Goal: Task Accomplishment & Management: Complete application form

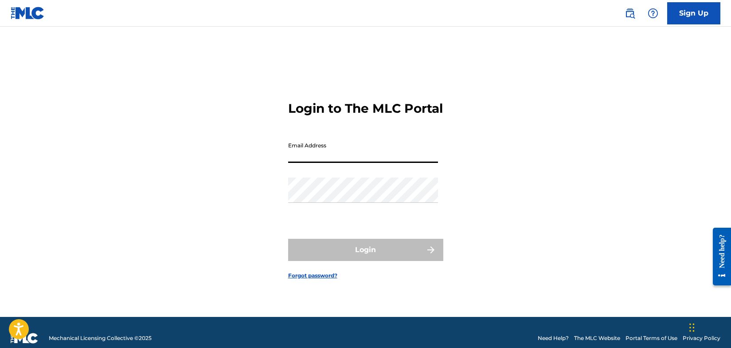
click at [319, 162] on input "Email Address" at bounding box center [363, 149] width 150 height 25
type input "[EMAIL_ADDRESS][DOMAIN_NAME]"
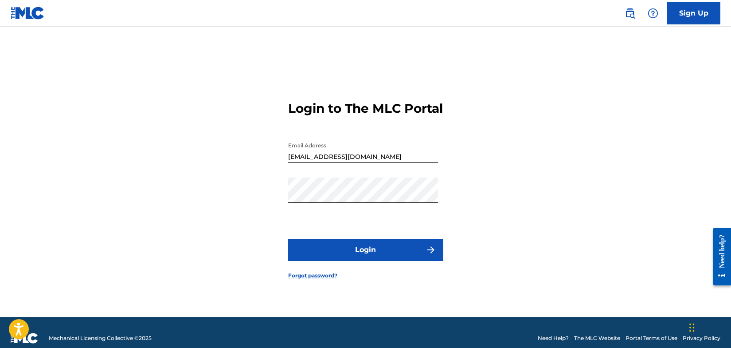
click at [363, 260] on button "Login" at bounding box center [365, 249] width 155 height 22
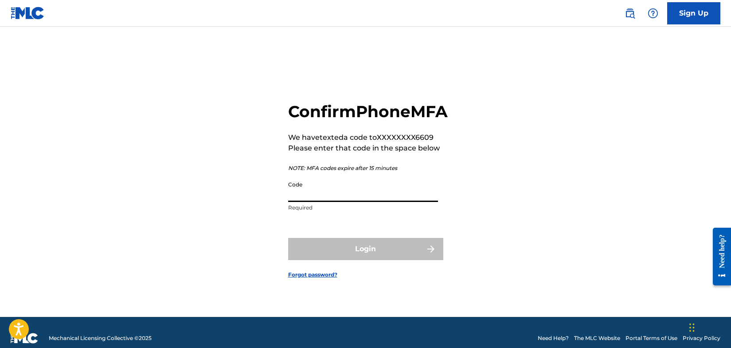
click at [339, 202] on input "Code" at bounding box center [363, 188] width 150 height 25
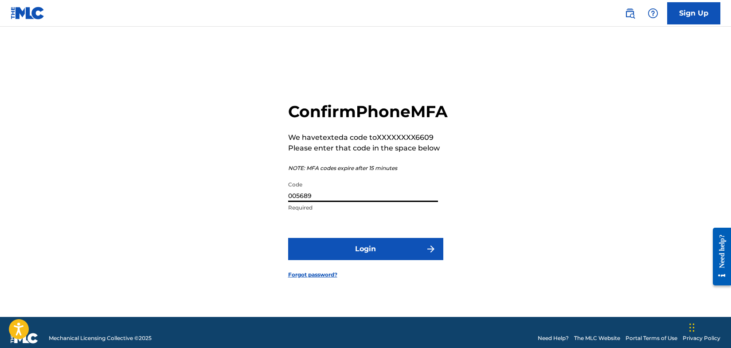
type input "005689"
click at [363, 254] on button "Login" at bounding box center [365, 249] width 155 height 22
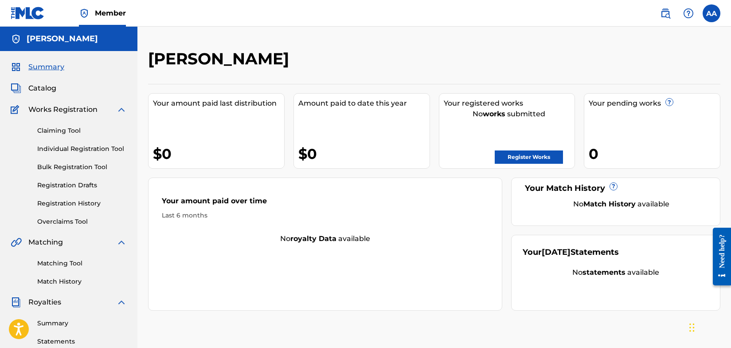
click at [635, 30] on div "[PERSON_NAME] Your amount paid last distribution $0 Amount paid to date this ye…" at bounding box center [434, 267] width 594 height 481
click at [538, 156] on link "Register Works" at bounding box center [529, 156] width 68 height 13
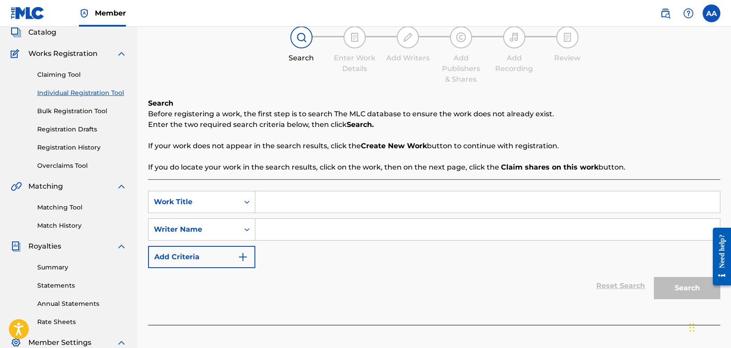
scroll to position [58, 0]
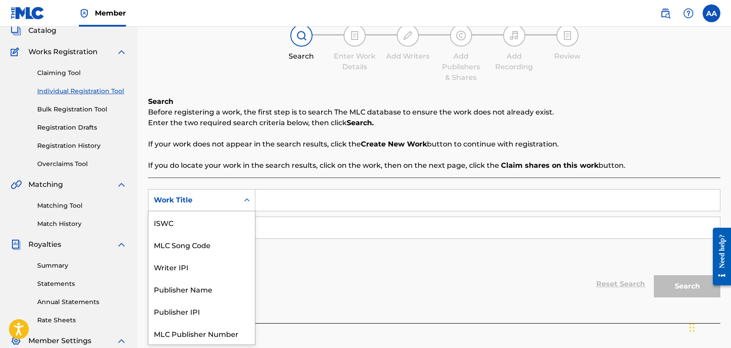
click at [248, 201] on icon "Search Form" at bounding box center [246, 199] width 9 height 9
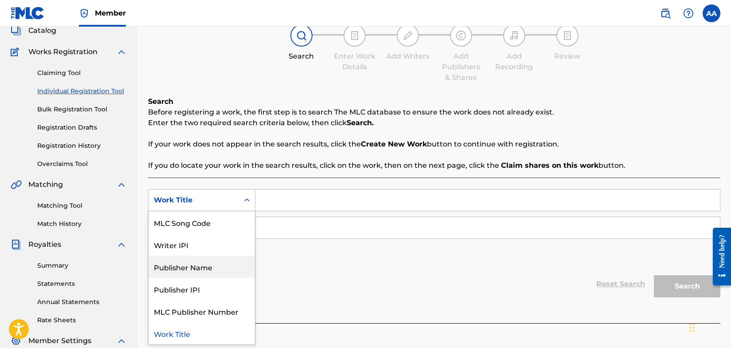
click at [219, 266] on div "Publisher Name" at bounding box center [201, 266] width 106 height 22
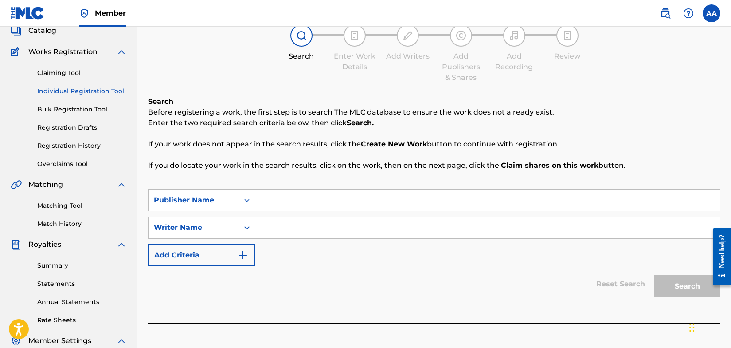
click at [273, 198] on input "Search Form" at bounding box center [487, 199] width 465 height 21
type input "[PERSON_NAME]"
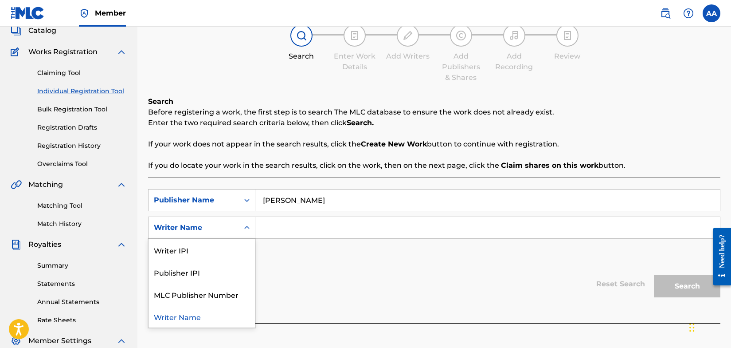
click at [246, 228] on icon "Search Form" at bounding box center [246, 227] width 9 height 9
click at [228, 253] on div "Writer IPI" at bounding box center [201, 249] width 106 height 22
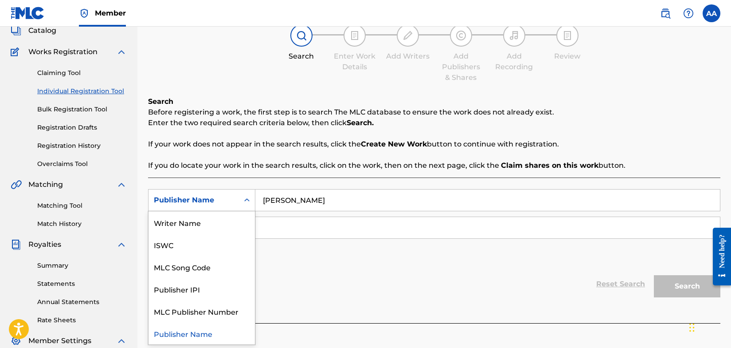
click at [249, 202] on icon "Search Form" at bounding box center [246, 199] width 9 height 9
click at [225, 223] on div "Writer Name" at bounding box center [201, 222] width 106 height 22
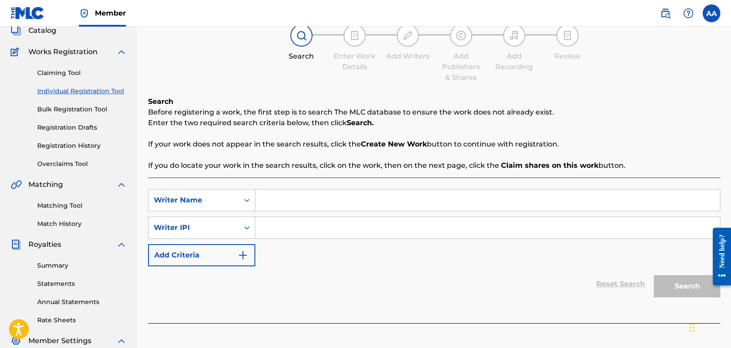
click at [273, 200] on input "Search Form" at bounding box center [487, 199] width 465 height 21
type input "[PERSON_NAME]"
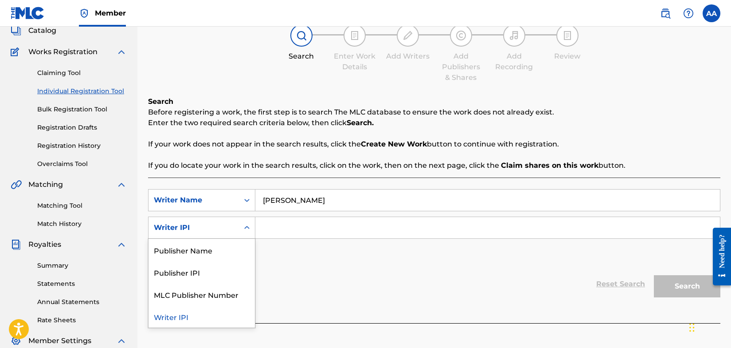
click at [248, 227] on icon "Search Form" at bounding box center [246, 227] width 5 height 3
click at [224, 251] on div "Publisher Name" at bounding box center [201, 249] width 106 height 22
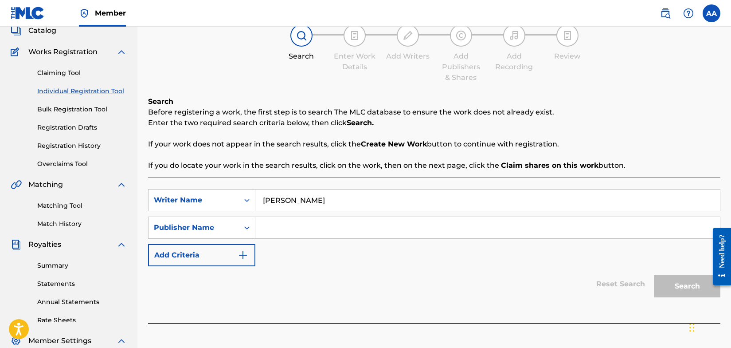
click at [279, 234] on input "Search Form" at bounding box center [487, 227] width 465 height 21
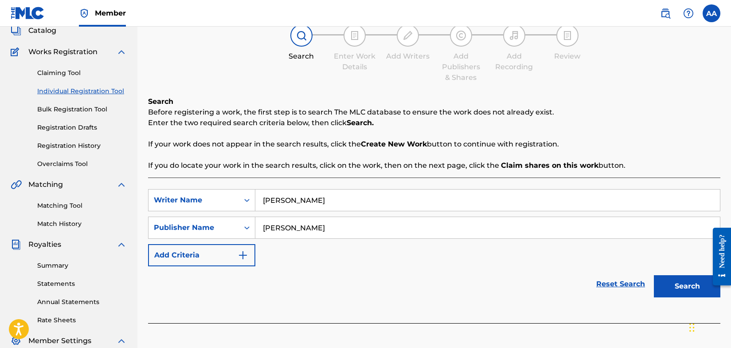
type input "[PERSON_NAME]"
click at [683, 287] on button "Search" at bounding box center [687, 286] width 66 height 22
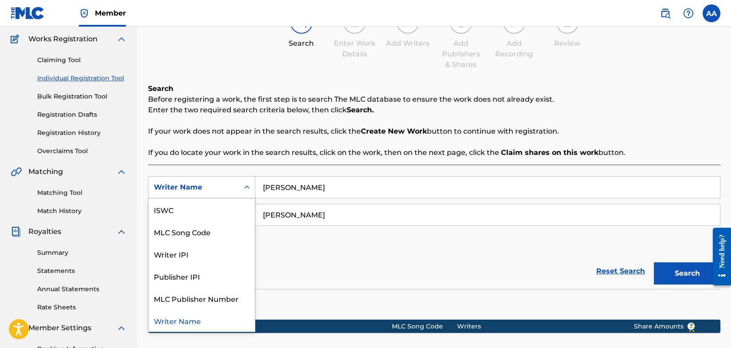
click at [247, 188] on icon "Search Form" at bounding box center [246, 187] width 9 height 9
click at [197, 322] on div "Writer Name" at bounding box center [201, 320] width 106 height 22
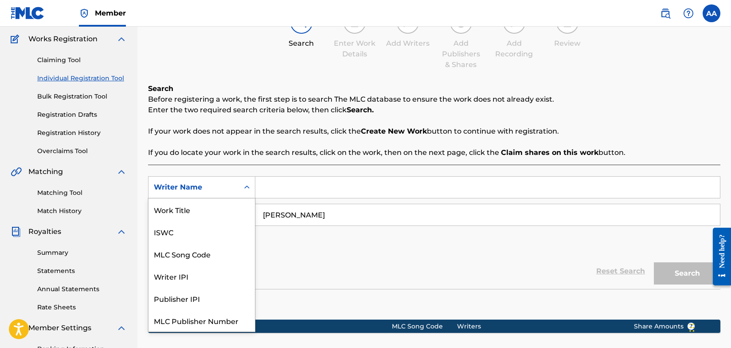
click at [247, 188] on icon "Search Form" at bounding box center [246, 187] width 9 height 9
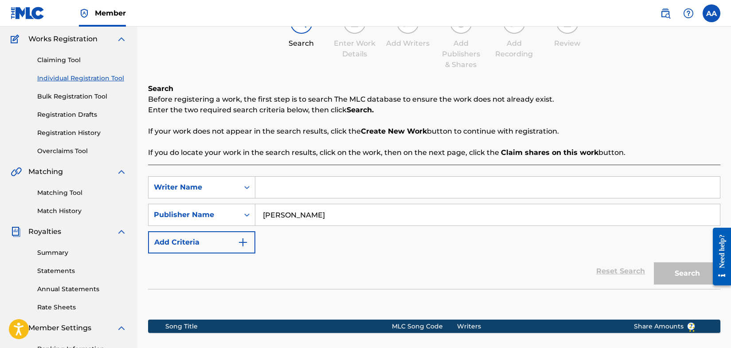
click at [271, 188] on input "Search Form" at bounding box center [487, 186] width 465 height 21
type input "Welfed"
click at [688, 277] on button "Search" at bounding box center [687, 273] width 66 height 22
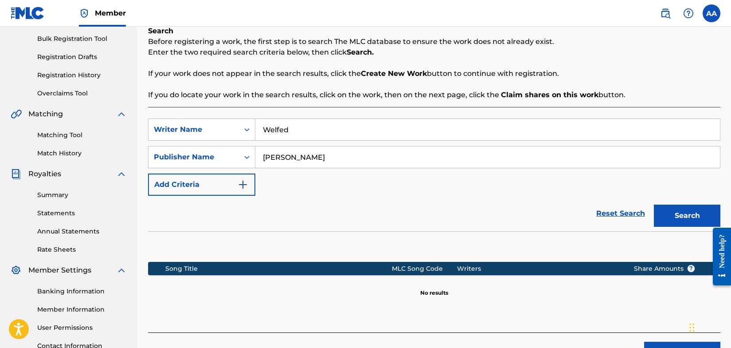
scroll to position [125, 0]
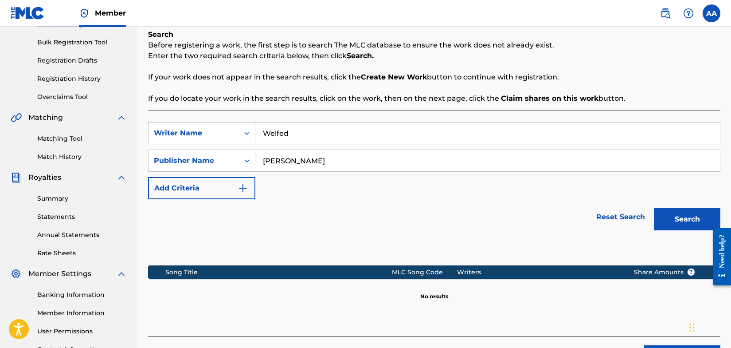
click at [668, 11] on img at bounding box center [665, 13] width 11 height 11
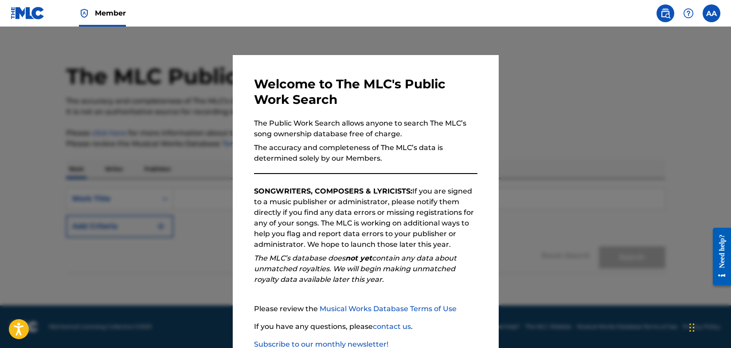
scroll to position [58, 0]
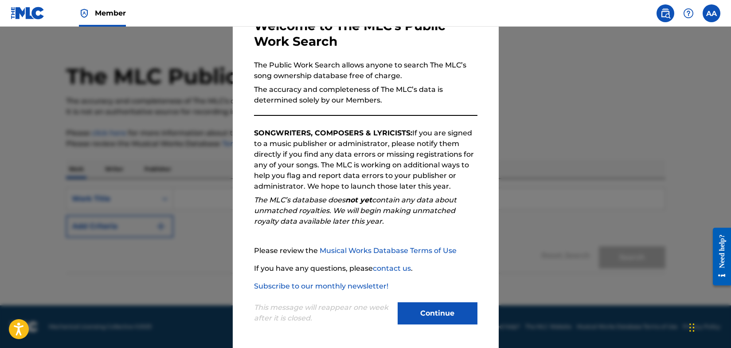
click at [432, 313] on button "Continue" at bounding box center [438, 313] width 80 height 22
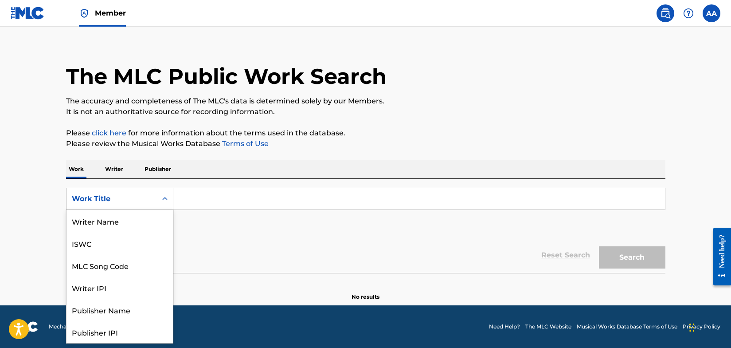
scroll to position [44, 0]
click at [166, 199] on icon "Search Form" at bounding box center [164, 198] width 5 height 3
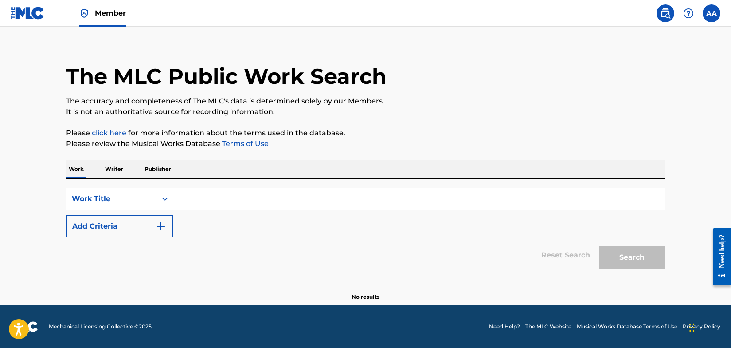
click at [195, 197] on input "Search Form" at bounding box center [419, 198] width 492 height 21
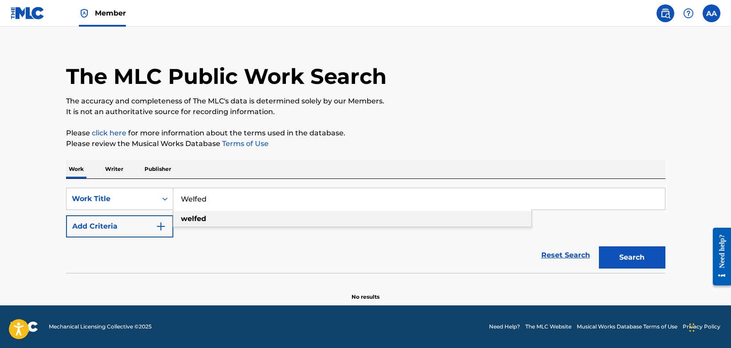
click at [191, 217] on strong "welfed" at bounding box center [193, 218] width 25 height 8
type input "welfed"
click at [635, 259] on button "Search" at bounding box center [632, 257] width 66 height 22
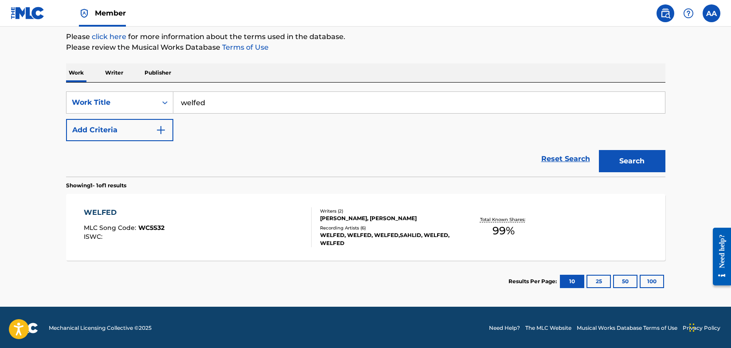
scroll to position [107, 0]
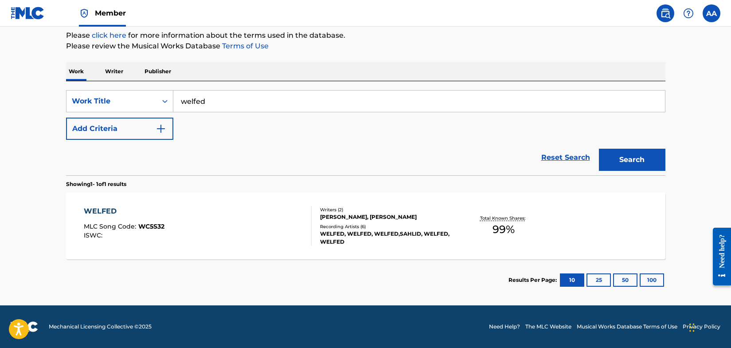
click at [574, 279] on button "10" at bounding box center [572, 279] width 24 height 13
click at [156, 225] on span "WC5S32" at bounding box center [151, 226] width 26 height 8
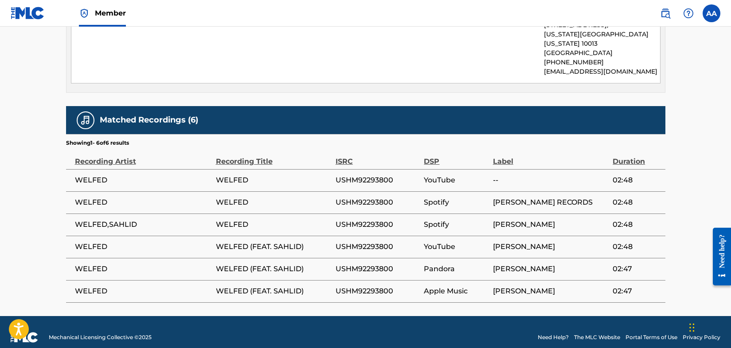
scroll to position [473, 0]
click at [366, 201] on td "USHM92293800" at bounding box center [380, 202] width 89 height 22
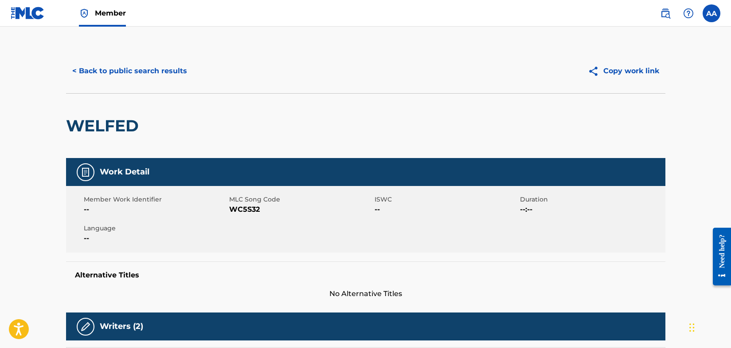
scroll to position [3, 0]
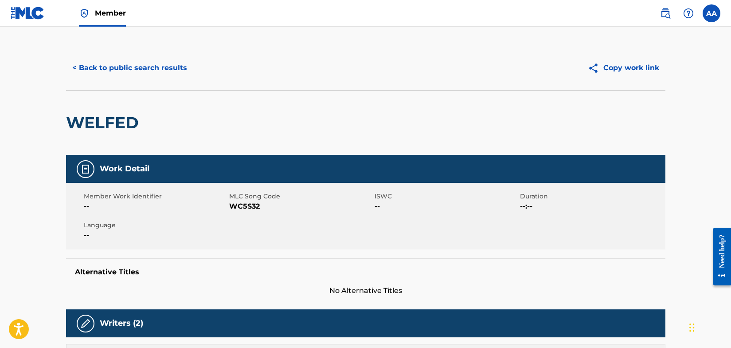
click at [630, 67] on button "Copy work link" at bounding box center [624, 68] width 84 height 22
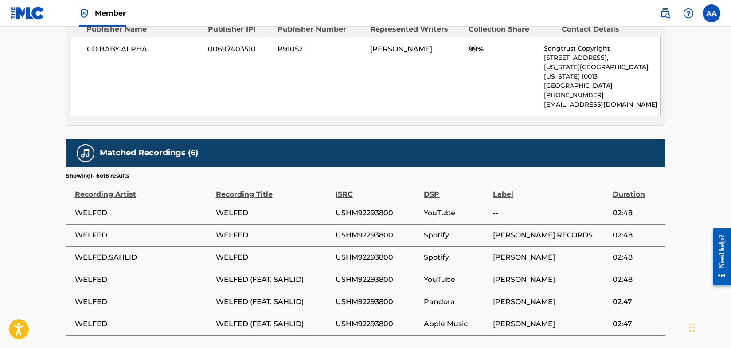
scroll to position [473, 0]
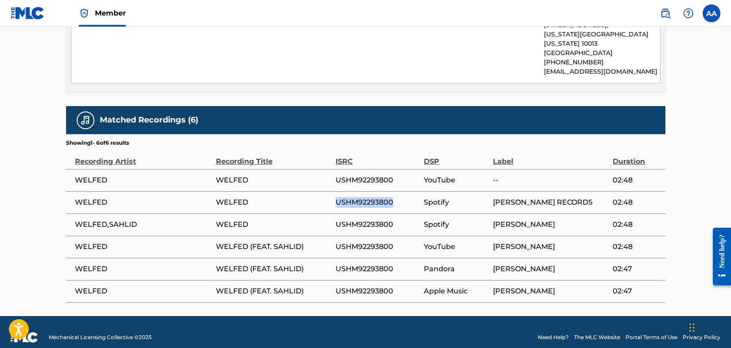
drag, startPoint x: 394, startPoint y: 190, endPoint x: 328, endPoint y: 193, distance: 66.1
click at [328, 193] on tr "WELFED WELFED USHM92293800 Spotify [PERSON_NAME] RECORDS 02:48" at bounding box center [365, 202] width 599 height 22
copy tr "USHM92293800"
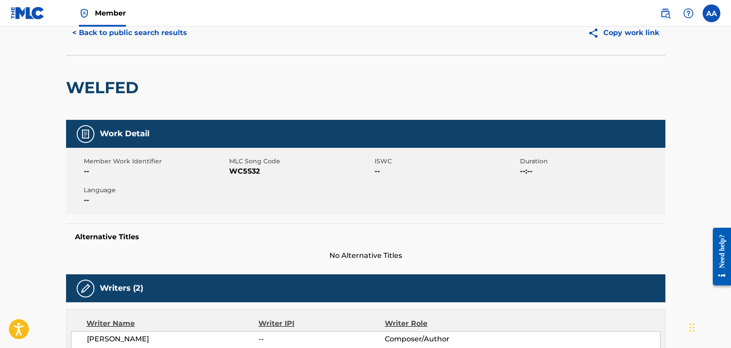
scroll to position [0, 0]
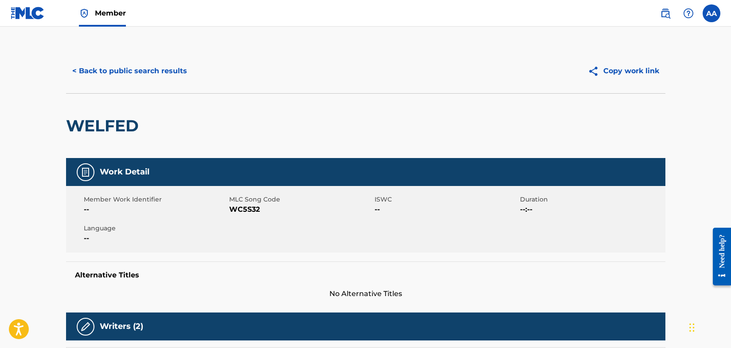
click at [86, 74] on button "< Back to public search results" at bounding box center [129, 71] width 127 height 22
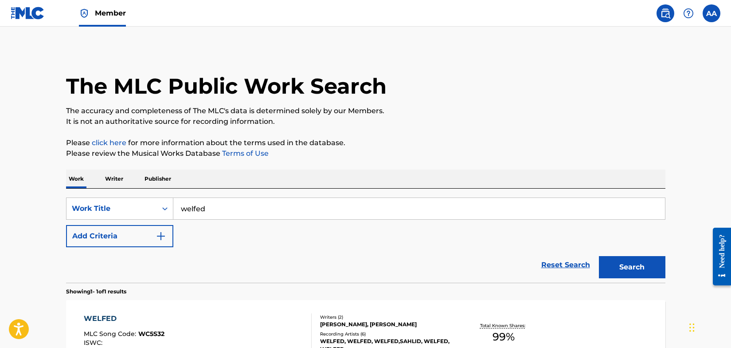
click at [161, 237] on img "Search Form" at bounding box center [161, 235] width 11 height 11
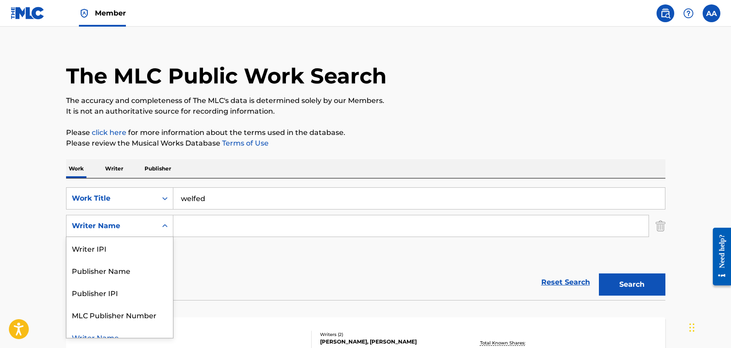
scroll to position [11, 0]
click at [166, 235] on div "Search Form" at bounding box center [165, 225] width 16 height 21
click at [151, 272] on div "Publisher Name" at bounding box center [119, 269] width 106 height 22
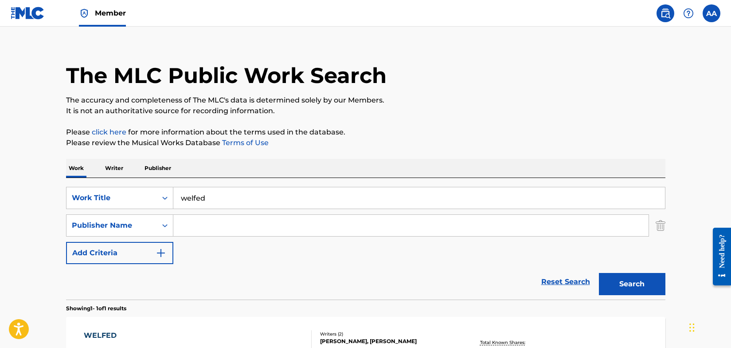
click at [194, 224] on input "Search Form" at bounding box center [410, 225] width 475 height 21
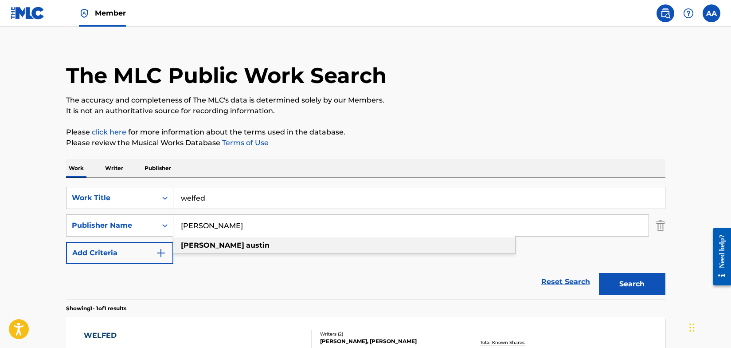
click at [200, 241] on strong "[PERSON_NAME]" at bounding box center [212, 245] width 63 height 8
click at [617, 283] on button "Search" at bounding box center [632, 284] width 66 height 22
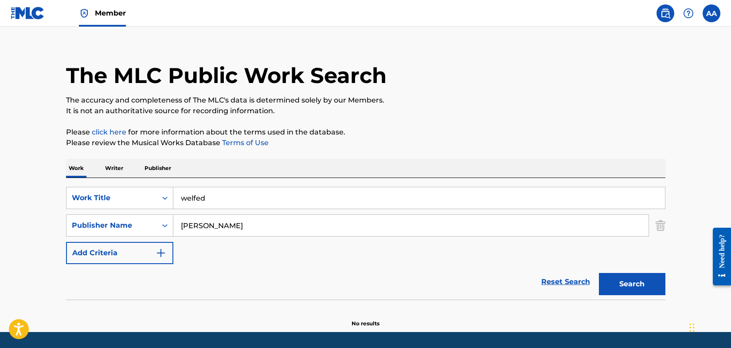
scroll to position [37, 0]
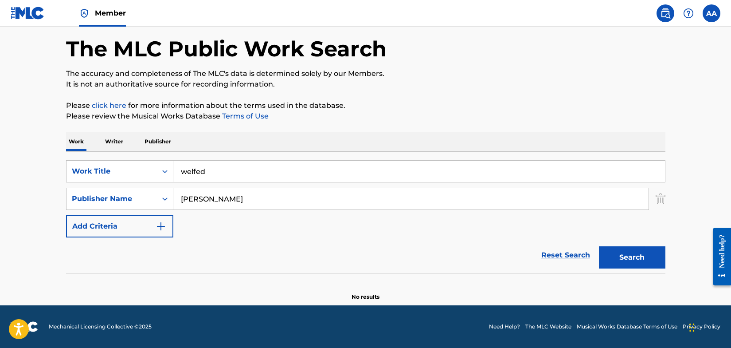
click at [240, 203] on input "[PERSON_NAME]" at bounding box center [410, 198] width 475 height 21
type input "a"
click at [659, 200] on img "Search Form" at bounding box center [661, 199] width 10 height 22
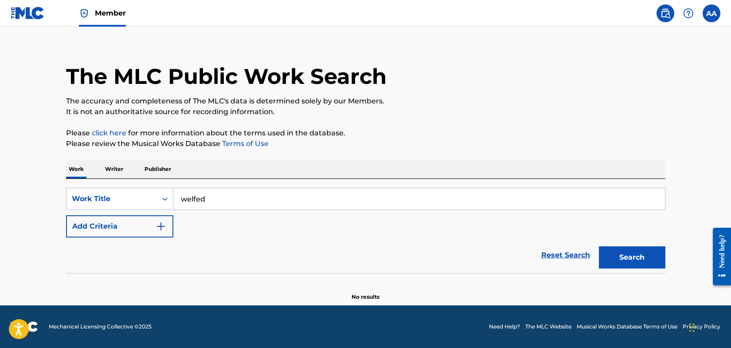
click at [637, 256] on button "Search" at bounding box center [632, 257] width 66 height 22
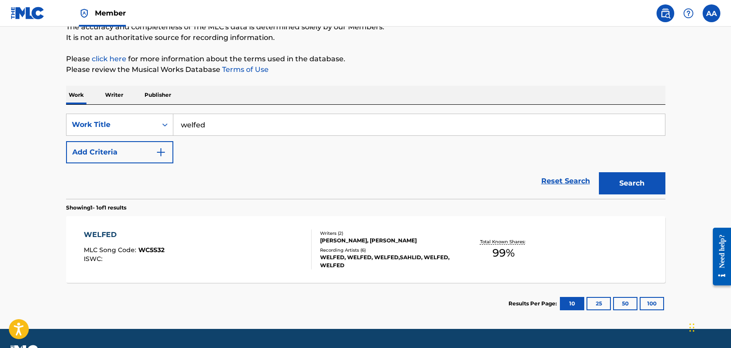
scroll to position [90, 0]
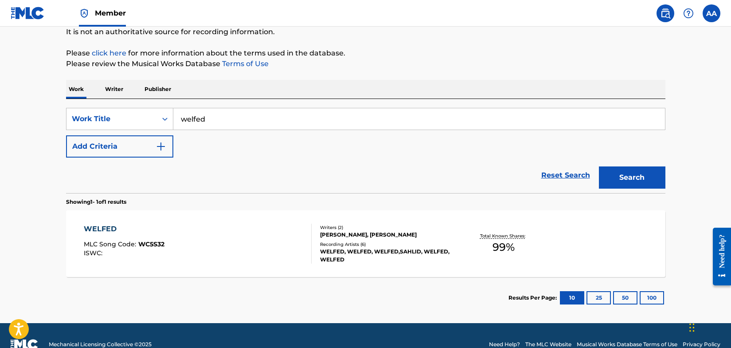
click at [367, 235] on div "[PERSON_NAME], [PERSON_NAME]" at bounding box center [387, 234] width 134 height 8
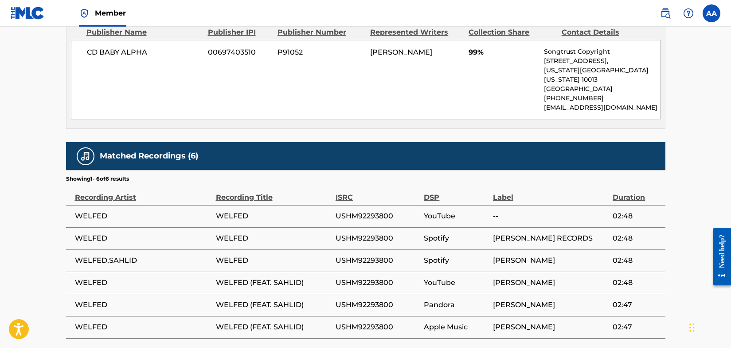
scroll to position [473, 0]
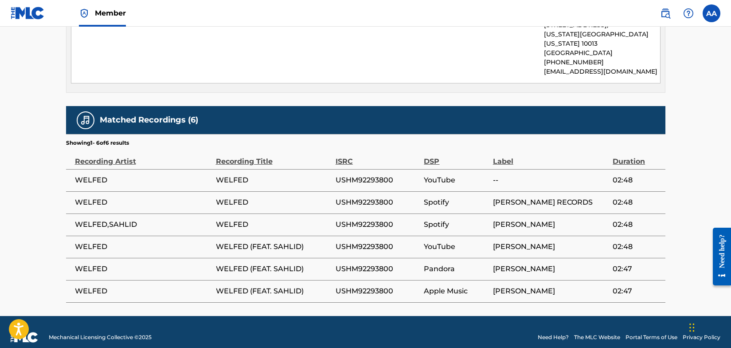
click at [93, 197] on span "WELFED" at bounding box center [143, 202] width 137 height 11
click at [710, 12] on label at bounding box center [712, 13] width 18 height 18
click at [711, 13] on input "AA [PERSON_NAME] [EMAIL_ADDRESS][DOMAIN_NAME] Notification Preferences Profile …" at bounding box center [711, 13] width 0 height 0
click at [608, 13] on nav "Member AA AA [PERSON_NAME] [EMAIL_ADDRESS][DOMAIN_NAME] Notification Preference…" at bounding box center [365, 13] width 731 height 27
click at [665, 12] on img at bounding box center [665, 13] width 11 height 11
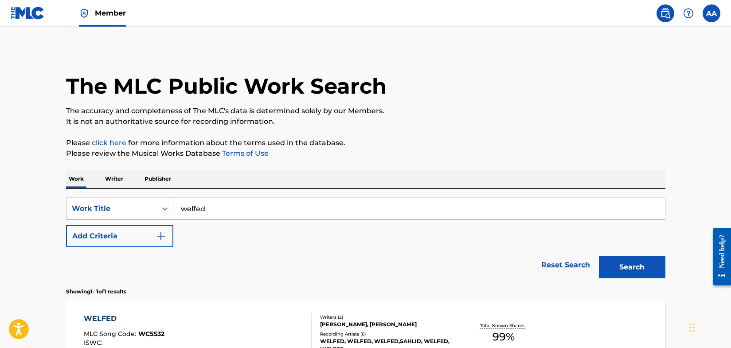
click at [31, 12] on img at bounding box center [28, 13] width 34 height 13
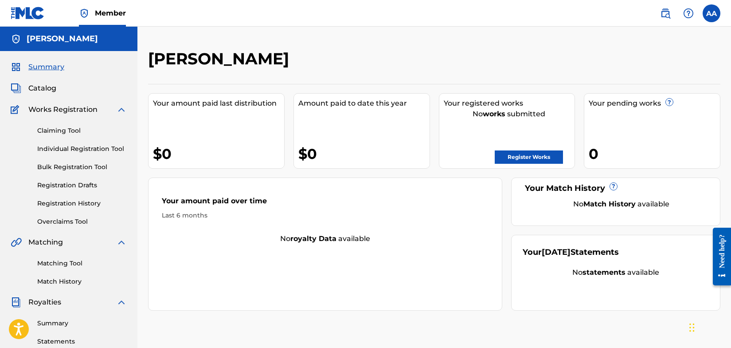
click at [17, 87] on img at bounding box center [16, 88] width 11 height 11
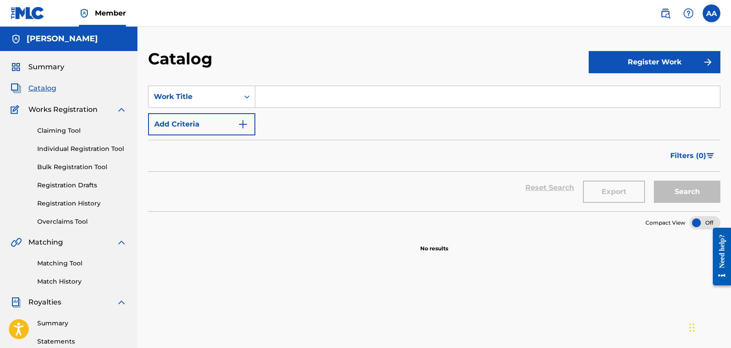
click at [122, 109] on img at bounding box center [121, 109] width 11 height 11
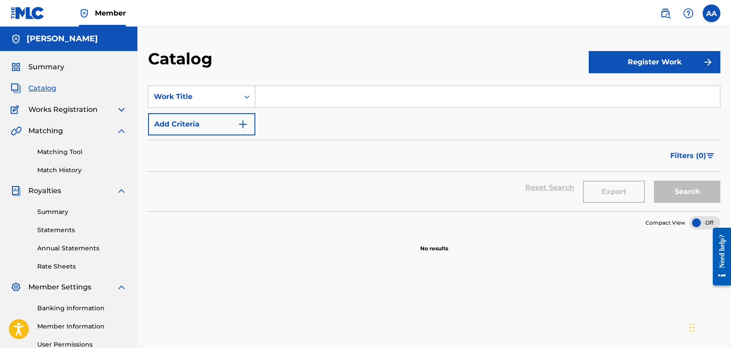
click at [122, 109] on img at bounding box center [121, 109] width 11 height 11
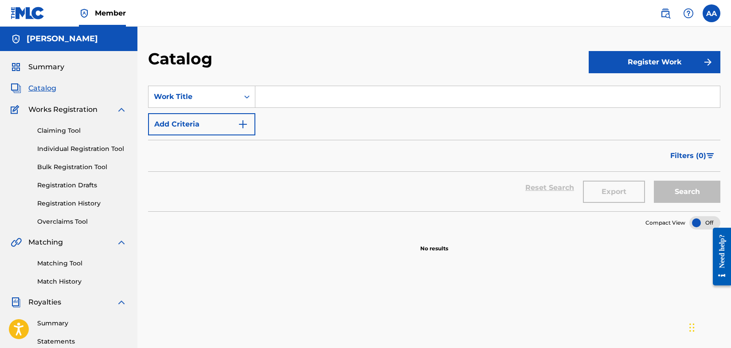
click at [72, 129] on link "Claiming Tool" at bounding box center [82, 130] width 90 height 9
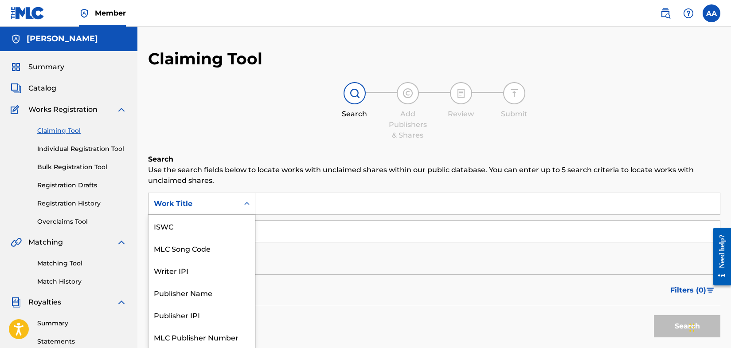
scroll to position [0, 0]
click at [246, 202] on icon "Search Form" at bounding box center [246, 203] width 9 height 9
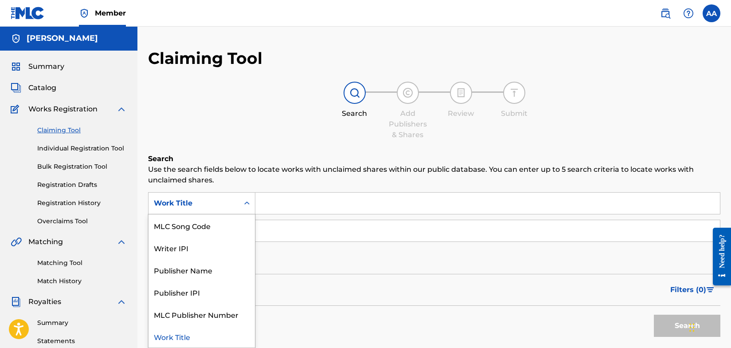
click at [180, 338] on div "Work Title" at bounding box center [201, 336] width 106 height 22
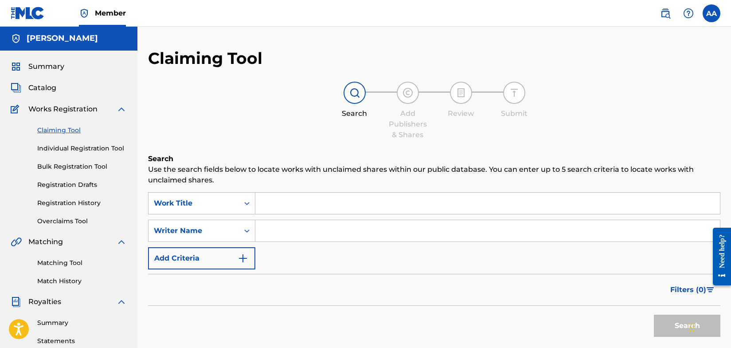
click at [269, 205] on input "Search Form" at bounding box center [487, 202] width 465 height 21
type input "Urban street curve"
click at [264, 231] on input "Search Form" at bounding box center [487, 230] width 465 height 21
type input "[PERSON_NAME]"
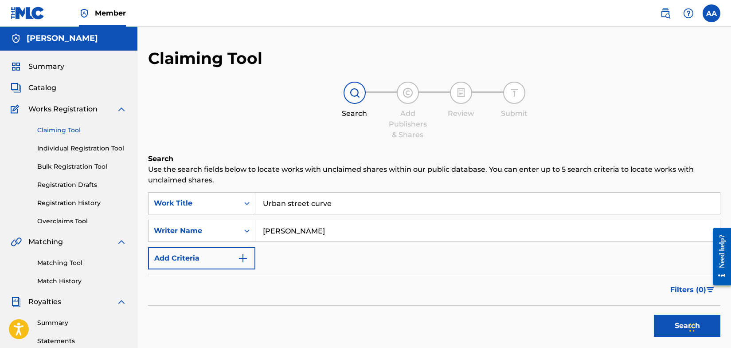
click at [683, 328] on button "Search" at bounding box center [687, 325] width 66 height 22
click at [682, 322] on button "Search" at bounding box center [687, 325] width 66 height 22
click at [287, 205] on input "Urban street curve" at bounding box center [487, 202] width 465 height 21
click at [308, 203] on input "Urbanstreet curve" at bounding box center [487, 202] width 465 height 21
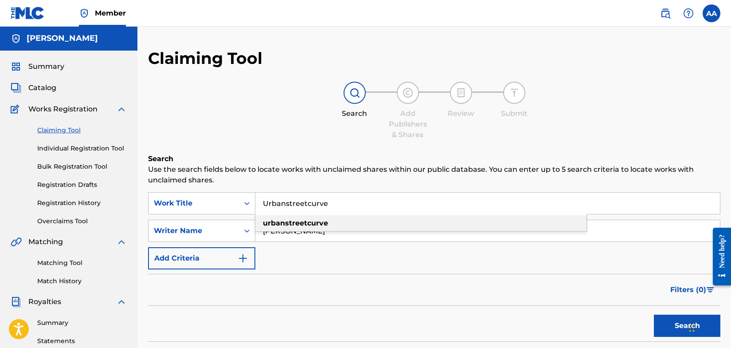
click at [307, 225] on strong "urbanstreetcurve" at bounding box center [295, 223] width 65 height 8
type input "urbanstreetcurve"
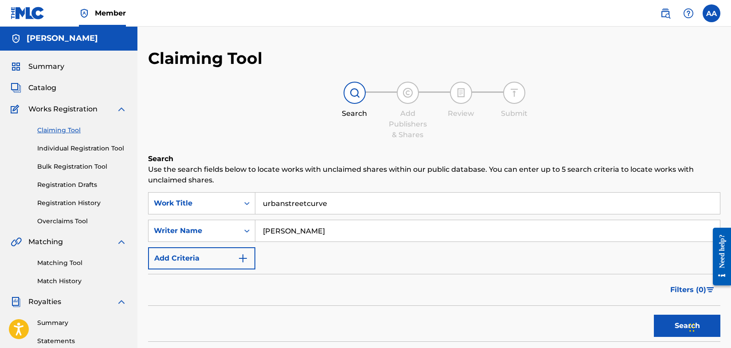
click at [672, 325] on button "Search" at bounding box center [687, 325] width 66 height 22
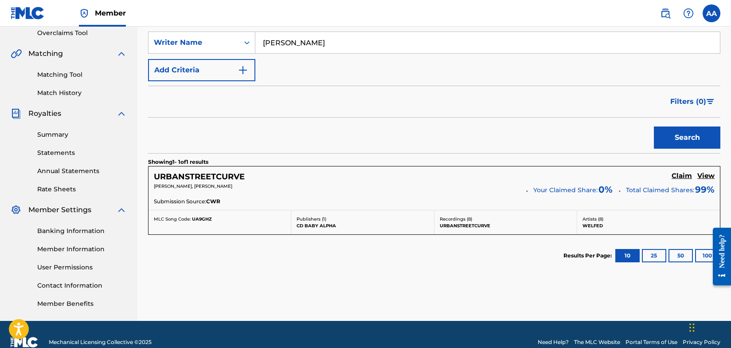
scroll to position [204, 0]
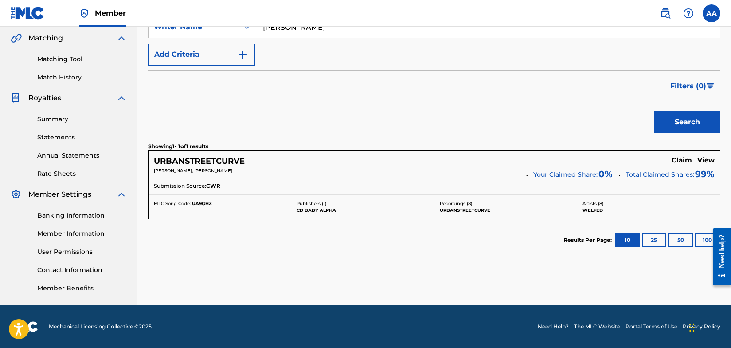
click at [683, 161] on h5 "Claim" at bounding box center [682, 160] width 20 height 8
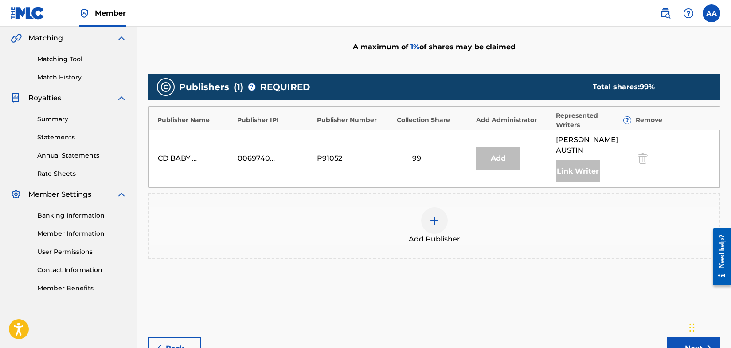
click at [434, 215] on img at bounding box center [434, 220] width 11 height 11
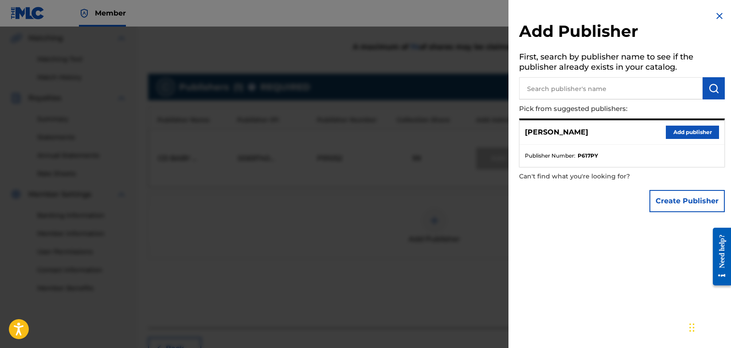
click at [684, 133] on button "Add publisher" at bounding box center [692, 131] width 53 height 13
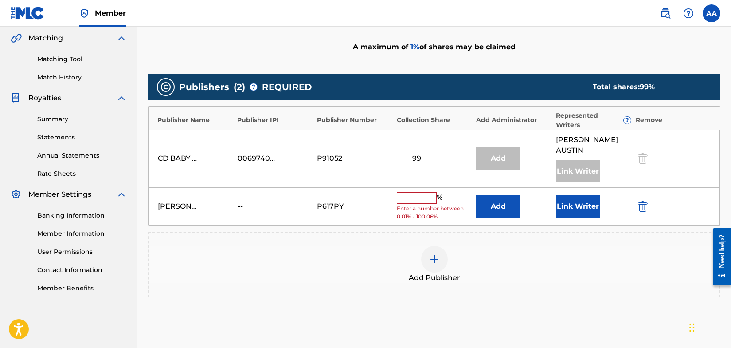
click at [423, 192] on input "text" at bounding box center [417, 198] width 40 height 12
type input "100"
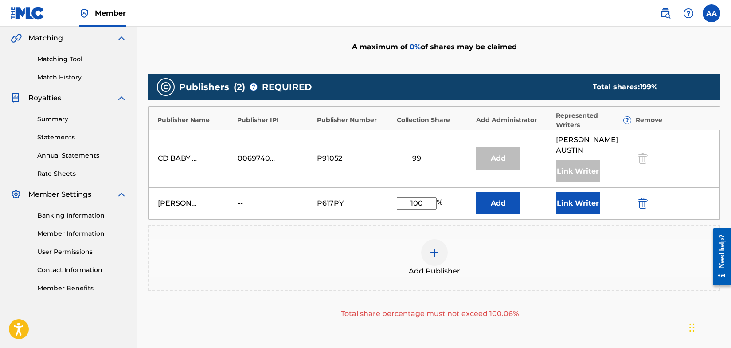
click at [498, 192] on button "Add" at bounding box center [498, 203] width 44 height 22
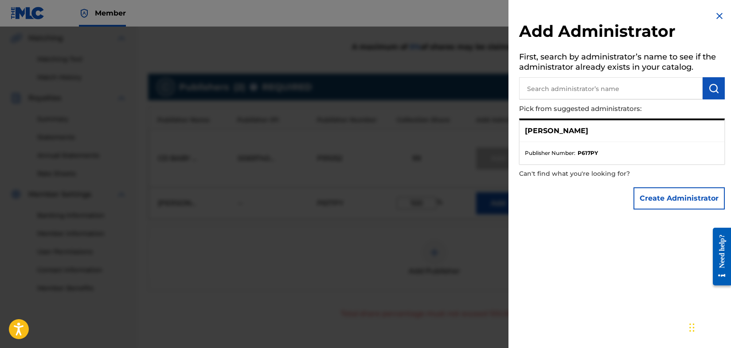
click at [613, 154] on li "Publisher Number : P617PY" at bounding box center [622, 153] width 194 height 8
click at [716, 16] on img at bounding box center [719, 16] width 11 height 11
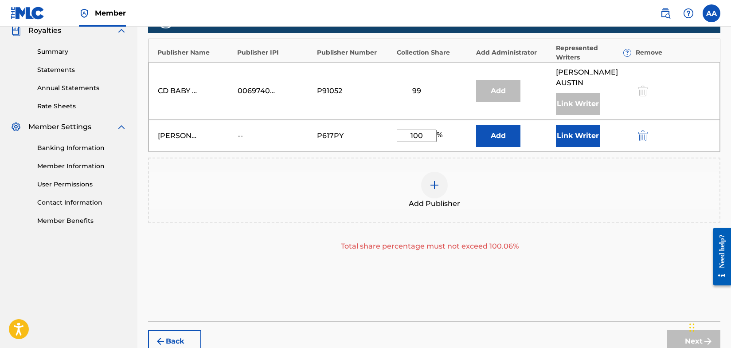
scroll to position [308, 0]
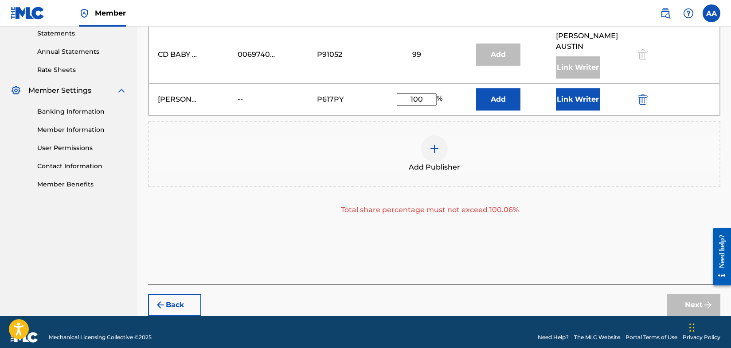
click at [174, 293] on button "Back" at bounding box center [174, 304] width 53 height 22
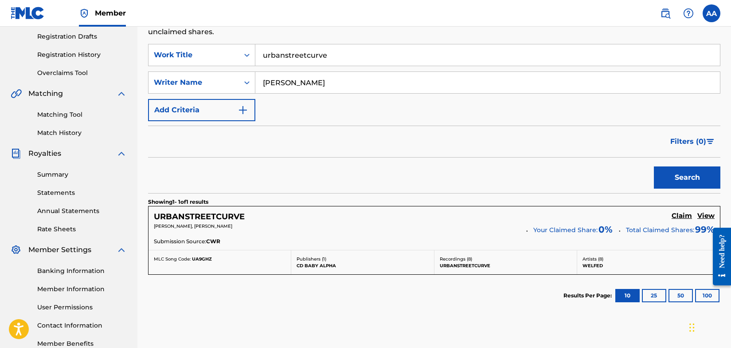
scroll to position [162, 0]
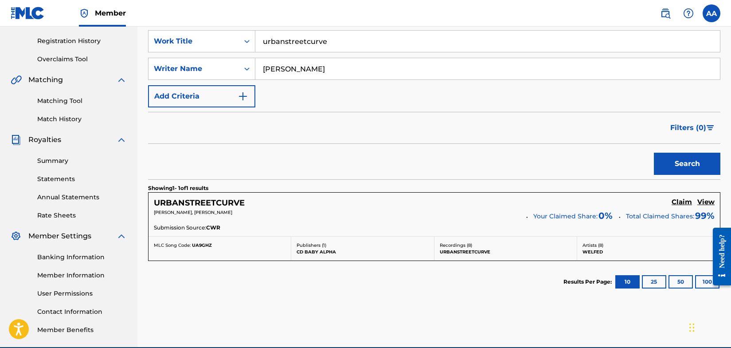
click at [682, 201] on h5 "Claim" at bounding box center [682, 202] width 20 height 8
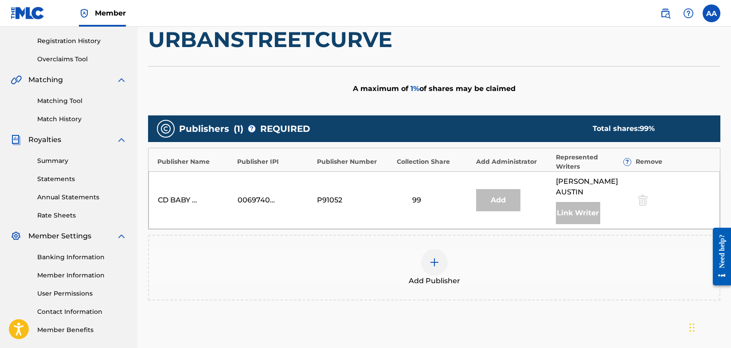
click at [434, 257] on img at bounding box center [434, 262] width 11 height 11
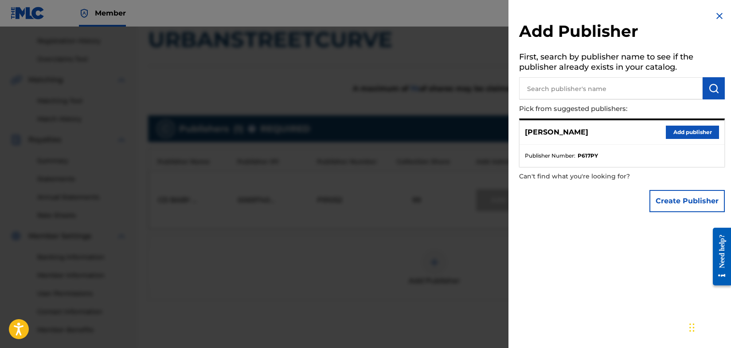
click at [664, 201] on button "Create Publisher" at bounding box center [686, 201] width 75 height 22
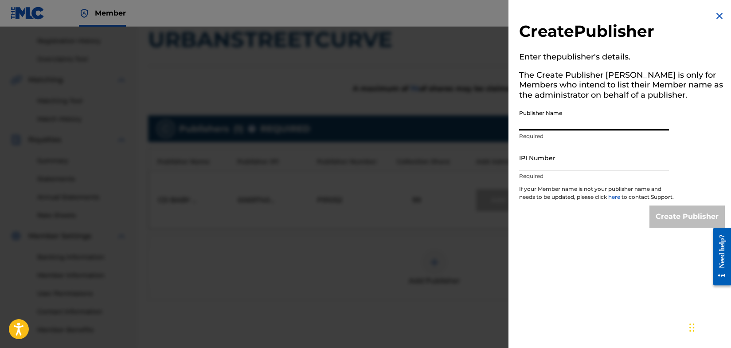
click at [564, 124] on input "Publisher Name" at bounding box center [594, 117] width 150 height 25
click at [564, 227] on div "Create Publisher" at bounding box center [622, 216] width 206 height 22
click at [719, 16] on img at bounding box center [719, 16] width 11 height 11
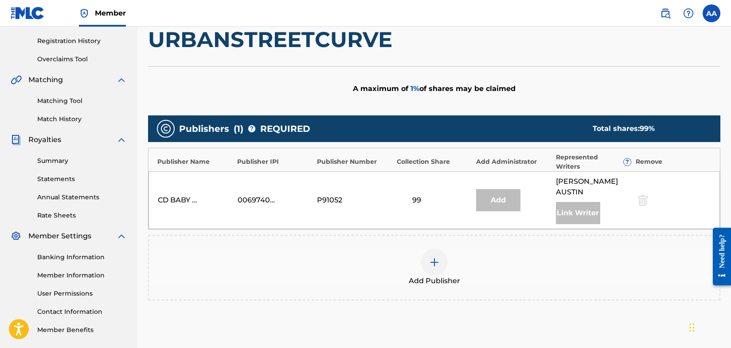
click at [500, 197] on div "Add" at bounding box center [498, 200] width 44 height 22
click at [433, 257] on img at bounding box center [434, 262] width 11 height 11
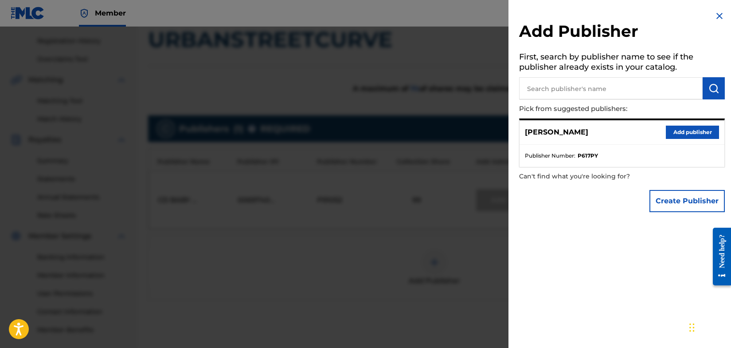
click at [680, 132] on button "Add publisher" at bounding box center [692, 131] width 53 height 13
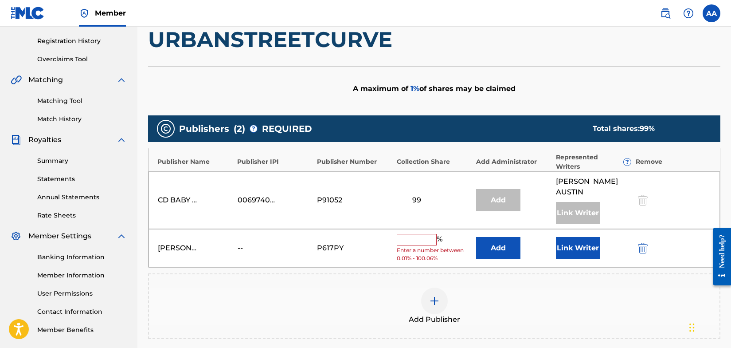
click at [419, 234] on input "text" at bounding box center [417, 240] width 40 height 12
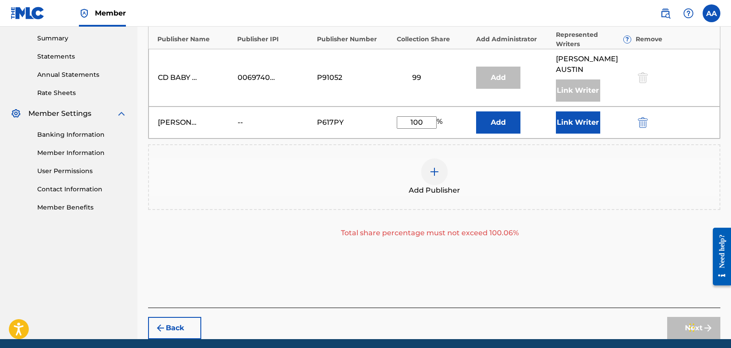
scroll to position [308, 0]
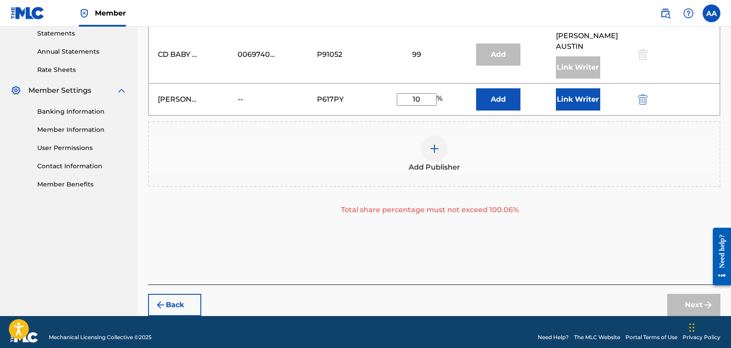
type input "1"
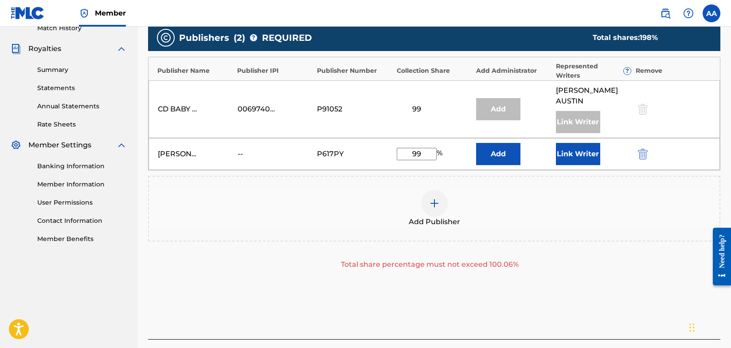
scroll to position [258, 0]
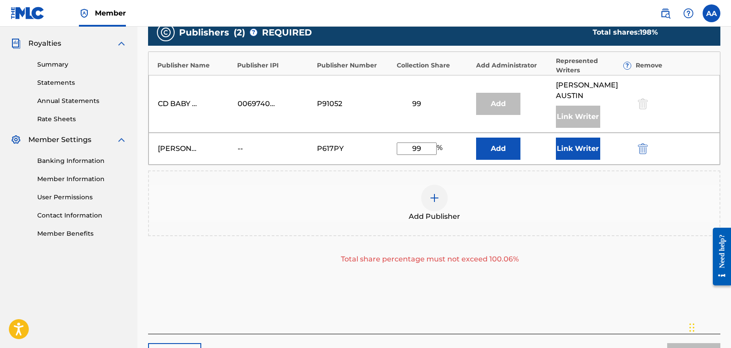
click at [502, 138] on button "Add" at bounding box center [498, 148] width 44 height 22
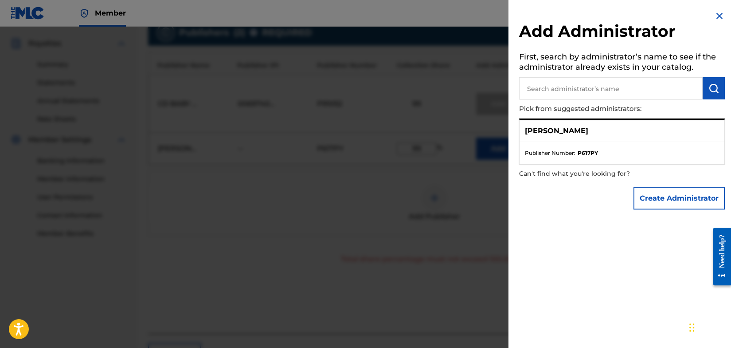
click at [584, 143] on ul "Publisher Number : P617PY" at bounding box center [622, 153] width 205 height 22
click at [575, 133] on p "[PERSON_NAME]" at bounding box center [556, 130] width 63 height 11
click at [666, 198] on button "Create Administrator" at bounding box center [678, 198] width 91 height 22
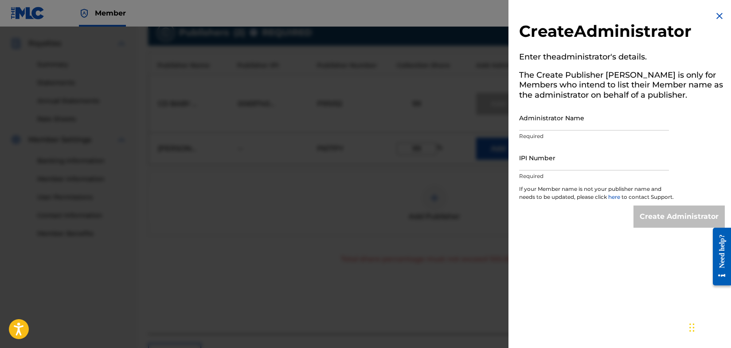
click at [715, 16] on img at bounding box center [719, 16] width 11 height 11
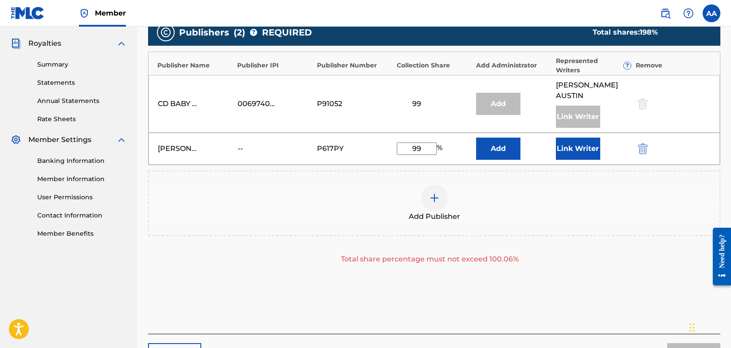
click at [587, 138] on button "Link Writer" at bounding box center [578, 148] width 44 height 22
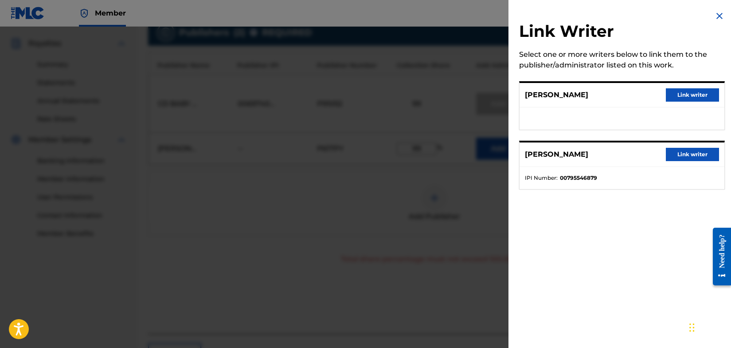
click at [681, 154] on button "Link writer" at bounding box center [692, 154] width 53 height 13
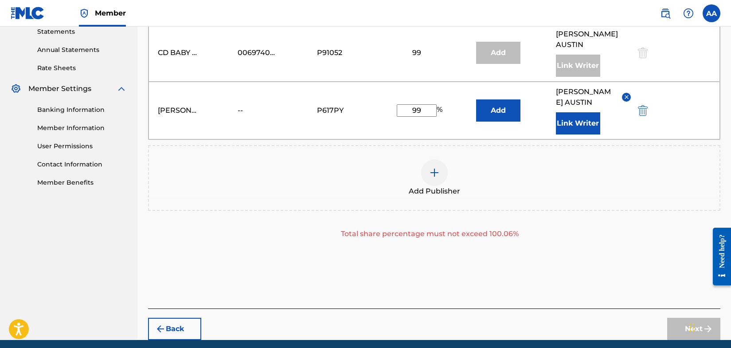
scroll to position [311, 0]
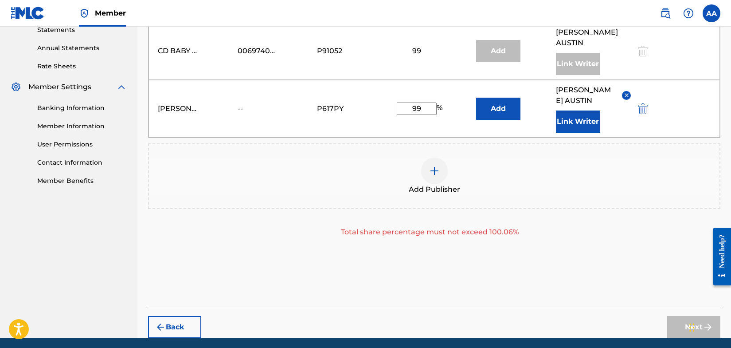
click at [689, 314] on div "Chat Widget" at bounding box center [709, 326] width 44 height 43
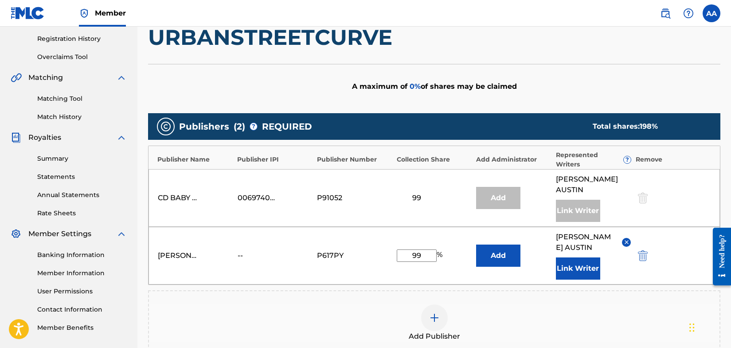
scroll to position [169, 0]
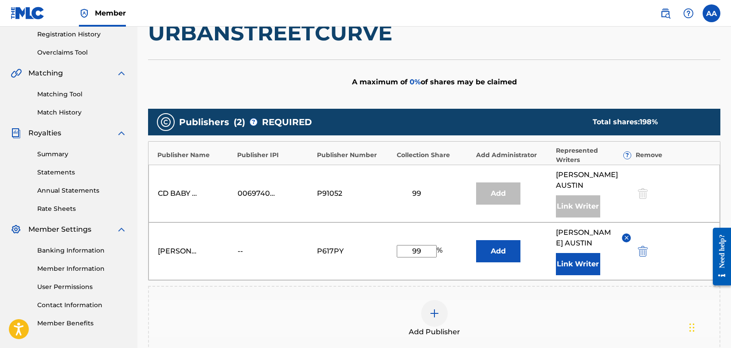
click at [645, 190] on div at bounding box center [641, 193] width 13 height 10
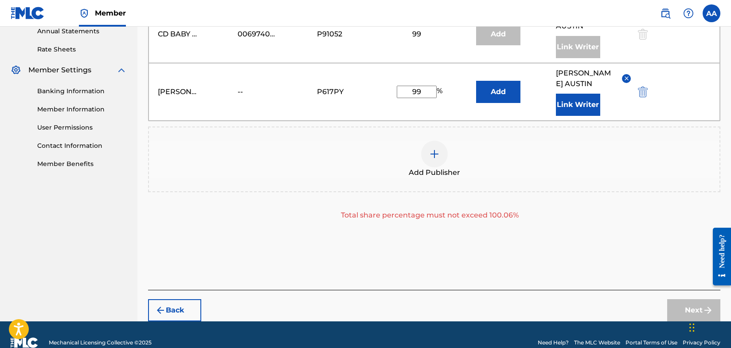
scroll to position [333, 0]
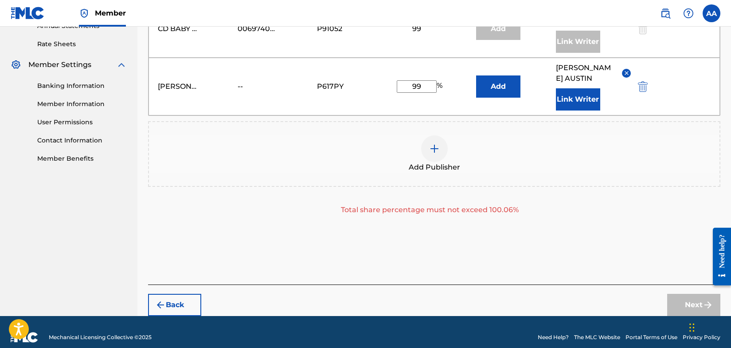
click at [434, 143] on img at bounding box center [434, 148] width 11 height 11
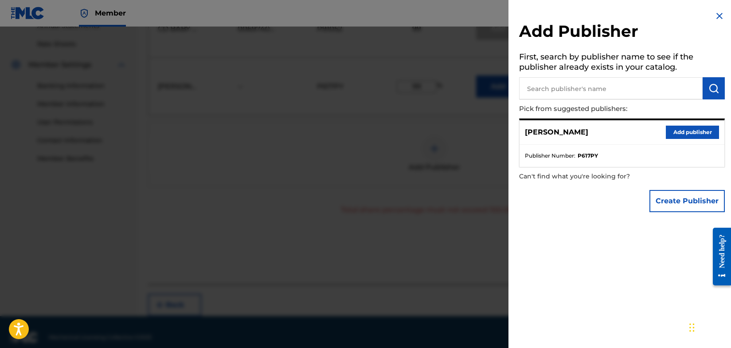
click at [682, 132] on button "Add publisher" at bounding box center [692, 131] width 53 height 13
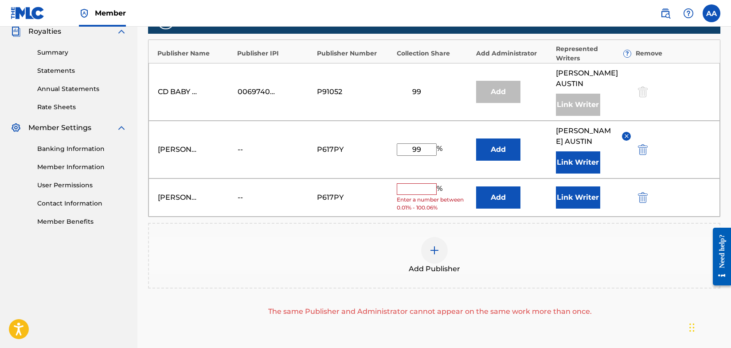
scroll to position [263, 0]
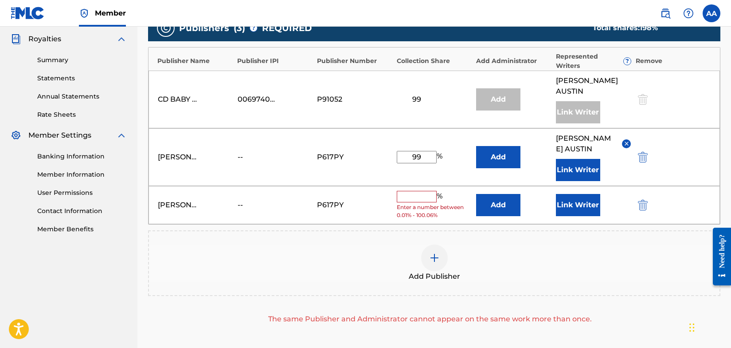
click at [641, 199] on img "submit" at bounding box center [643, 204] width 10 height 11
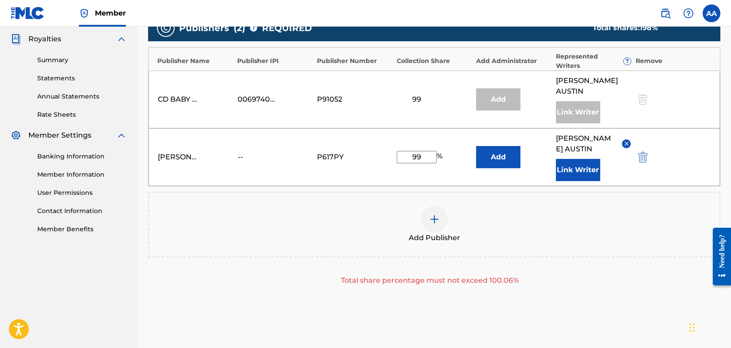
click at [422, 151] on input "99" at bounding box center [417, 157] width 40 height 12
type input "9"
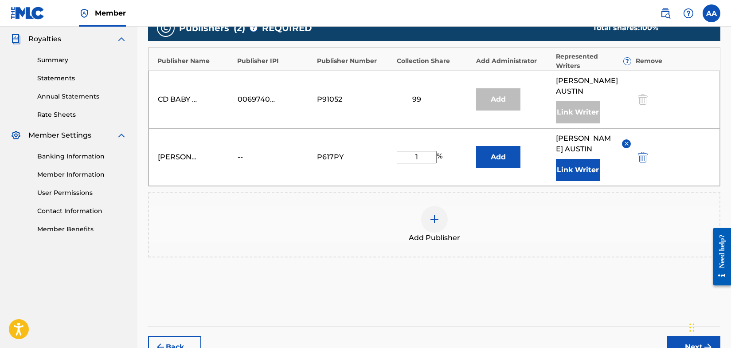
type input "1"
click at [643, 94] on div at bounding box center [641, 99] width 13 height 10
click at [685, 336] on button "Next" at bounding box center [693, 347] width 53 height 22
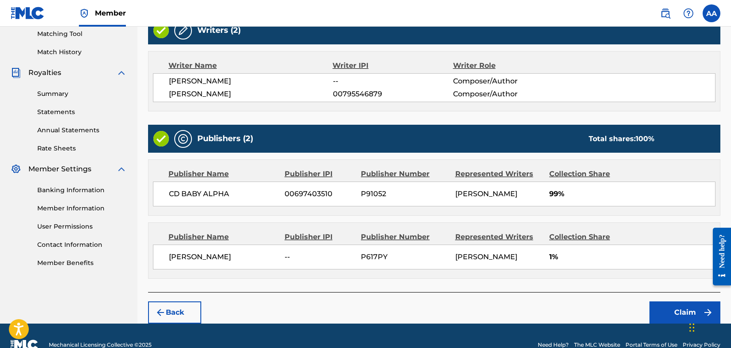
scroll to position [246, 0]
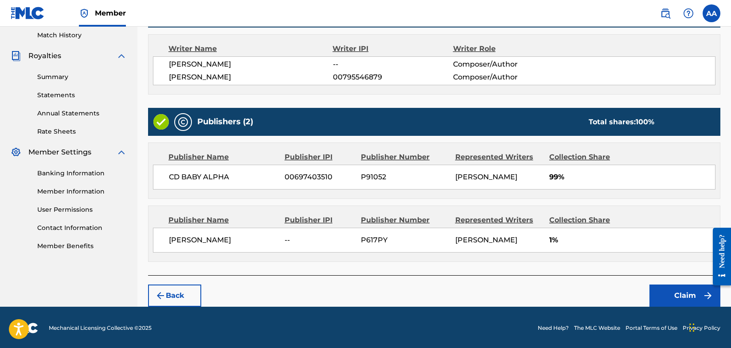
click at [679, 292] on button "Claim" at bounding box center [684, 295] width 71 height 22
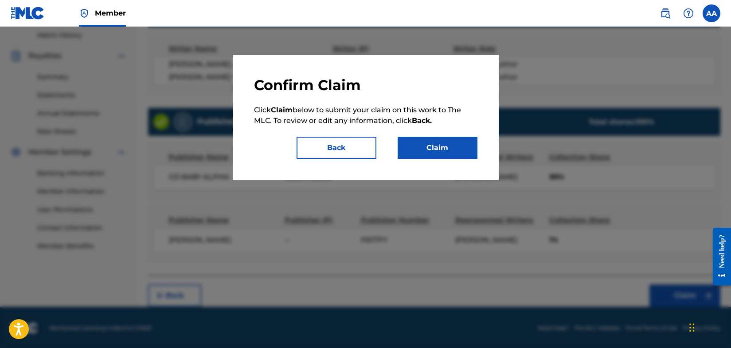
click at [438, 143] on button "Claim" at bounding box center [438, 148] width 80 height 22
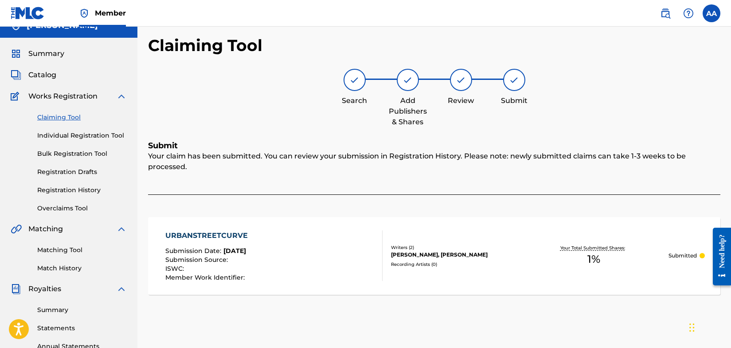
scroll to position [0, 0]
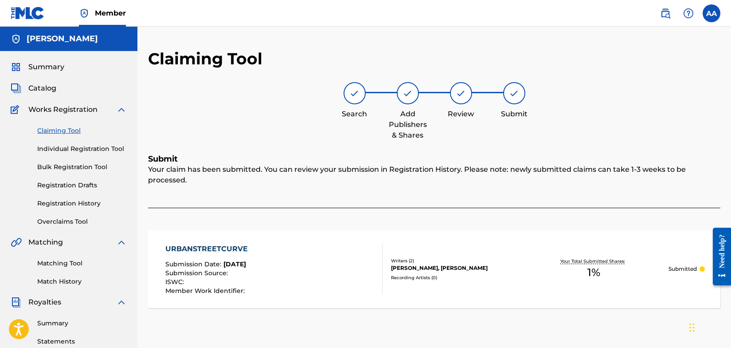
click at [51, 132] on link "Claiming Tool" at bounding box center [82, 130] width 90 height 9
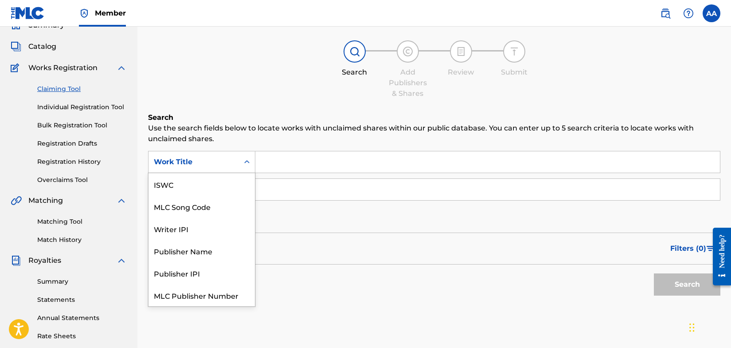
scroll to position [22, 0]
click at [248, 161] on icon "Search Form" at bounding box center [246, 161] width 5 height 3
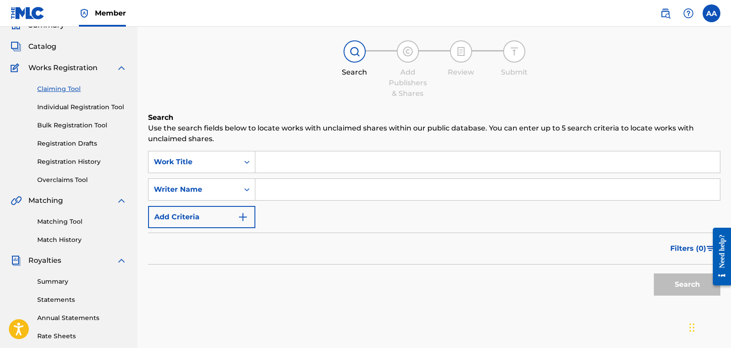
click at [280, 160] on input "Search Form" at bounding box center [487, 161] width 465 height 21
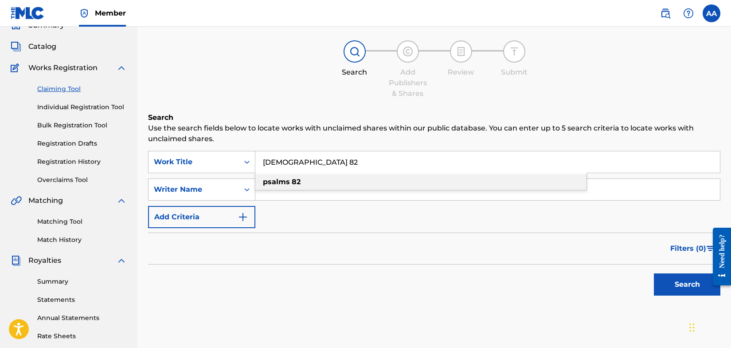
click at [275, 182] on strong "psalms" at bounding box center [276, 181] width 27 height 8
type input "psalms 82"
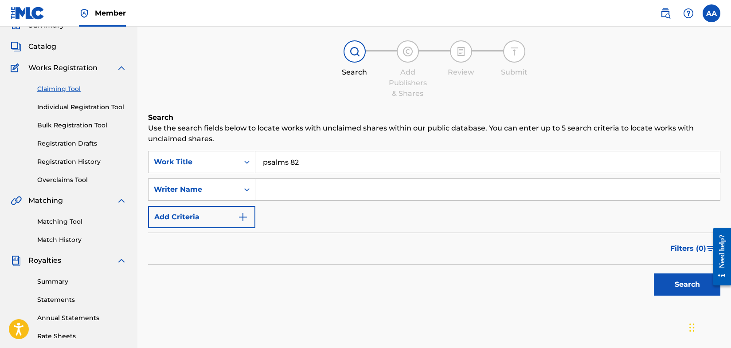
click at [278, 192] on input "Search Form" at bounding box center [487, 189] width 465 height 21
type input "[PERSON_NAME]"
click at [676, 283] on button "Search" at bounding box center [687, 284] width 66 height 22
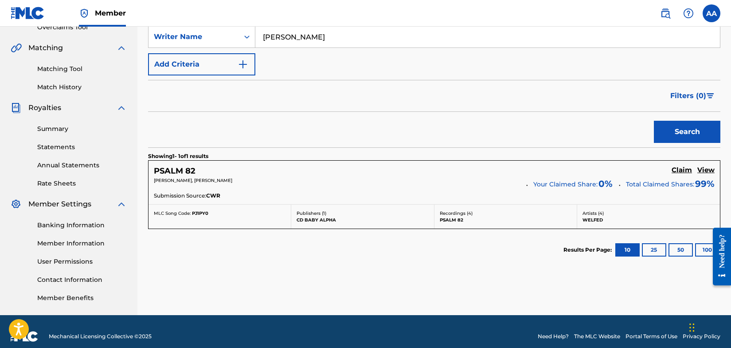
scroll to position [195, 0]
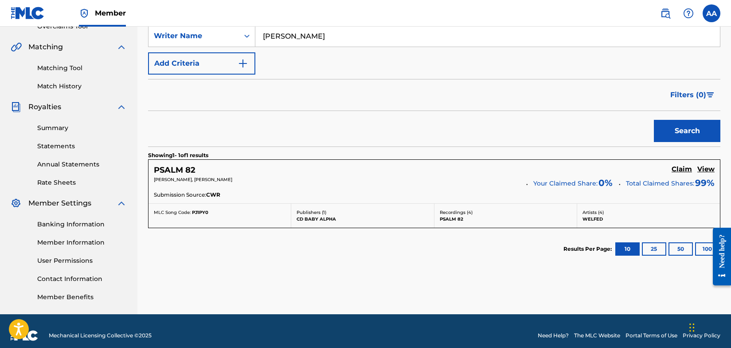
click at [682, 169] on h5 "Claim" at bounding box center [682, 169] width 20 height 8
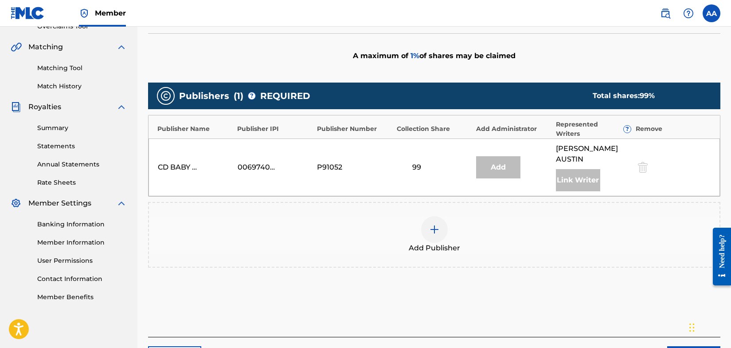
click at [434, 224] on img at bounding box center [434, 229] width 11 height 11
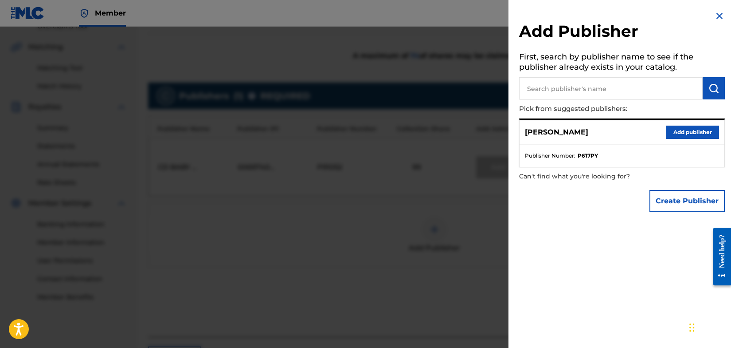
click at [685, 131] on button "Add publisher" at bounding box center [692, 131] width 53 height 13
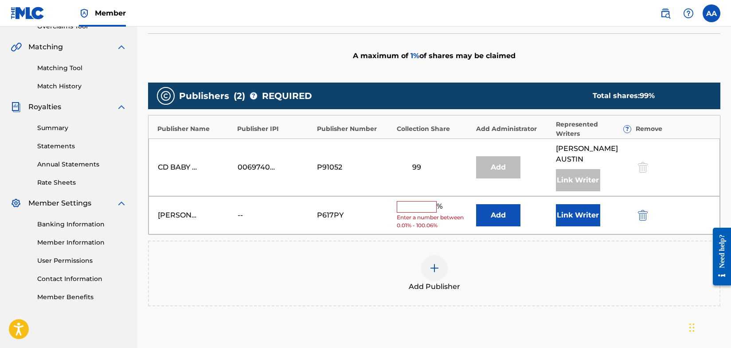
click at [426, 201] on input "text" at bounding box center [417, 207] width 40 height 12
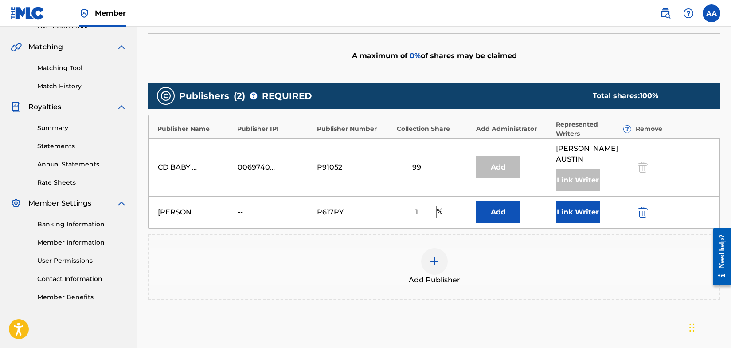
type input "1"
click at [582, 201] on button "Link Writer" at bounding box center [578, 212] width 44 height 22
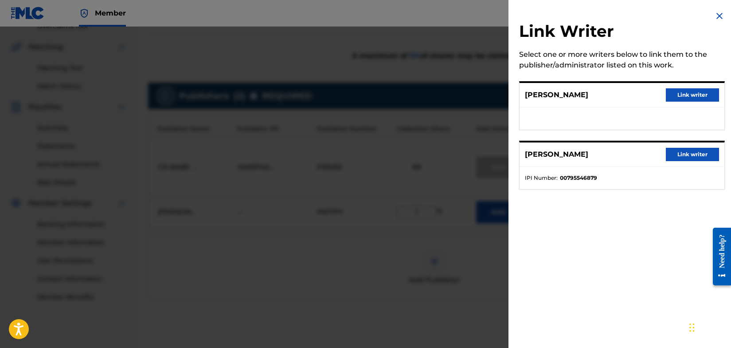
click at [689, 153] on button "Link writer" at bounding box center [692, 154] width 53 height 13
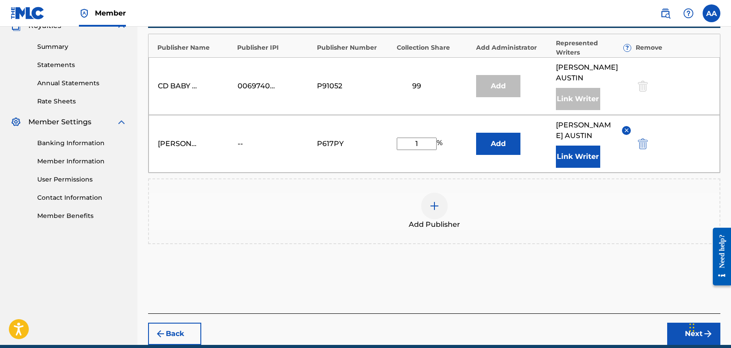
scroll to position [285, 0]
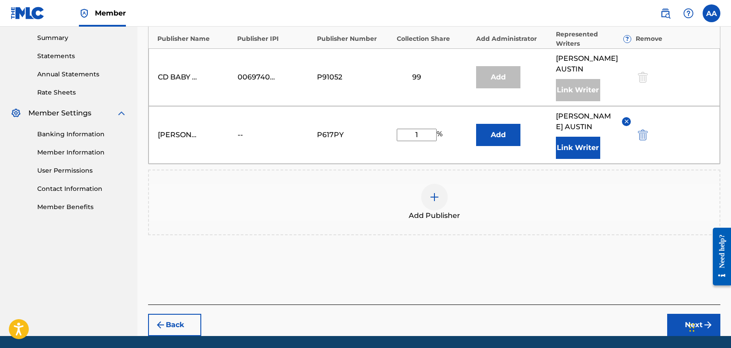
click at [685, 313] on button "Next" at bounding box center [693, 324] width 53 height 22
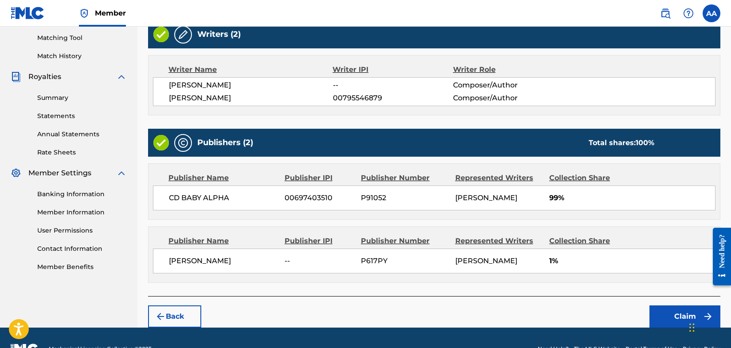
scroll to position [246, 0]
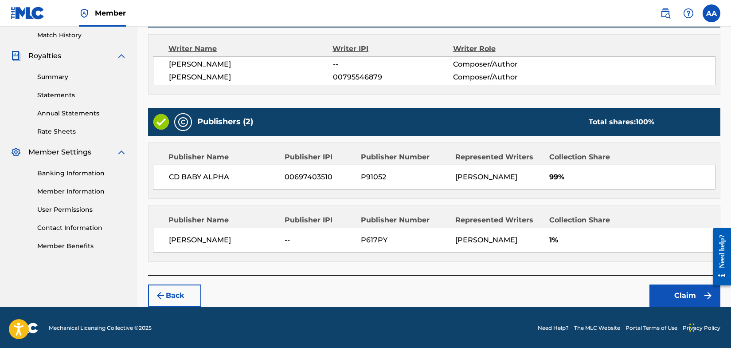
click at [692, 294] on button "Claim" at bounding box center [684, 295] width 71 height 22
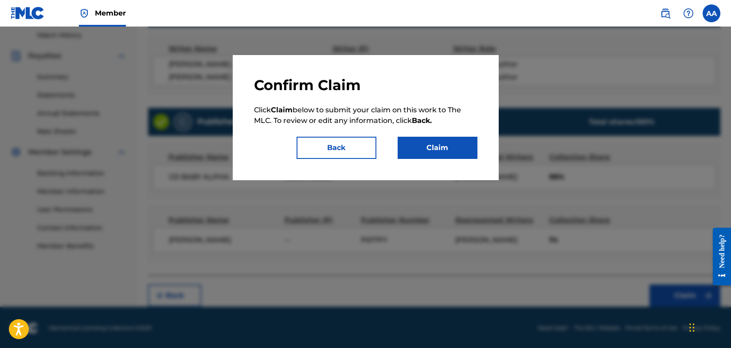
click at [453, 148] on button "Claim" at bounding box center [438, 148] width 80 height 22
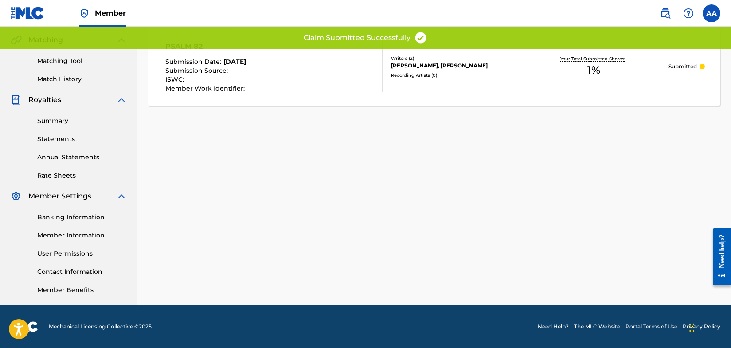
scroll to position [202, 0]
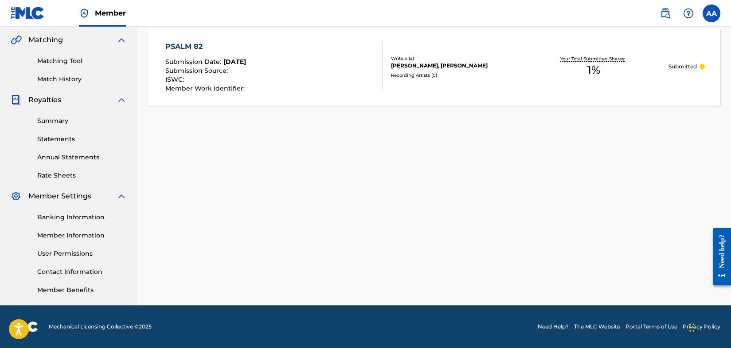
click at [33, 11] on img at bounding box center [28, 13] width 34 height 13
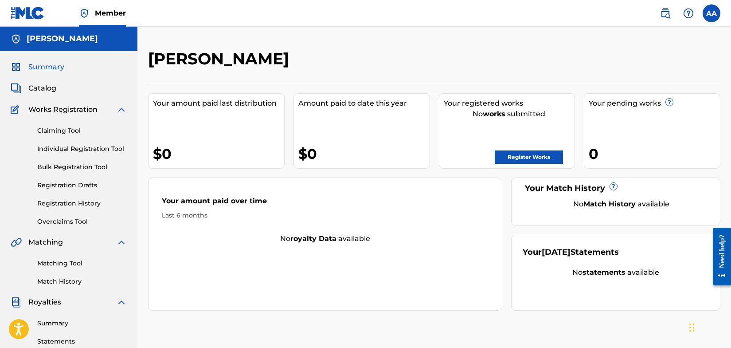
click at [541, 156] on link "Register Works" at bounding box center [529, 156] width 68 height 13
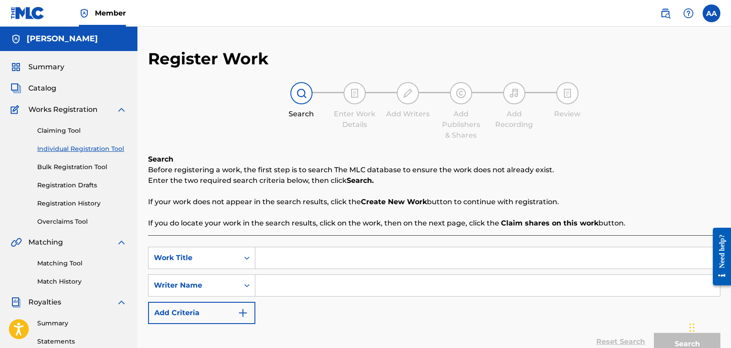
click at [281, 260] on input "Search Form" at bounding box center [487, 257] width 465 height 21
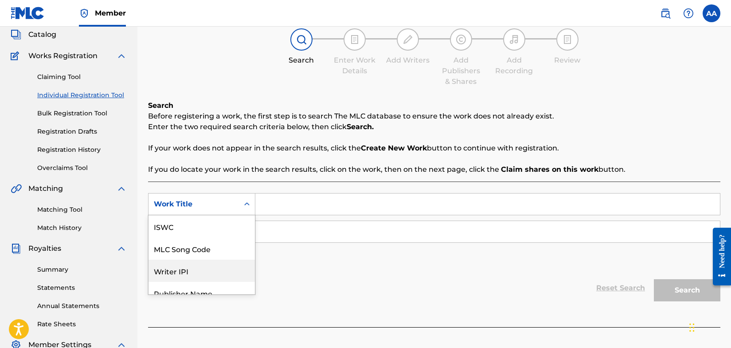
click at [246, 215] on div "Writer IPI, 3 of 7. 7 results available. Use Up and Down to choose options, pre…" at bounding box center [201, 204] width 107 height 22
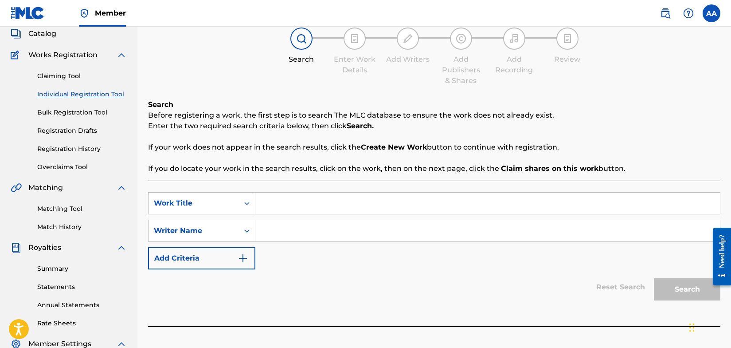
click at [295, 209] on input "Search Form" at bounding box center [487, 202] width 465 height 21
type input "[DEMOGRAPHIC_DATA] 82"
click at [315, 231] on input "Search Form" at bounding box center [487, 230] width 465 height 21
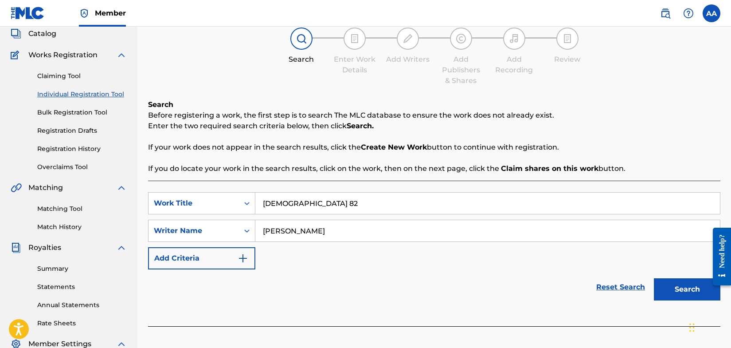
type input "[PERSON_NAME]"
click at [680, 291] on button "Search" at bounding box center [687, 289] width 66 height 22
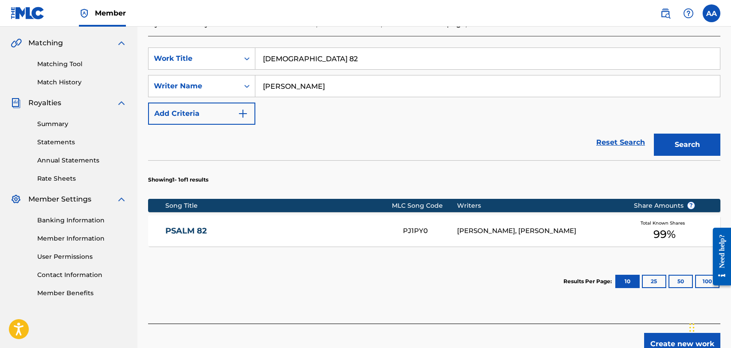
scroll to position [202, 0]
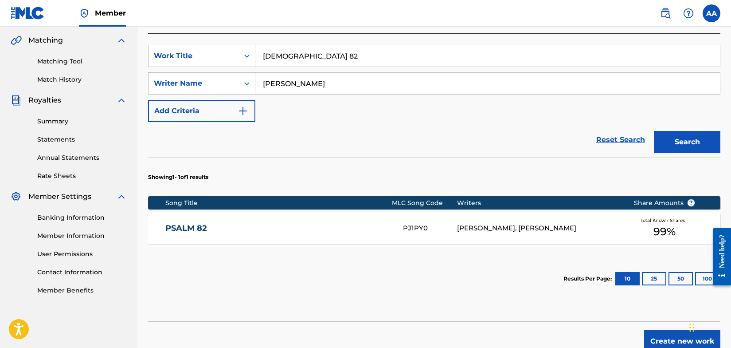
click at [660, 340] on button "Create new work" at bounding box center [682, 341] width 76 height 22
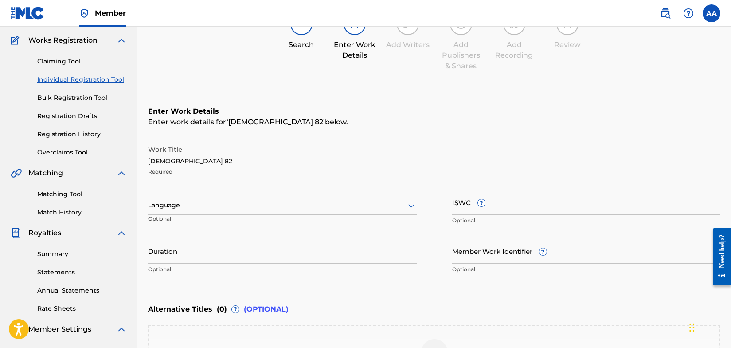
scroll to position [70, 0]
click at [411, 205] on icon at bounding box center [411, 204] width 11 height 11
click at [324, 228] on div "English" at bounding box center [282, 224] width 268 height 20
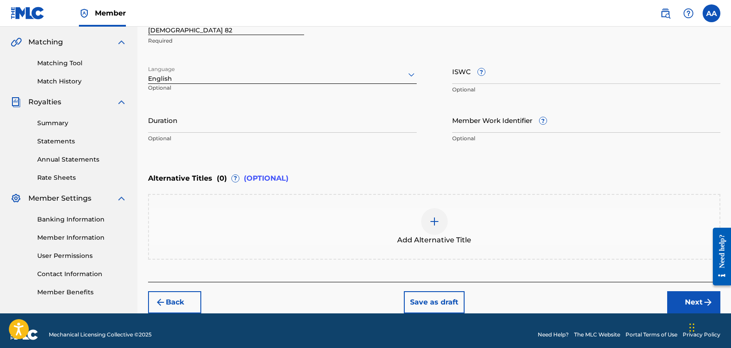
scroll to position [207, 0]
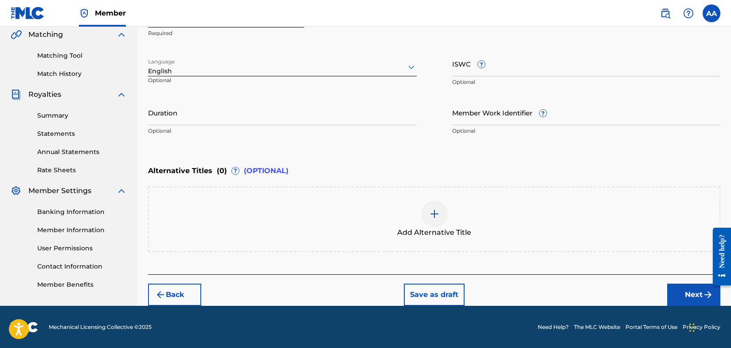
click at [700, 293] on button "Next" at bounding box center [693, 294] width 53 height 22
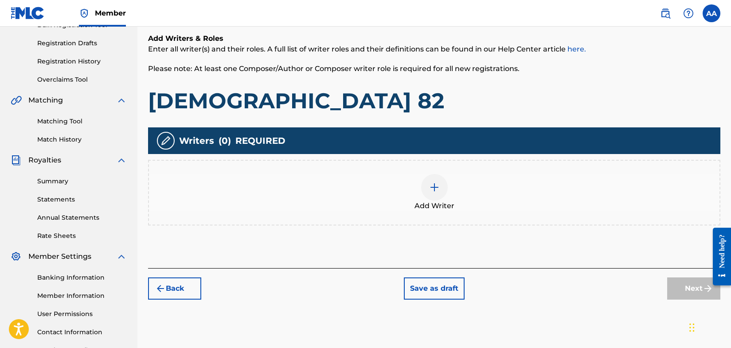
scroll to position [143, 0]
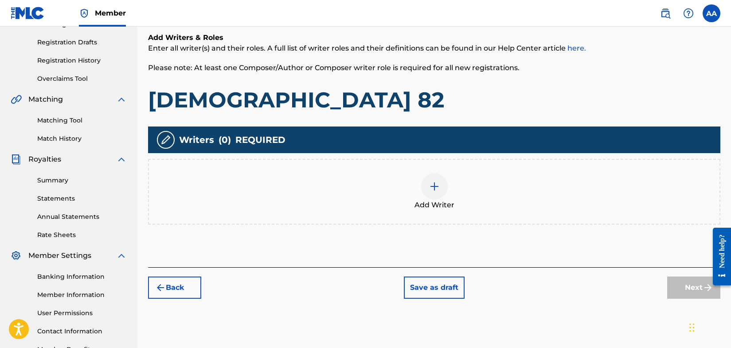
click at [434, 187] on img at bounding box center [434, 186] width 11 height 11
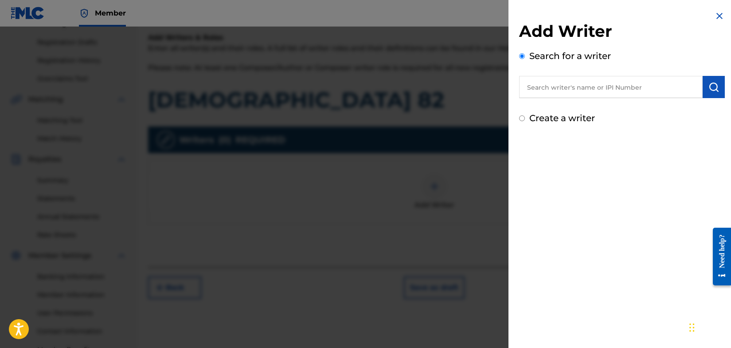
click at [590, 87] on input "text" at bounding box center [611, 87] width 184 height 22
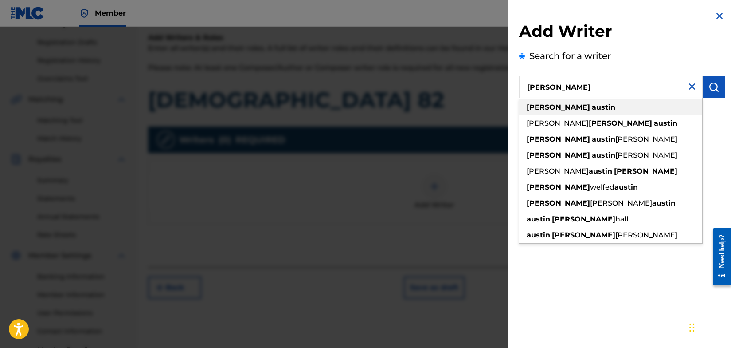
click at [590, 105] on div "[PERSON_NAME]" at bounding box center [610, 107] width 183 height 16
type input "[PERSON_NAME]"
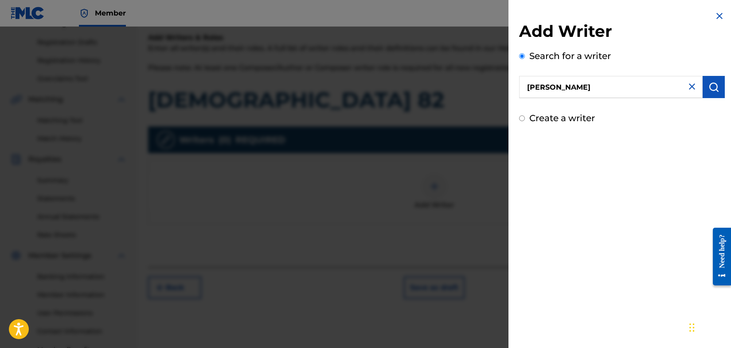
click at [522, 117] on input "Create a writer" at bounding box center [522, 118] width 6 height 6
radio input "false"
radio input "true"
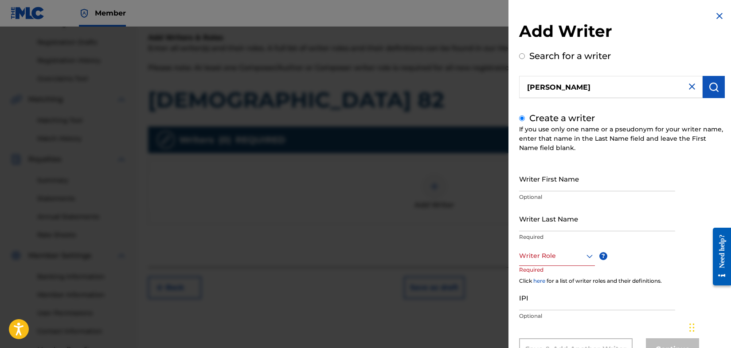
click at [522, 117] on input "Create a writer" at bounding box center [522, 118] width 6 height 6
click at [521, 117] on input "Create a writer" at bounding box center [522, 118] width 6 height 6
click at [561, 115] on label "Create a writer" at bounding box center [562, 118] width 66 height 11
click at [525, 115] on input "Create a writer" at bounding box center [522, 118] width 6 height 6
click at [713, 88] on img "submit" at bounding box center [713, 87] width 11 height 11
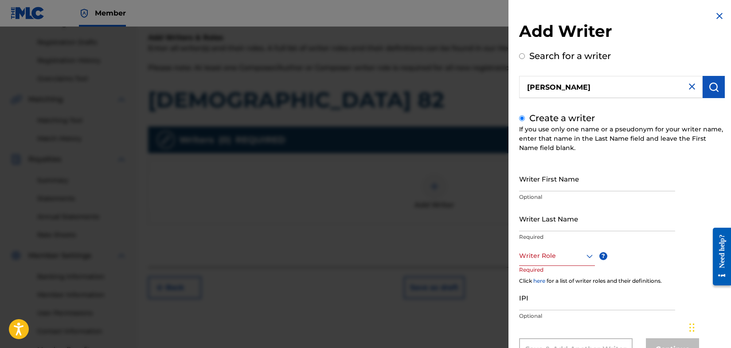
radio input "true"
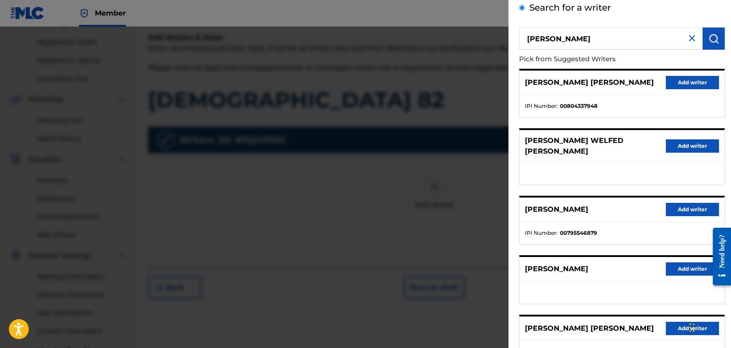
scroll to position [46, 0]
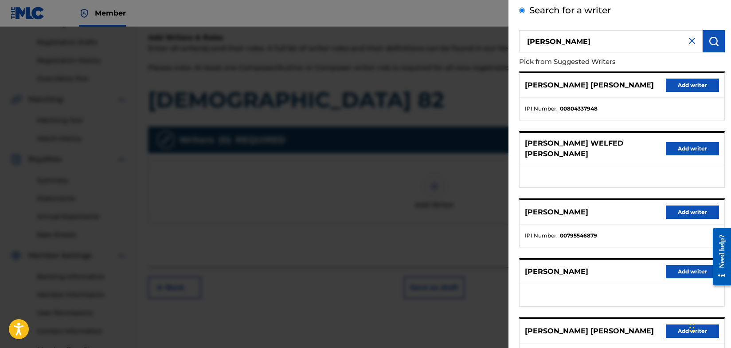
click at [680, 205] on button "Add writer" at bounding box center [692, 211] width 53 height 13
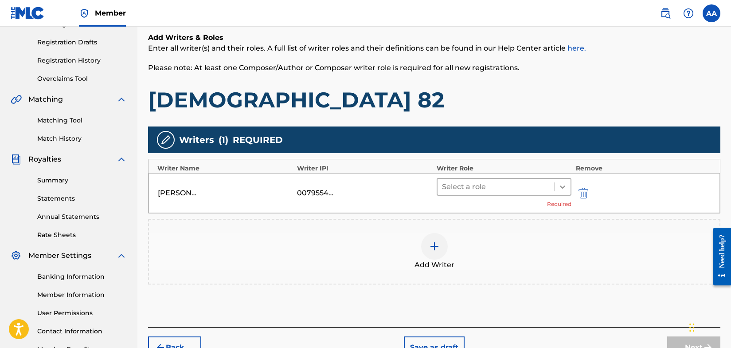
click at [565, 185] on icon at bounding box center [562, 186] width 9 height 9
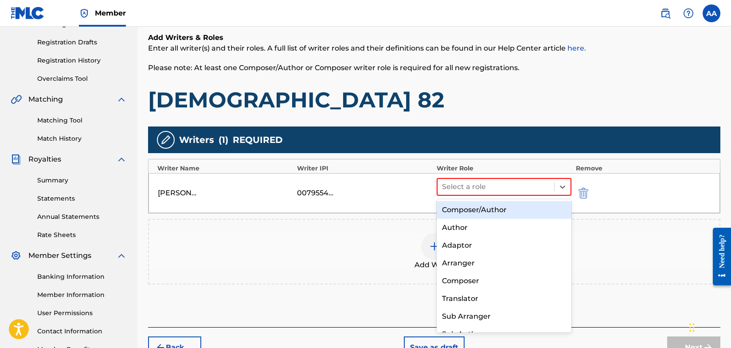
click at [532, 207] on div "Composer/Author" at bounding box center [504, 210] width 135 height 18
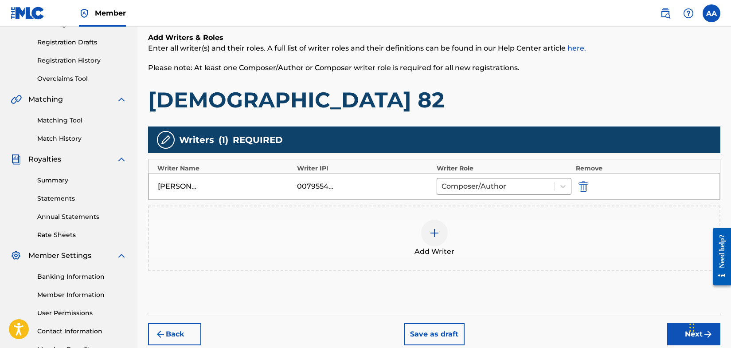
click at [691, 333] on div "Chat Widget" at bounding box center [709, 326] width 44 height 43
click at [689, 340] on div "Chat Widget" at bounding box center [706, 326] width 44 height 43
click at [680, 338] on button "Next" at bounding box center [693, 334] width 53 height 22
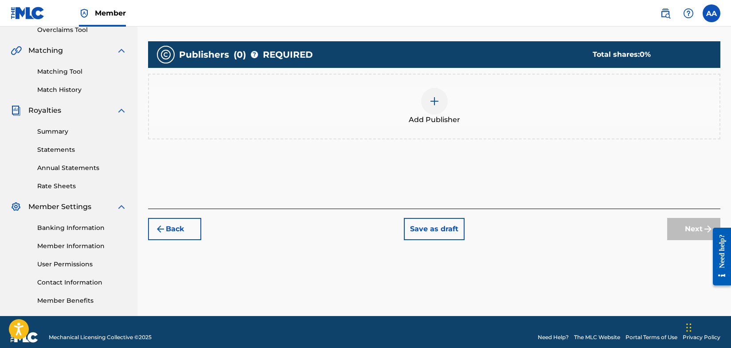
scroll to position [202, 0]
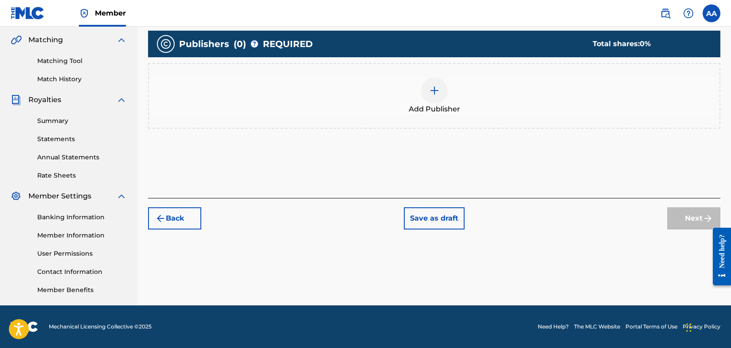
click at [433, 89] on img at bounding box center [434, 90] width 11 height 11
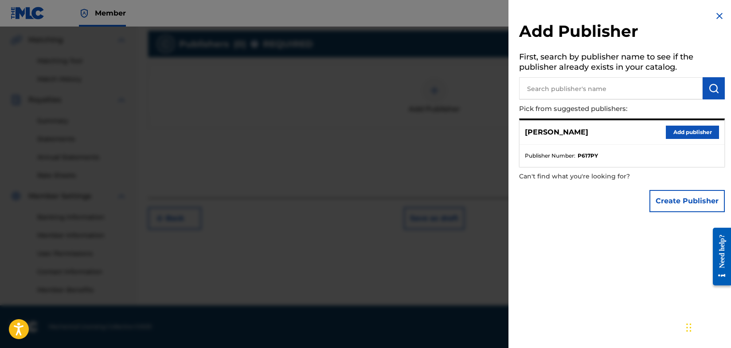
click at [679, 132] on button "Add publisher" at bounding box center [692, 131] width 53 height 13
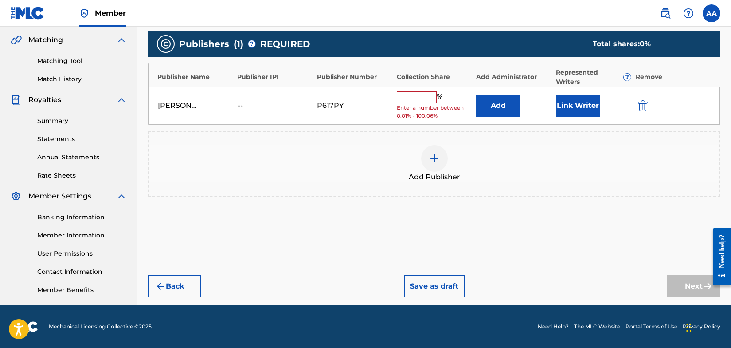
click at [418, 100] on input "text" at bounding box center [417, 97] width 40 height 12
type input "99"
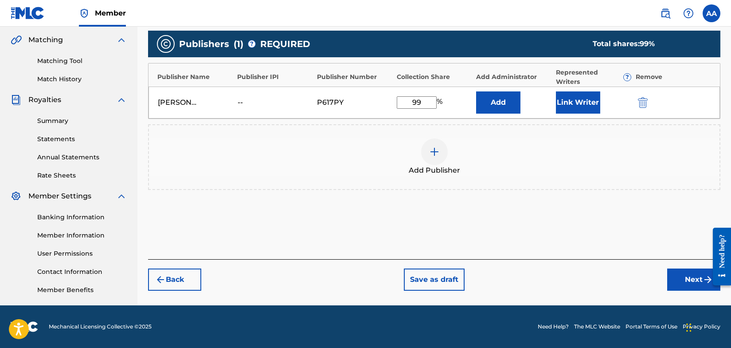
click at [579, 104] on button "Link Writer" at bounding box center [578, 102] width 44 height 22
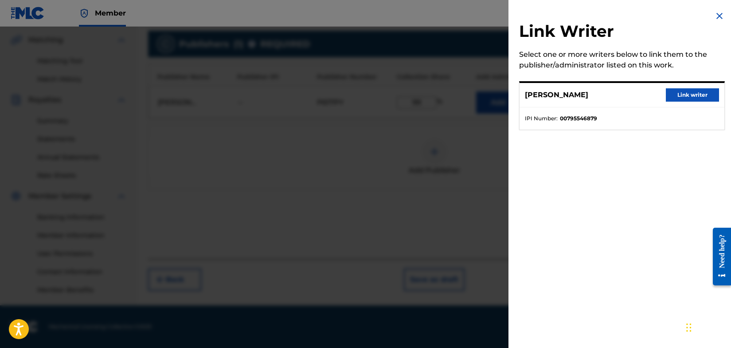
click at [692, 94] on button "Link writer" at bounding box center [692, 94] width 53 height 13
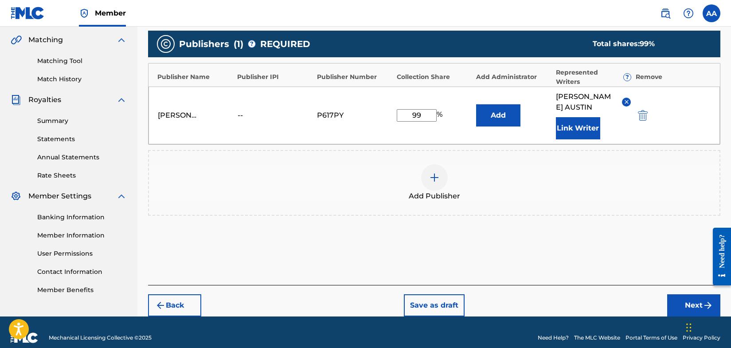
click at [681, 303] on button "Next" at bounding box center [693, 305] width 53 height 22
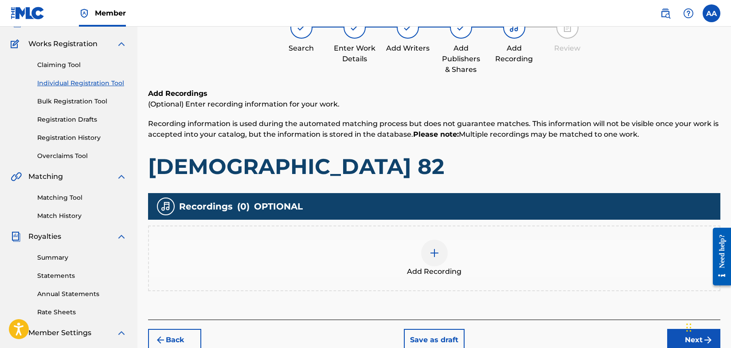
scroll to position [40, 0]
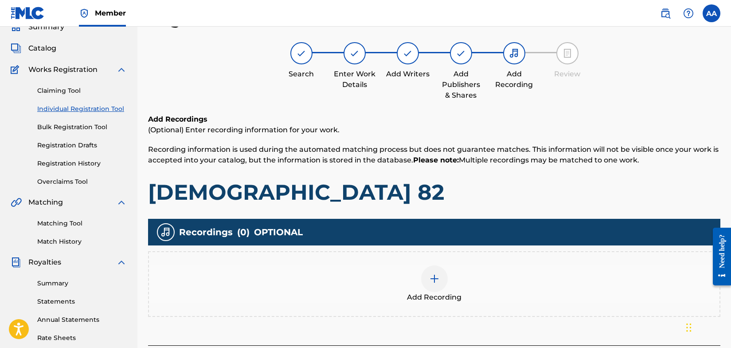
click at [435, 278] on img at bounding box center [434, 278] width 11 height 11
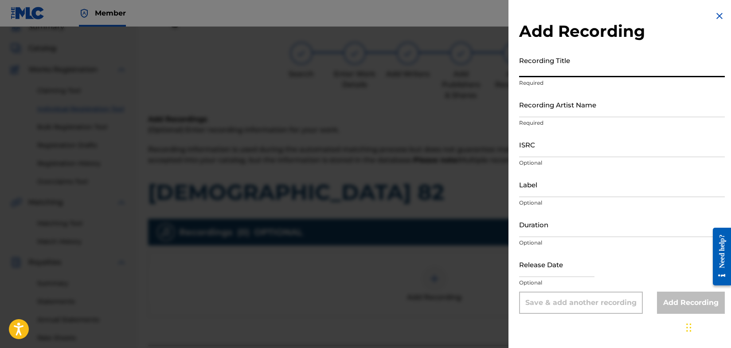
click at [588, 72] on input "Recording Title" at bounding box center [622, 64] width 206 height 25
type input "Writer/Producer"
click at [584, 111] on input "Recording Artist Name" at bounding box center [622, 104] width 206 height 25
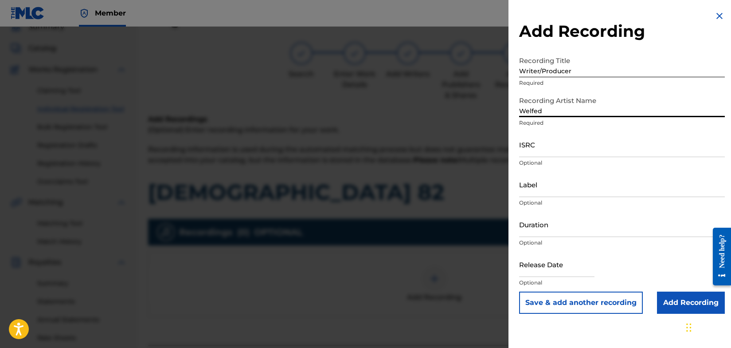
type input "Welfed"
click at [609, 302] on button "Save & add another recording" at bounding box center [581, 302] width 124 height 22
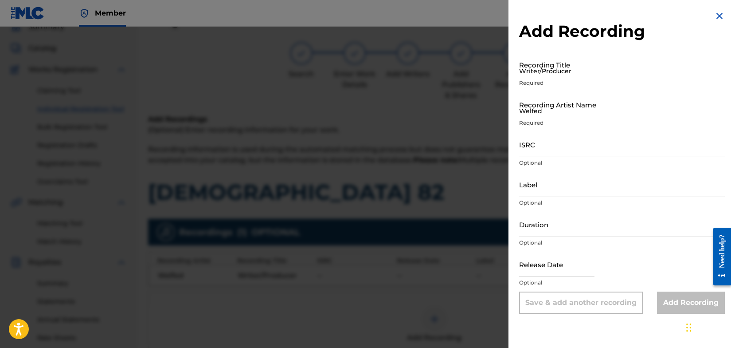
click at [717, 14] on img at bounding box center [719, 16] width 11 height 11
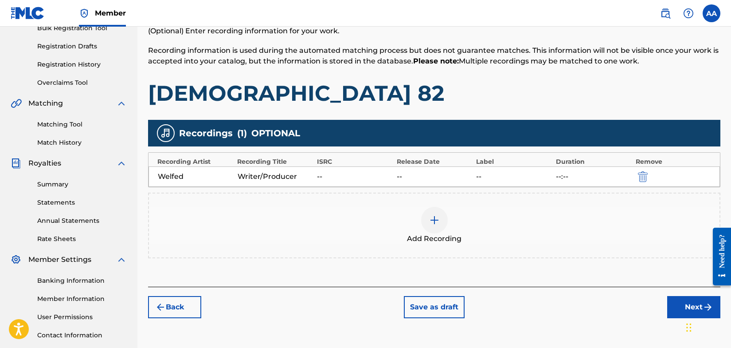
scroll to position [202, 0]
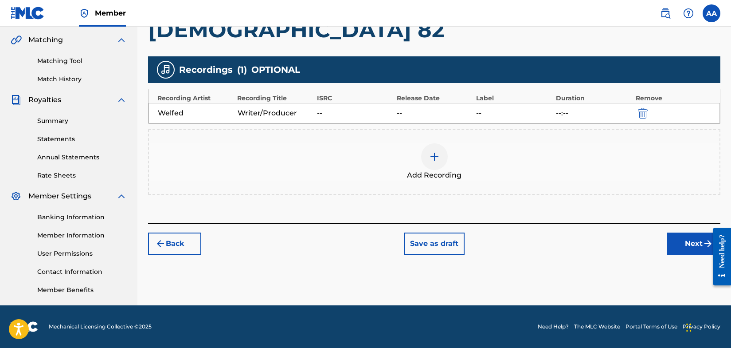
click at [686, 242] on button "Next" at bounding box center [693, 243] width 53 height 22
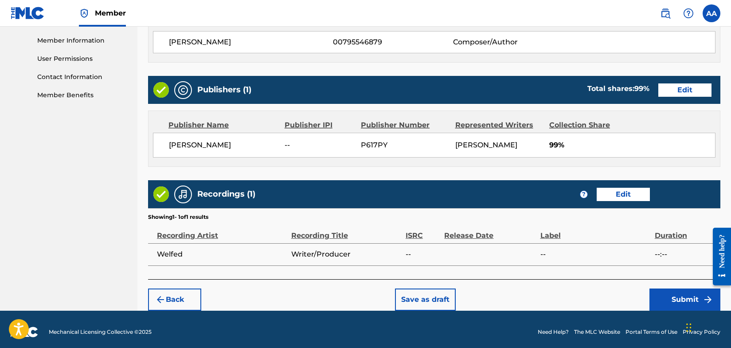
scroll to position [401, 0]
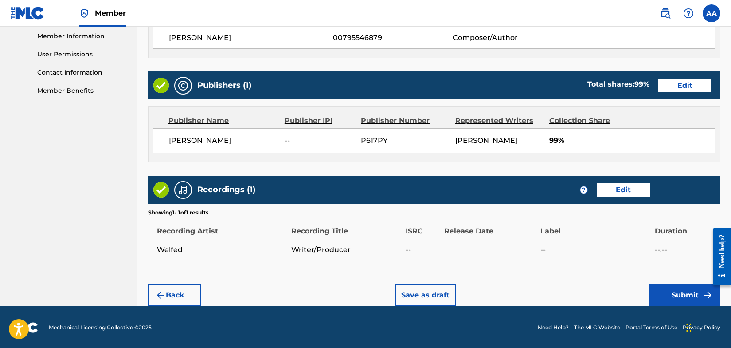
click at [625, 188] on button "Edit" at bounding box center [623, 189] width 53 height 13
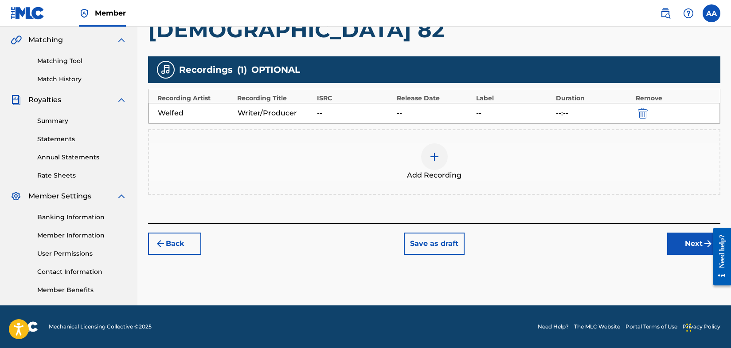
scroll to position [202, 0]
click at [295, 112] on div "Writer/Producer" at bounding box center [275, 113] width 75 height 11
click at [645, 113] on img "submit" at bounding box center [643, 113] width 10 height 11
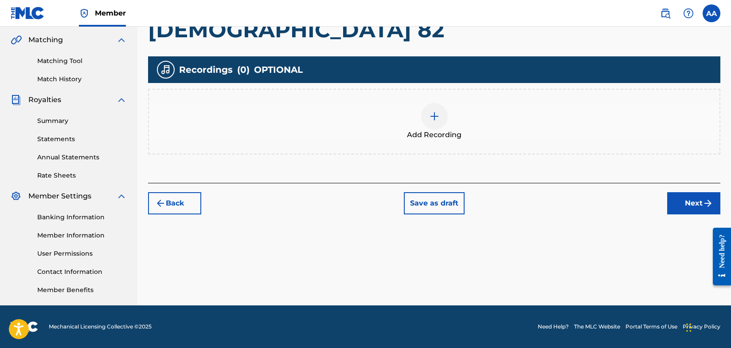
click at [434, 119] on img at bounding box center [434, 116] width 11 height 11
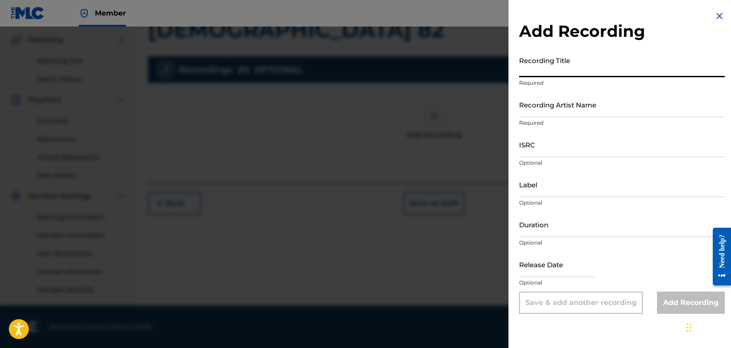
click at [578, 70] on input "Recording Title" at bounding box center [622, 64] width 206 height 25
type input "UrbanStreetCruve"
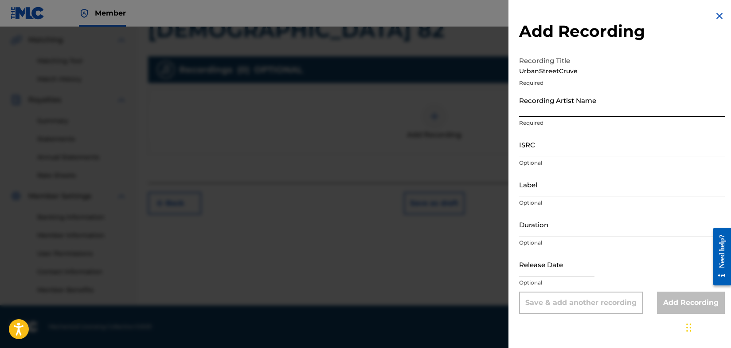
click at [576, 113] on input "Recording Artist Name" at bounding box center [622, 104] width 206 height 25
type input "Welfed"
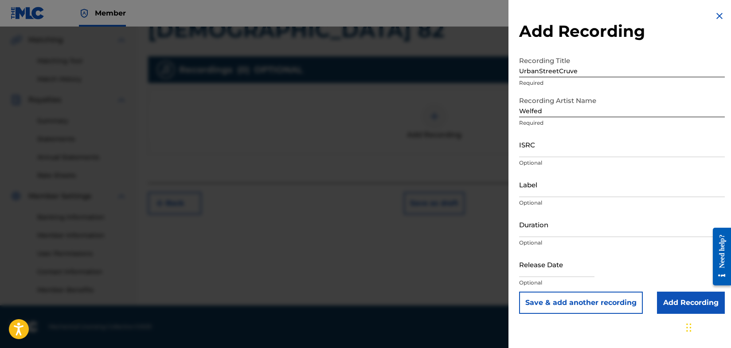
click at [610, 303] on button "Save & add another recording" at bounding box center [581, 302] width 124 height 22
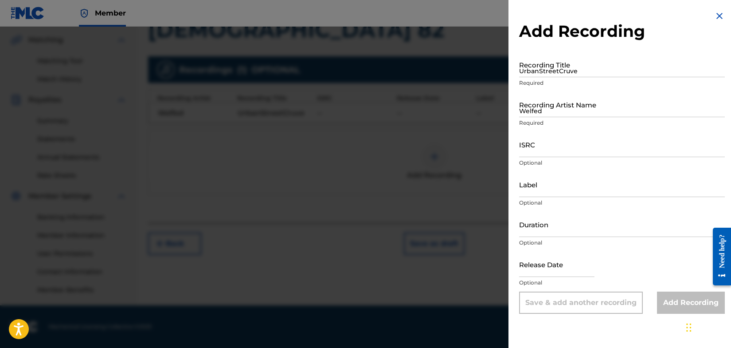
click at [715, 16] on img at bounding box center [719, 16] width 11 height 11
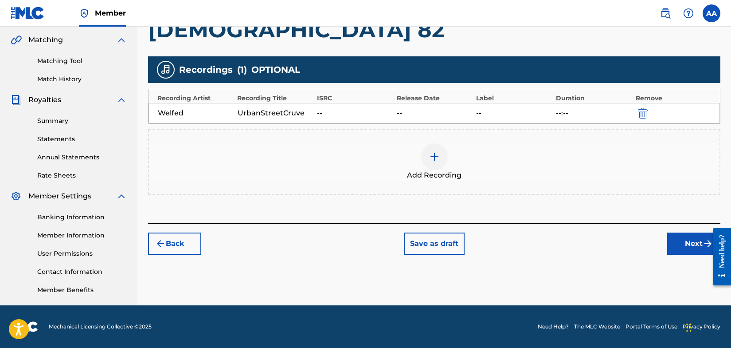
click at [690, 245] on button "Next" at bounding box center [693, 243] width 53 height 22
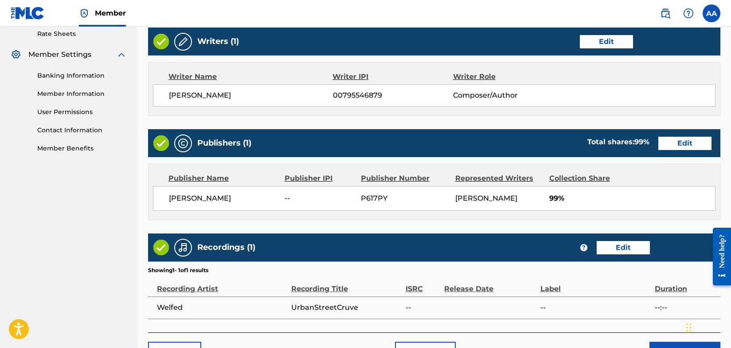
scroll to position [401, 0]
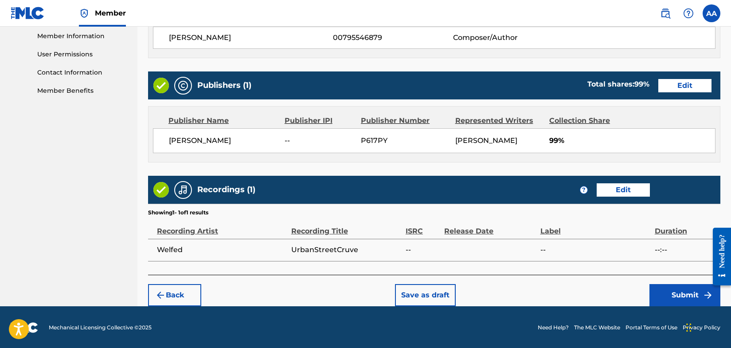
click at [682, 291] on button "Submit" at bounding box center [684, 295] width 71 height 22
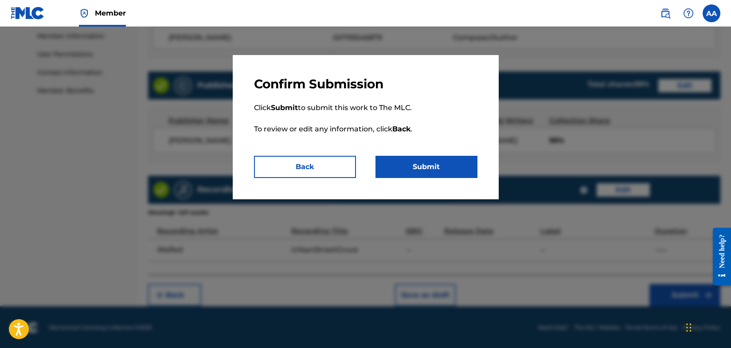
click at [434, 166] on button "Submit" at bounding box center [426, 167] width 102 height 22
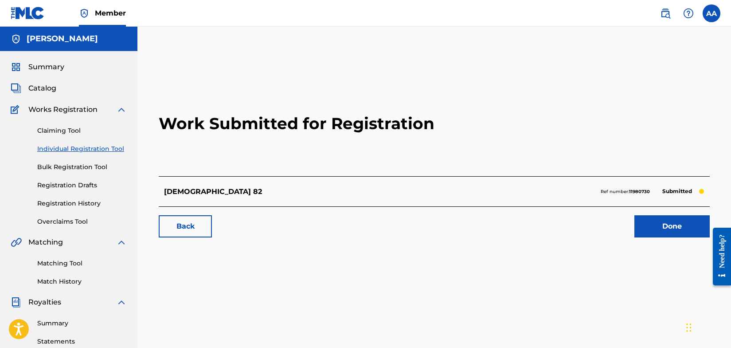
click at [666, 227] on link "Done" at bounding box center [671, 226] width 75 height 22
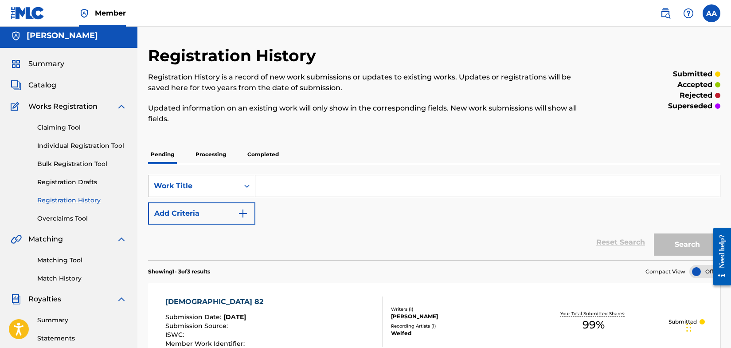
scroll to position [4, 0]
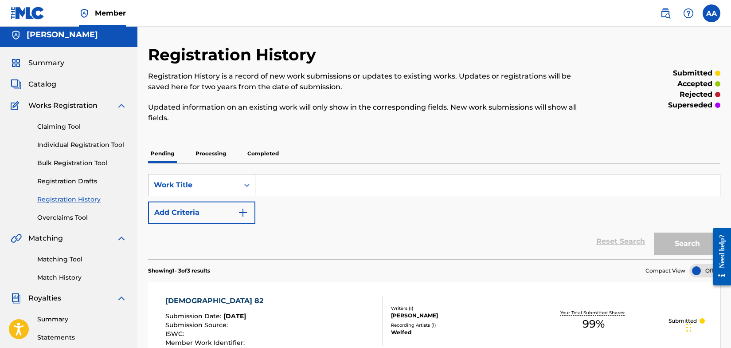
click at [272, 188] on input "Search Form" at bounding box center [487, 184] width 465 height 21
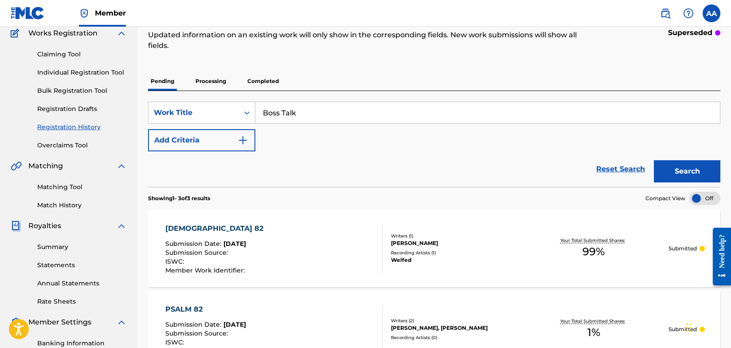
scroll to position [75, 0]
type input "Boss Talk"
click at [685, 169] on button "Search" at bounding box center [687, 172] width 66 height 22
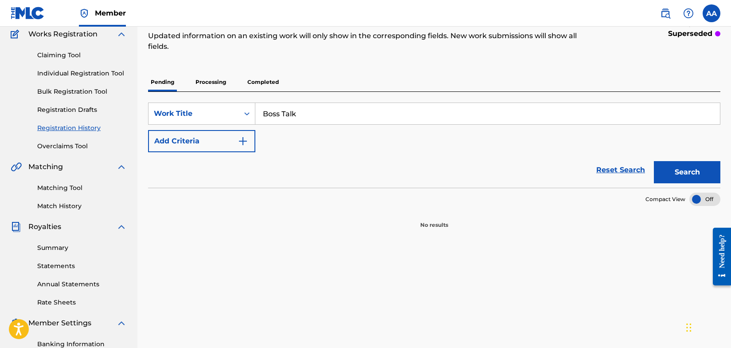
click at [242, 140] on img "Search Form" at bounding box center [243, 141] width 11 height 11
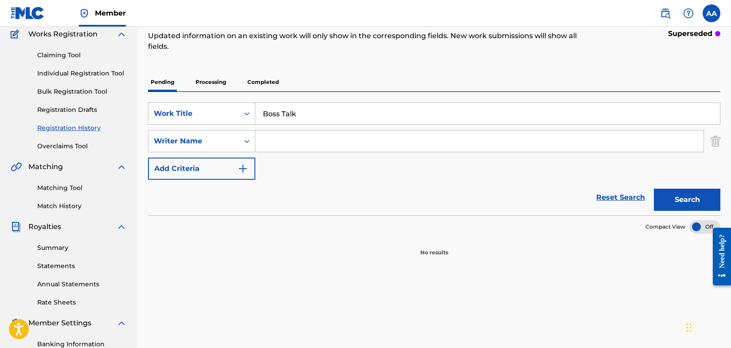
click at [284, 139] on input "Search Form" at bounding box center [479, 140] width 448 height 21
type input "[PERSON_NAME]"
click at [684, 198] on button "Search" at bounding box center [687, 199] width 66 height 22
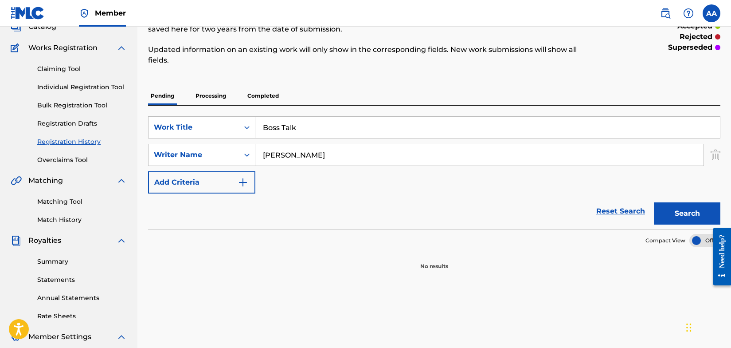
scroll to position [0, 0]
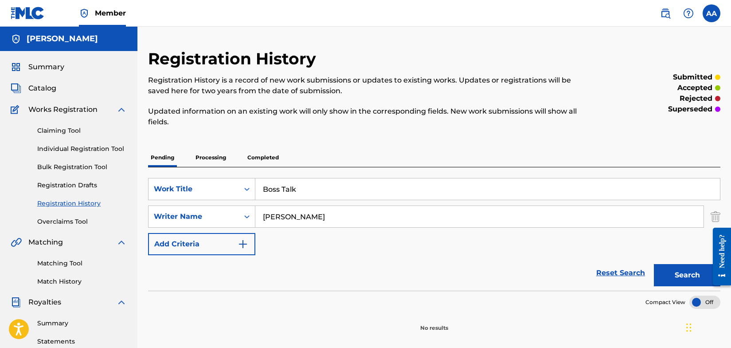
click at [64, 130] on link "Claiming Tool" at bounding box center [82, 130] width 90 height 9
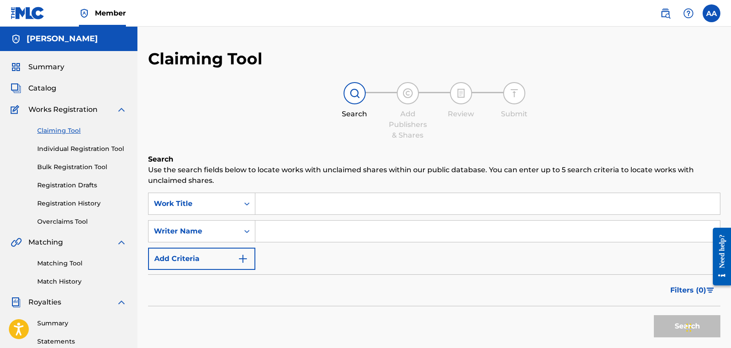
click at [276, 204] on input "Search Form" at bounding box center [487, 203] width 465 height 21
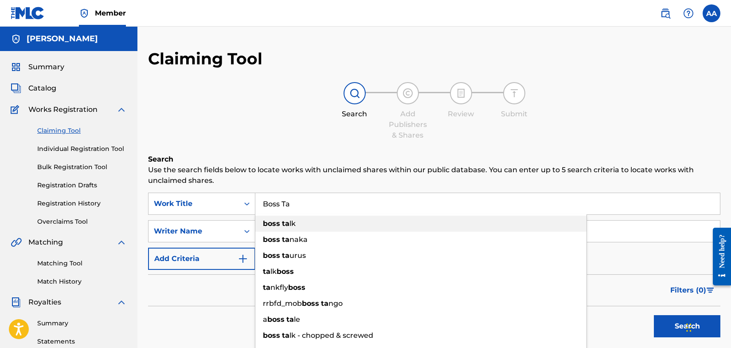
click at [274, 223] on strong "boss" at bounding box center [271, 223] width 17 height 8
type input "boss talk"
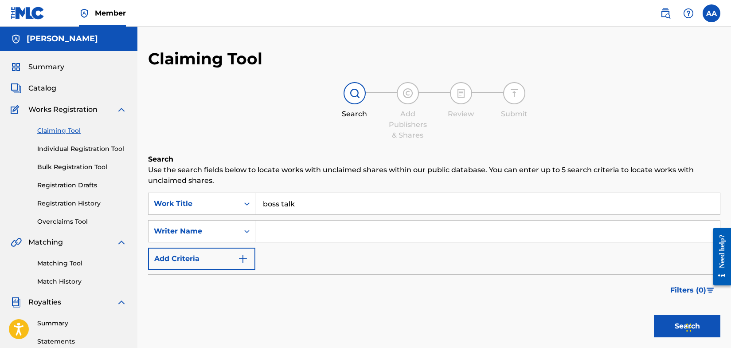
click at [289, 232] on input "Search Form" at bounding box center [487, 230] width 465 height 21
type input "[PERSON_NAME]"
click at [676, 326] on button "Search" at bounding box center [687, 326] width 66 height 22
click at [671, 326] on button "Search" at bounding box center [687, 326] width 66 height 22
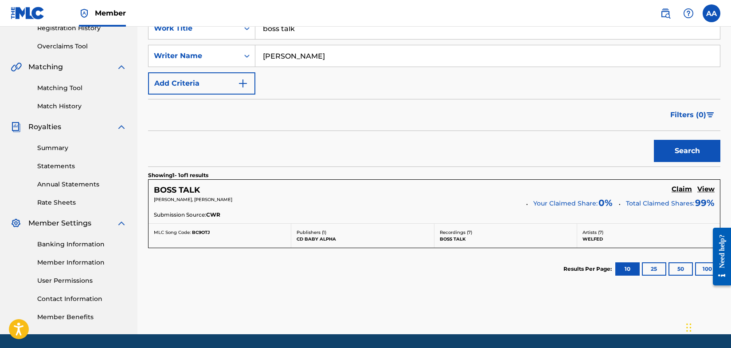
scroll to position [204, 0]
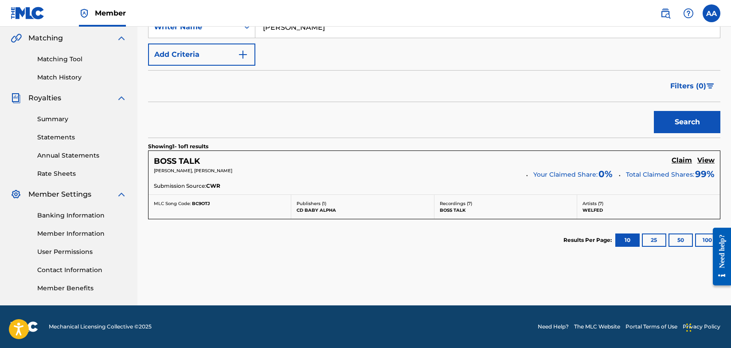
click at [682, 160] on h5 "Claim" at bounding box center [682, 160] width 20 height 8
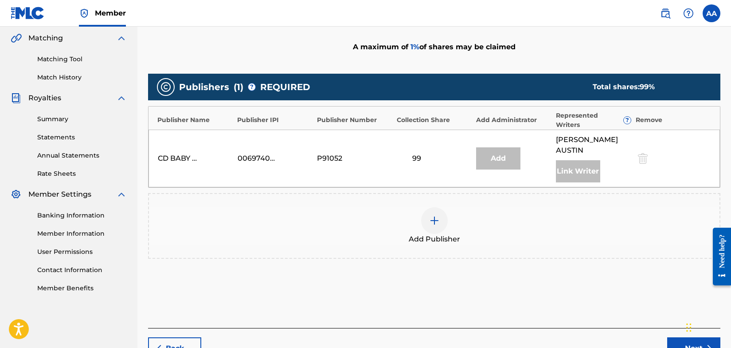
click at [435, 215] on img at bounding box center [434, 220] width 11 height 11
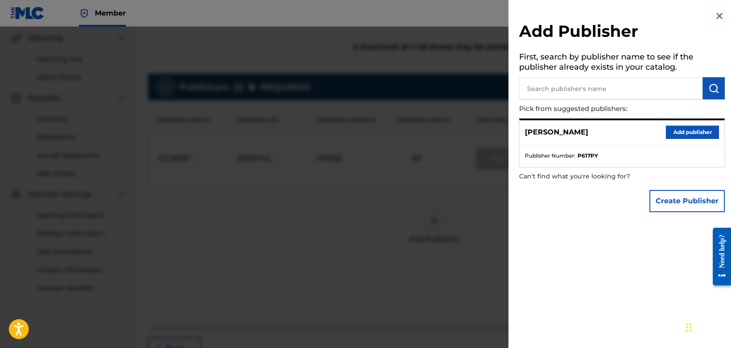
click at [676, 130] on button "Add publisher" at bounding box center [692, 131] width 53 height 13
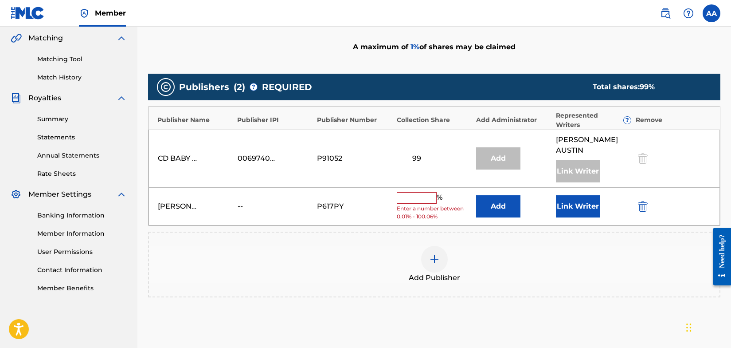
click at [430, 192] on input "text" at bounding box center [417, 198] width 40 height 12
type input "1"
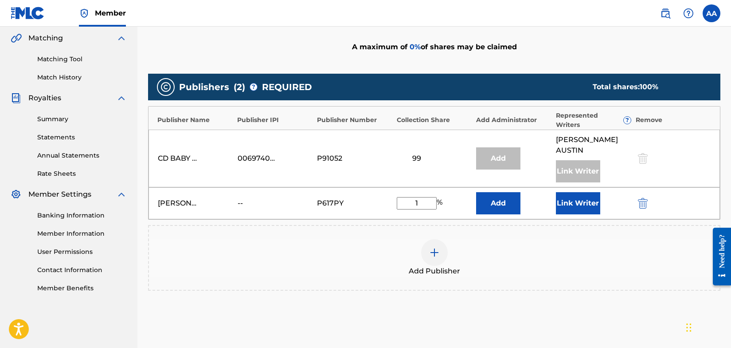
click at [574, 195] on button "Link Writer" at bounding box center [578, 203] width 44 height 22
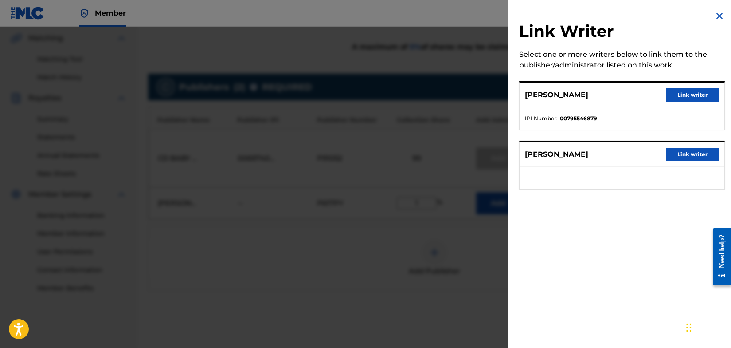
click at [691, 94] on button "Link writer" at bounding box center [692, 94] width 53 height 13
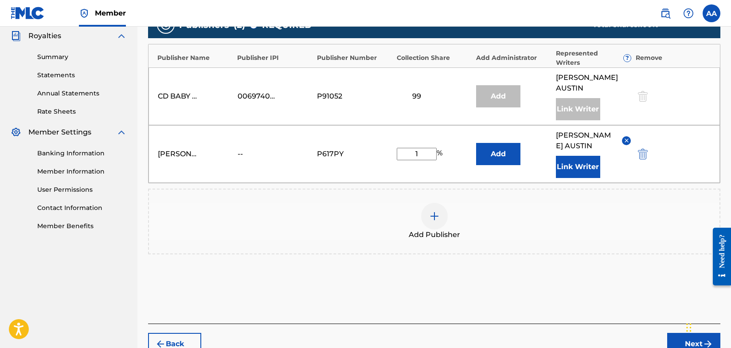
scroll to position [305, 0]
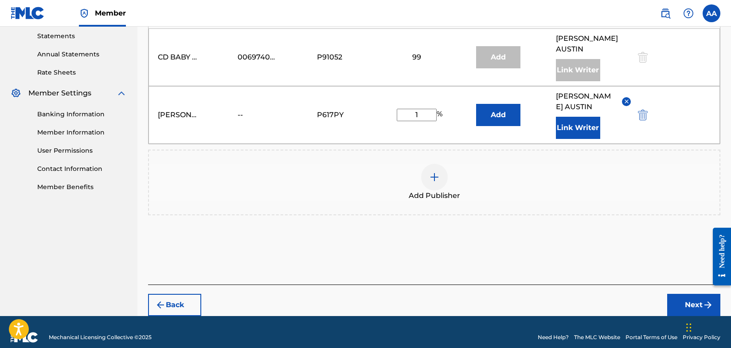
click at [684, 296] on button "Next" at bounding box center [693, 304] width 53 height 22
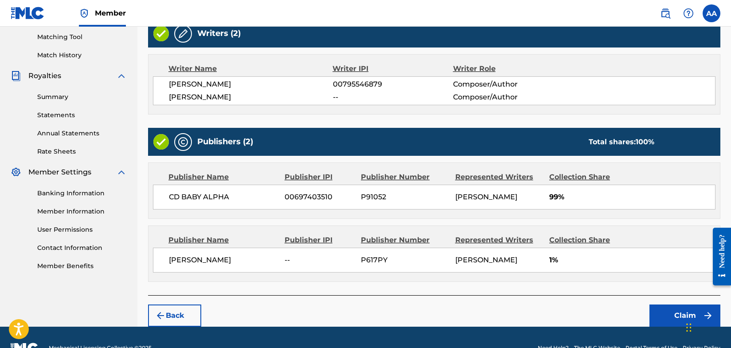
scroll to position [246, 0]
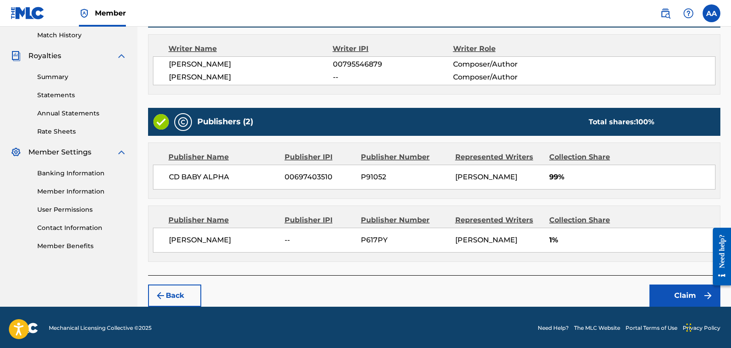
click at [675, 296] on button "Claim" at bounding box center [684, 295] width 71 height 22
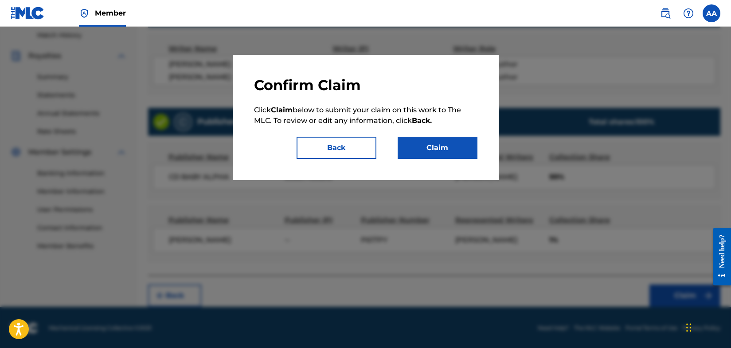
click at [449, 144] on button "Claim" at bounding box center [438, 148] width 80 height 22
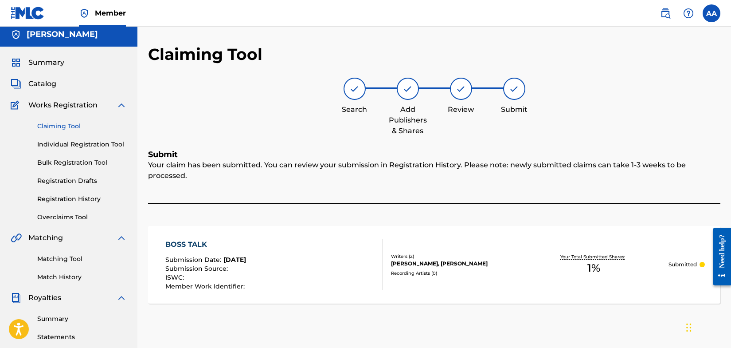
scroll to position [0, 0]
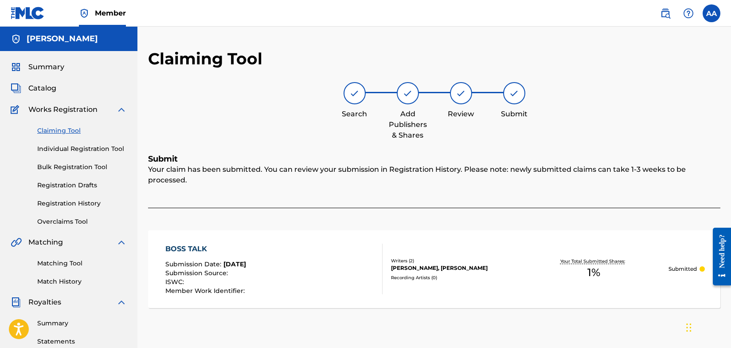
click at [27, 15] on img at bounding box center [28, 13] width 34 height 13
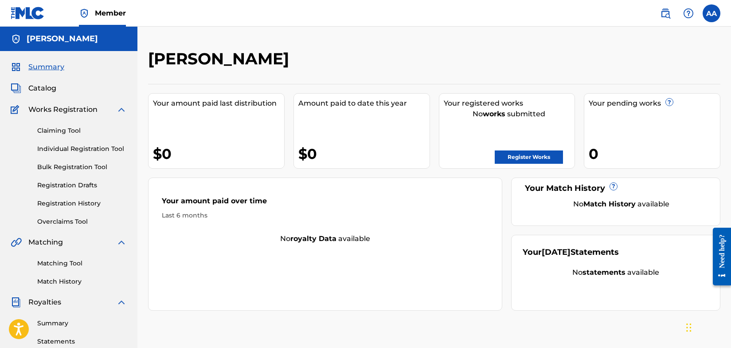
click at [523, 156] on link "Register Works" at bounding box center [529, 156] width 68 height 13
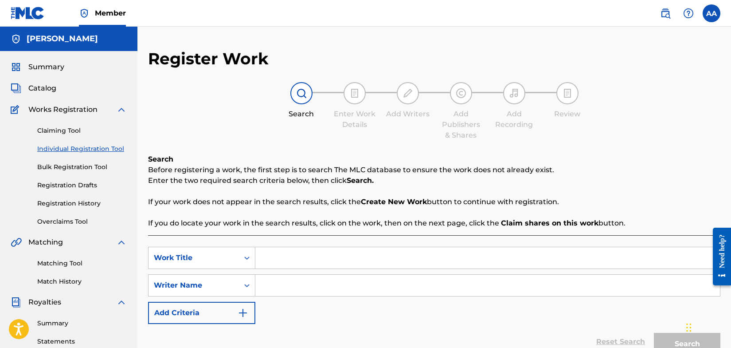
click at [271, 256] on input "Search Form" at bounding box center [487, 257] width 465 height 21
type input "Boss Talk"
click at [284, 288] on input "Search Form" at bounding box center [487, 284] width 465 height 21
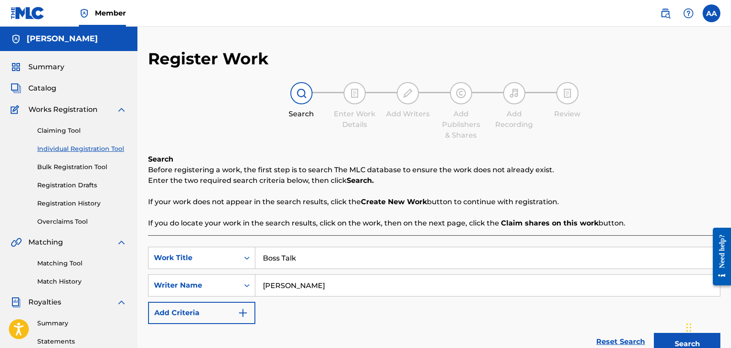
type input "[PERSON_NAME]"
click at [665, 341] on button "Search" at bounding box center [687, 343] width 66 height 22
click at [672, 341] on button "Search" at bounding box center [687, 343] width 66 height 22
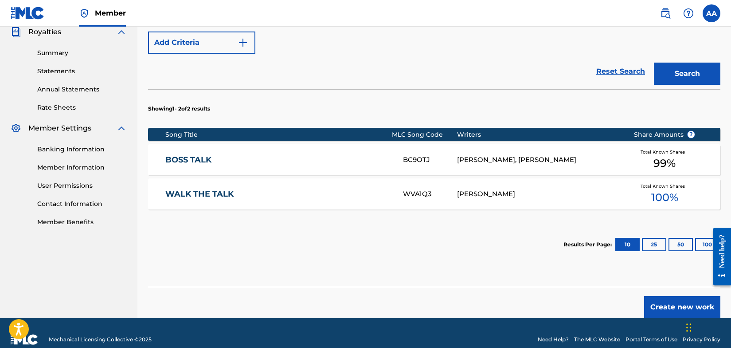
scroll to position [283, 0]
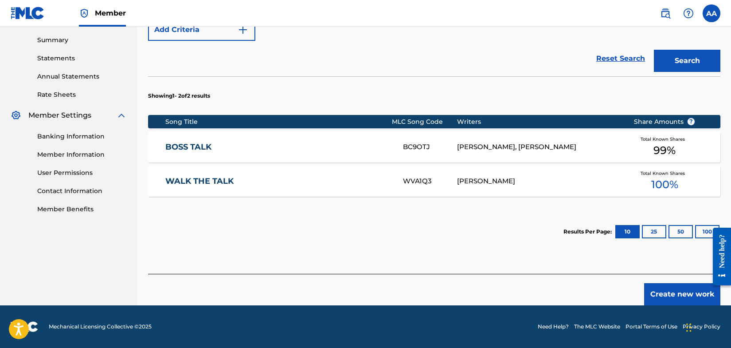
click at [622, 176] on div "Total Known Shares 100 %" at bounding box center [664, 181] width 89 height 27
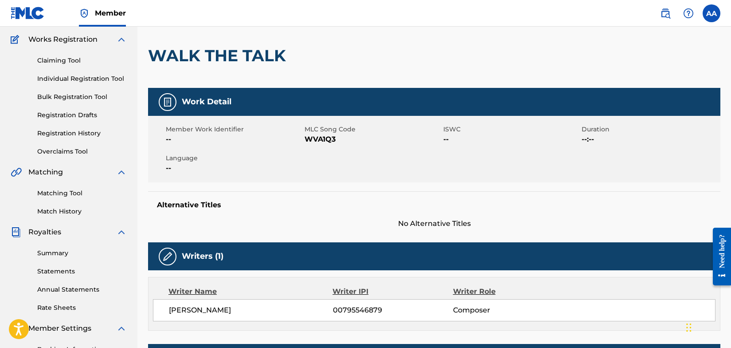
scroll to position [66, 0]
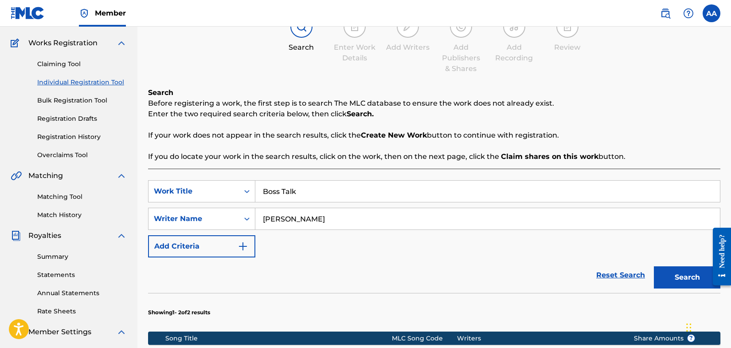
scroll to position [202, 0]
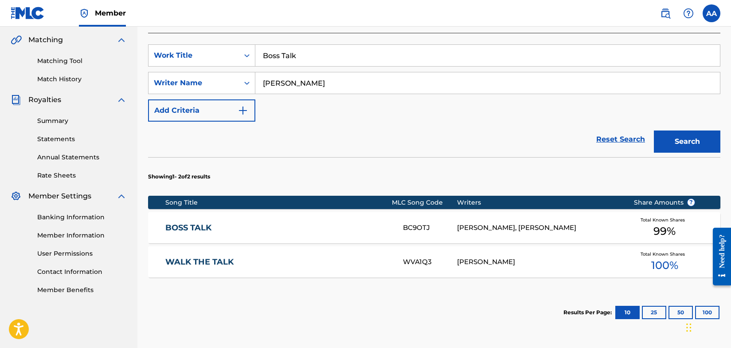
click at [428, 231] on div "BC9OTJ" at bounding box center [430, 228] width 55 height 10
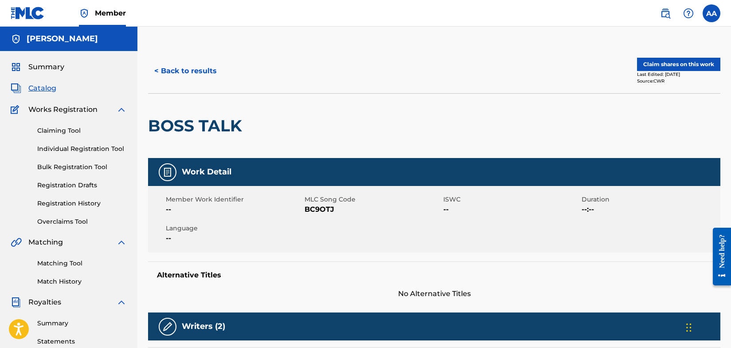
click at [665, 63] on button "Claim shares on this work" at bounding box center [678, 64] width 83 height 13
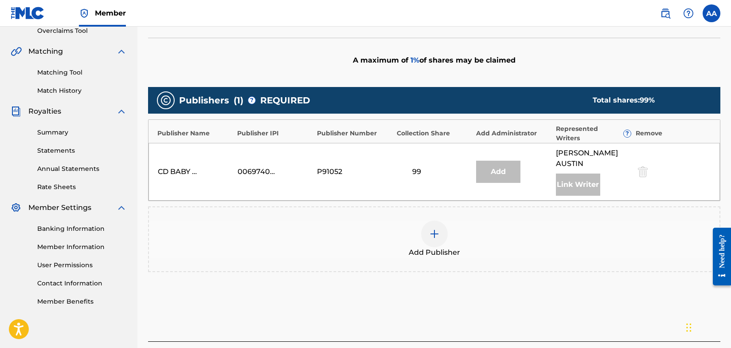
scroll to position [191, 0]
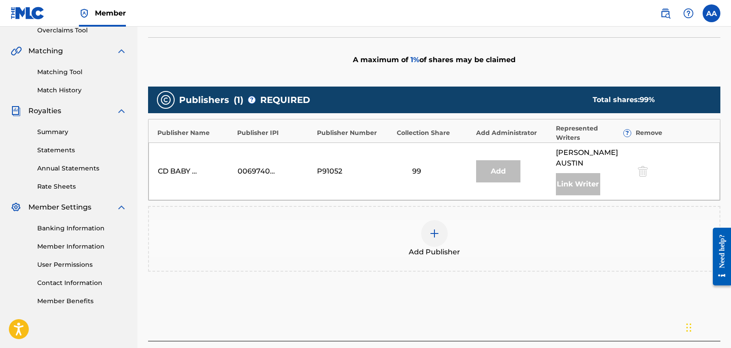
click at [433, 228] on img at bounding box center [434, 233] width 11 height 11
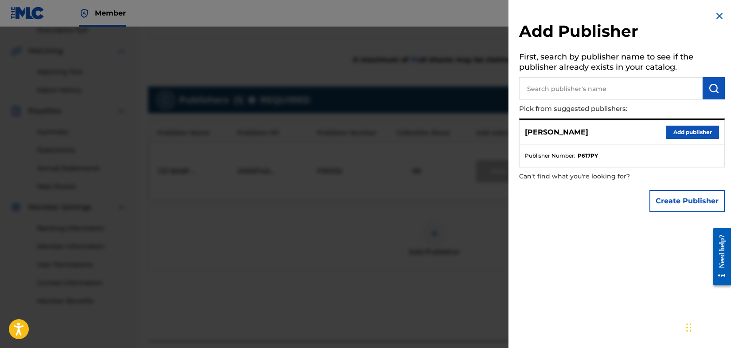
click at [690, 132] on button "Add publisher" at bounding box center [692, 131] width 53 height 13
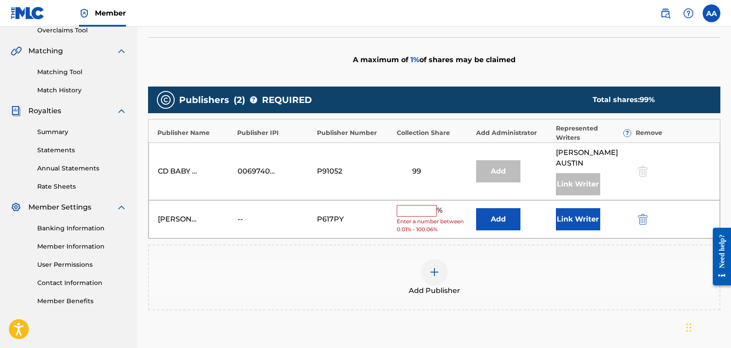
click at [430, 205] on input "text" at bounding box center [417, 211] width 40 height 12
type input "1"
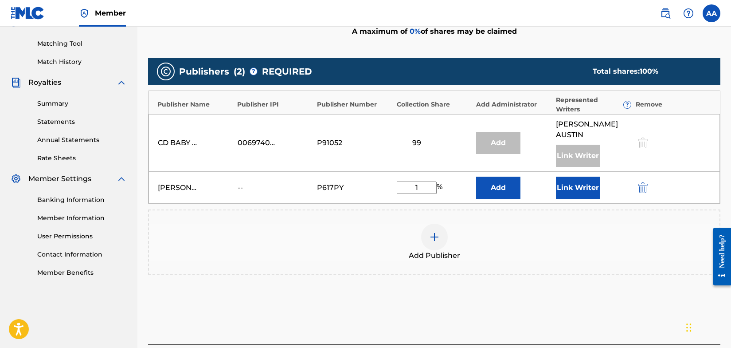
scroll to position [220, 0]
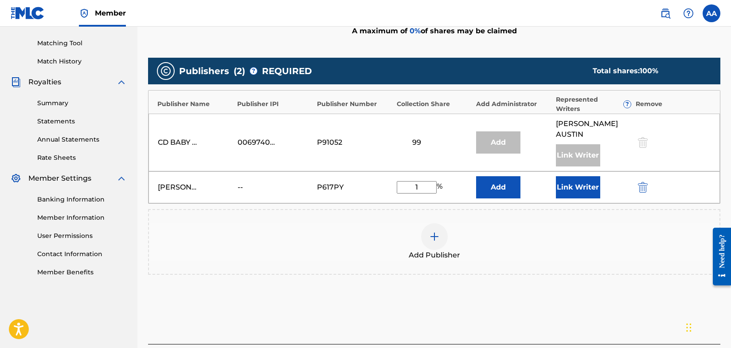
click at [581, 179] on button "Link Writer" at bounding box center [578, 187] width 44 height 22
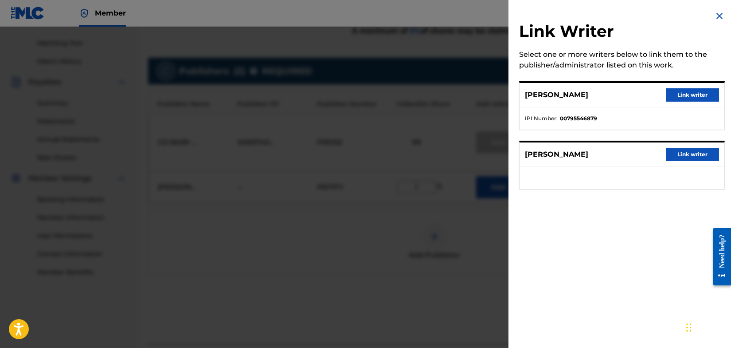
click at [689, 94] on button "Link writer" at bounding box center [692, 94] width 53 height 13
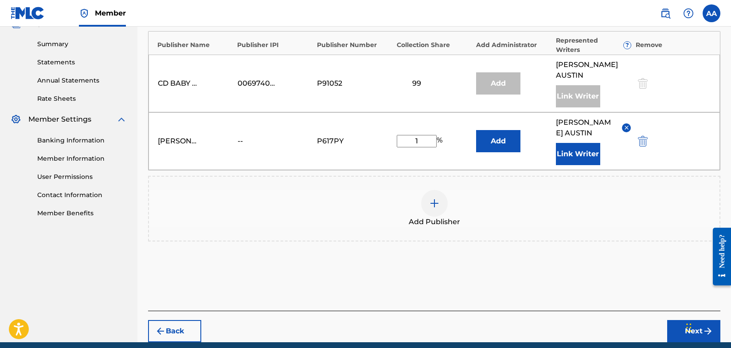
scroll to position [305, 0]
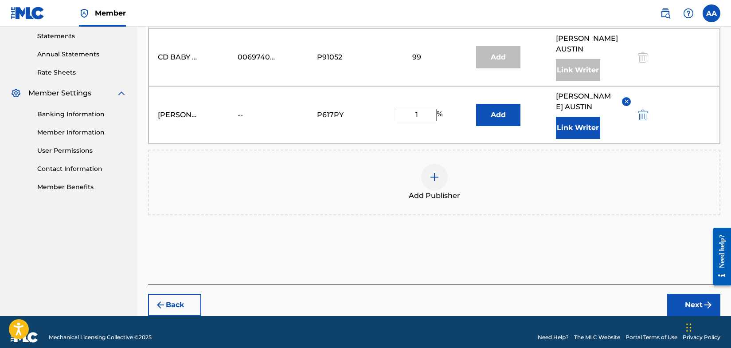
click at [686, 293] on button "Next" at bounding box center [693, 304] width 53 height 22
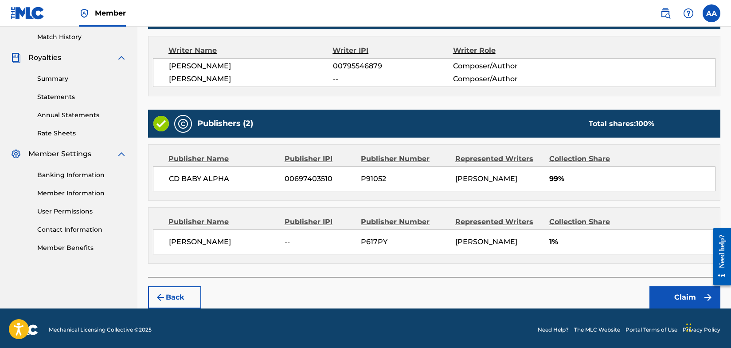
scroll to position [246, 0]
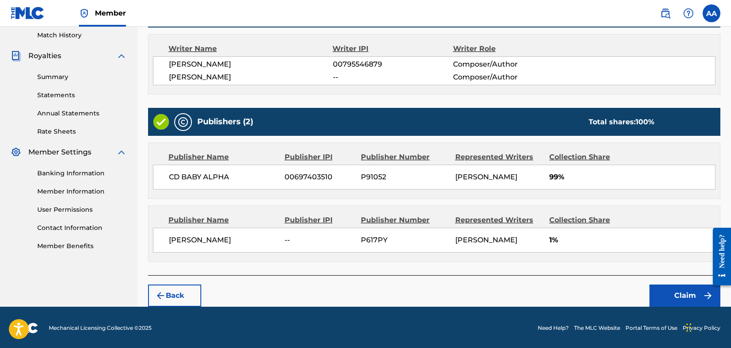
click at [676, 293] on button "Claim" at bounding box center [684, 295] width 71 height 22
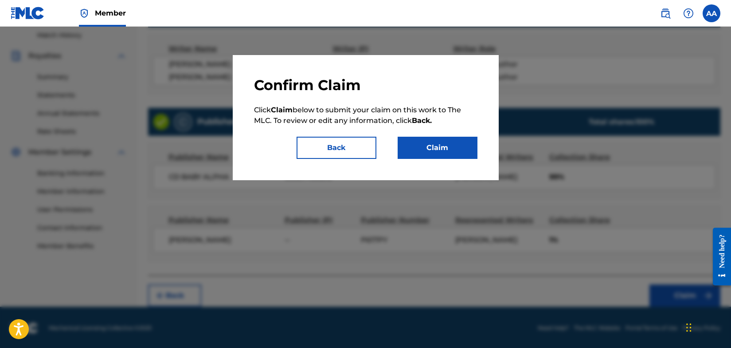
click at [437, 145] on button "Claim" at bounding box center [438, 148] width 80 height 22
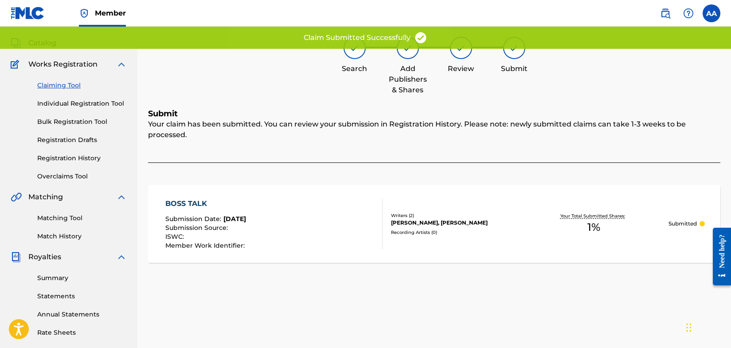
scroll to position [0, 0]
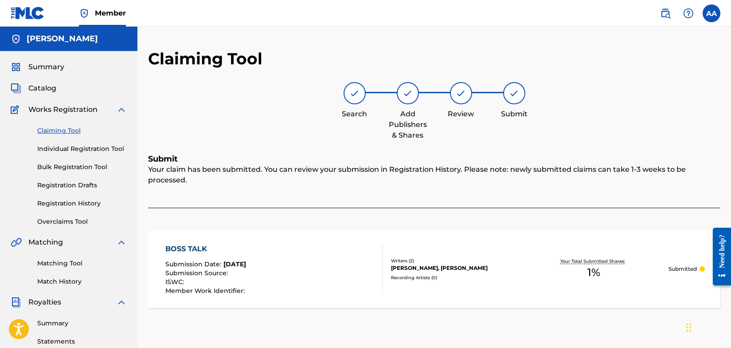
click at [27, 12] on img at bounding box center [28, 13] width 34 height 13
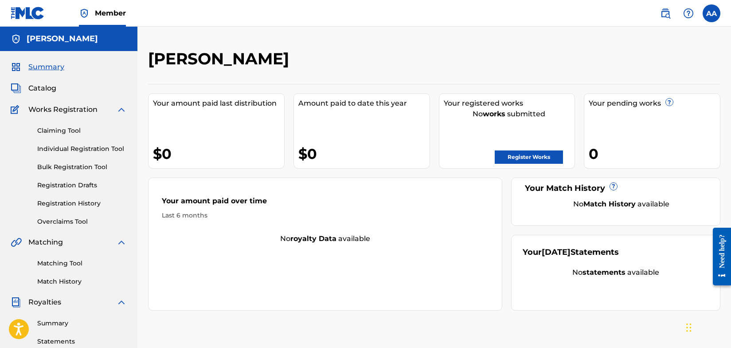
click at [516, 156] on link "Register Works" at bounding box center [529, 156] width 68 height 13
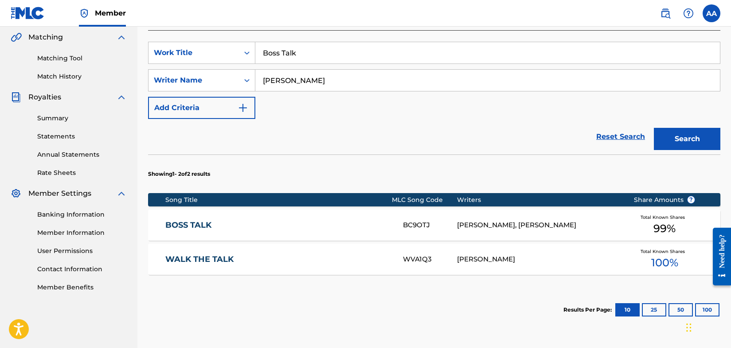
scroll to position [207, 0]
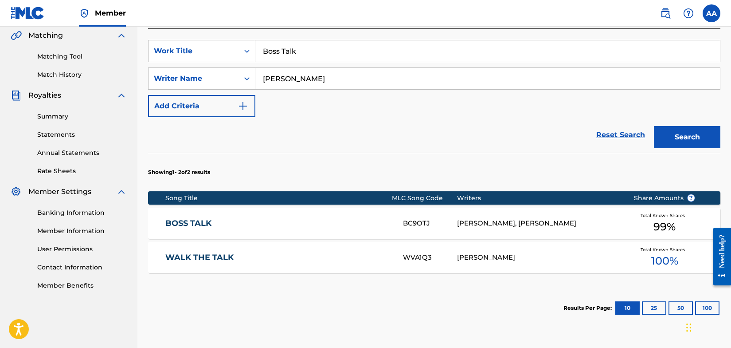
click at [187, 258] on link "WALK THE TALK" at bounding box center [278, 257] width 226 height 10
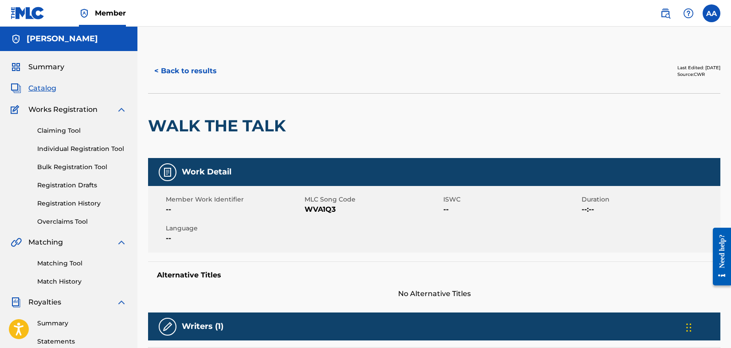
click at [55, 130] on link "Claiming Tool" at bounding box center [82, 130] width 90 height 9
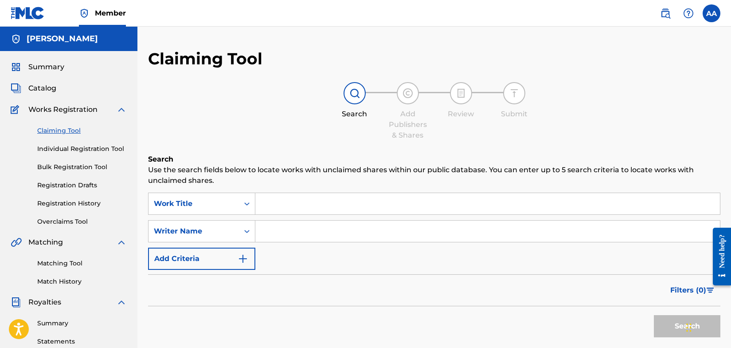
click at [266, 207] on input "Search Form" at bounding box center [487, 203] width 465 height 21
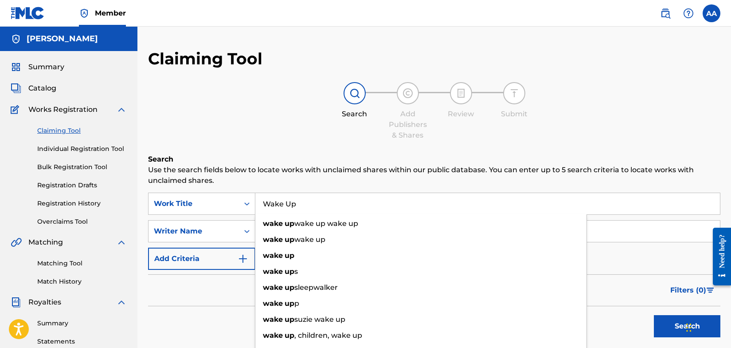
type input "Wake Up"
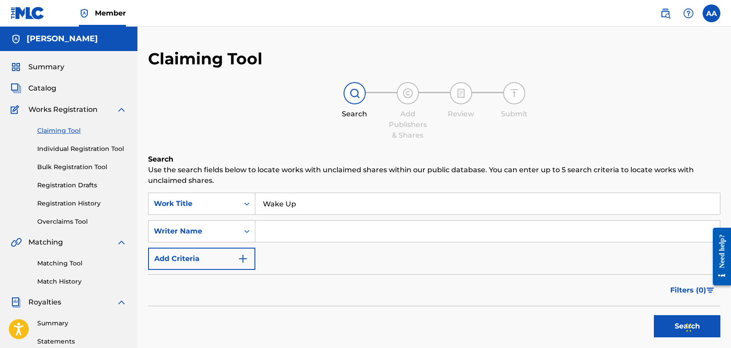
click at [255, 185] on p "Use the search fields below to locate works with unclaimed shares within our pu…" at bounding box center [434, 174] width 572 height 21
click at [278, 232] on input "Search Form" at bounding box center [487, 230] width 465 height 21
type input "[PERSON_NAME]"
click at [660, 324] on button "Search" at bounding box center [687, 326] width 66 height 22
click at [665, 325] on button "Search" at bounding box center [687, 326] width 66 height 22
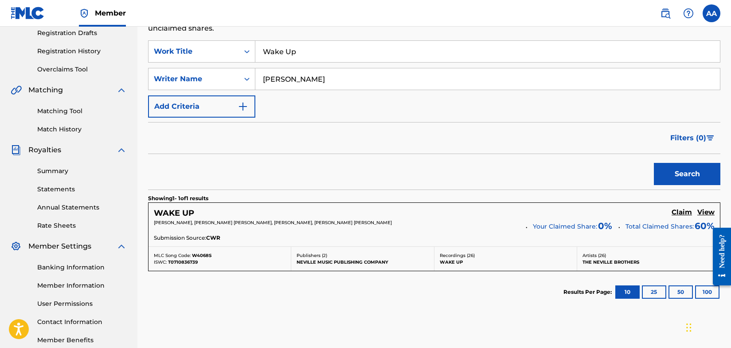
scroll to position [152, 0]
click at [704, 213] on h5 "View" at bounding box center [705, 211] width 17 height 8
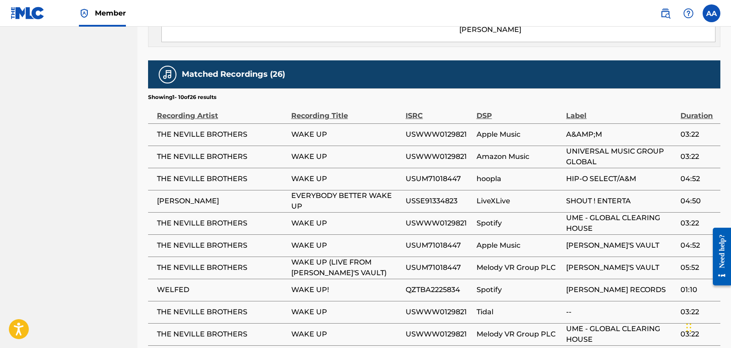
scroll to position [689, 0]
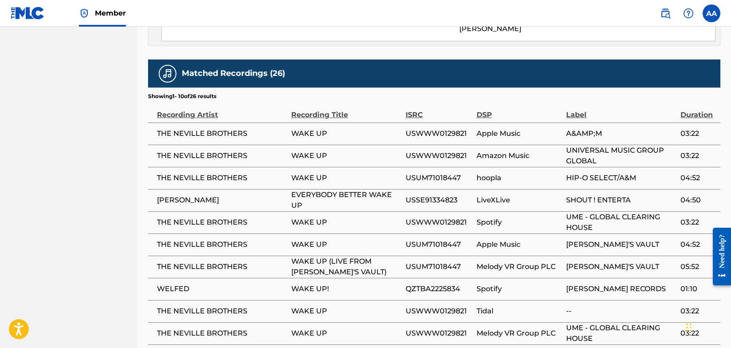
click at [178, 283] on span "WELFED" at bounding box center [222, 288] width 130 height 11
click at [199, 283] on span "WELFED" at bounding box center [222, 288] width 130 height 11
click at [317, 283] on span "WAKE UP!" at bounding box center [346, 288] width 110 height 11
click at [439, 283] on span "QZTBA2225834" at bounding box center [439, 288] width 66 height 11
drag, startPoint x: 465, startPoint y: 258, endPoint x: 398, endPoint y: 260, distance: 67.0
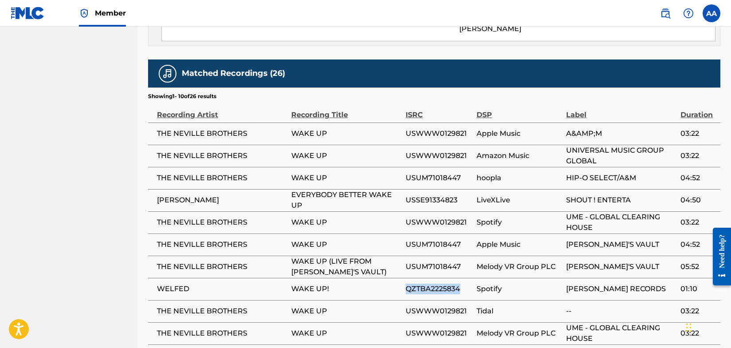
click at [398, 277] on tr "WELFED WAKE UP! QZTBA2225834 Spotify [PERSON_NAME] RECORDS 01:10" at bounding box center [434, 288] width 572 height 22
copy tr "QZTBA2225834"
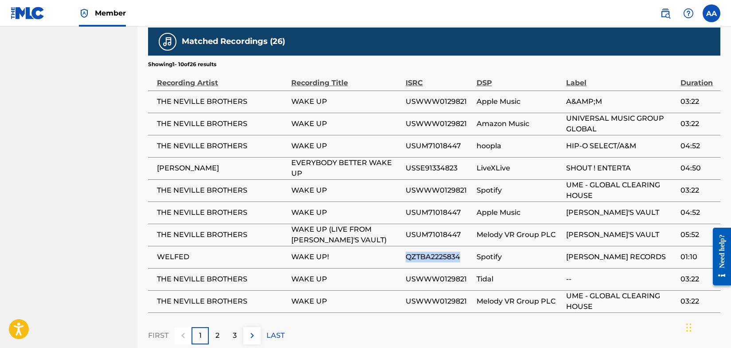
scroll to position [708, 0]
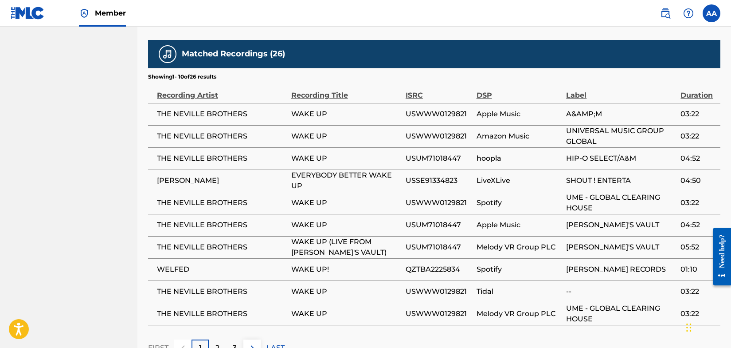
click at [168, 264] on span "WELFED" at bounding box center [222, 269] width 130 height 11
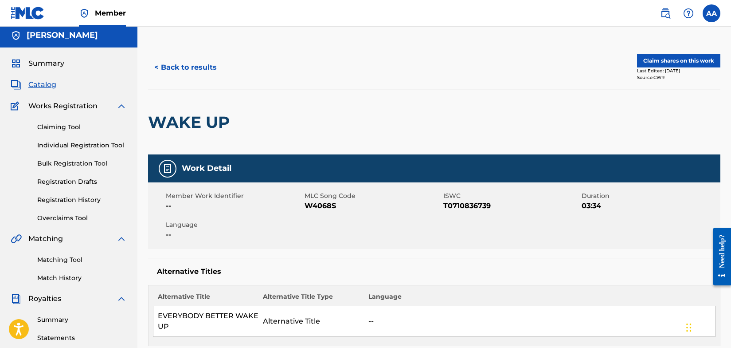
scroll to position [0, 0]
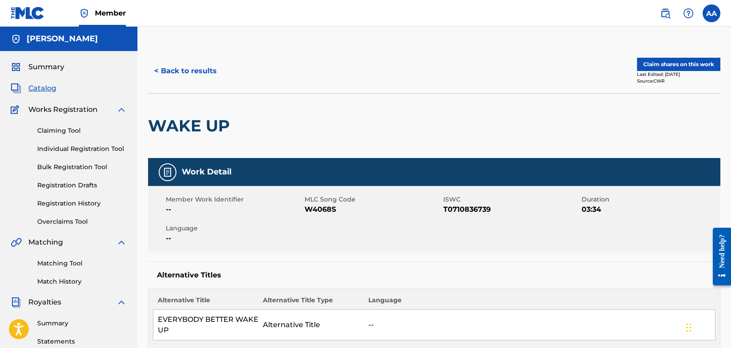
click at [47, 130] on link "Claiming Tool" at bounding box center [82, 130] width 90 height 9
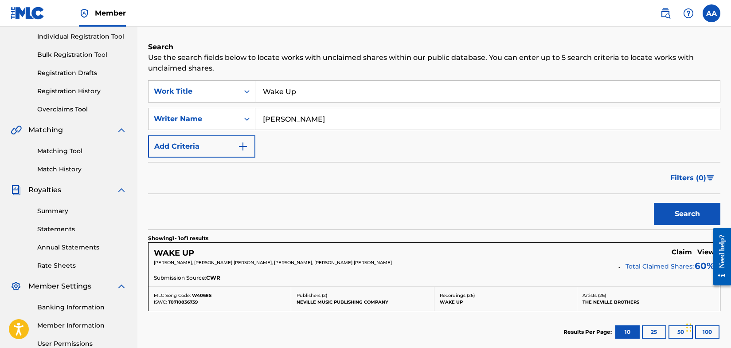
scroll to position [113, 0]
click at [243, 147] on img "Search Form" at bounding box center [243, 146] width 11 height 11
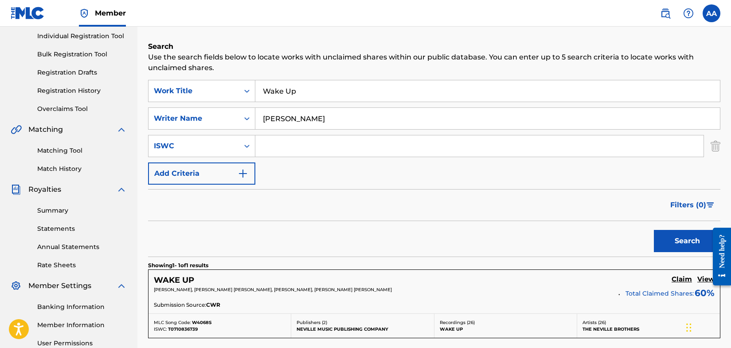
paste input "QZTBA2225834"
click at [682, 238] on button "Search" at bounding box center [687, 241] width 66 height 22
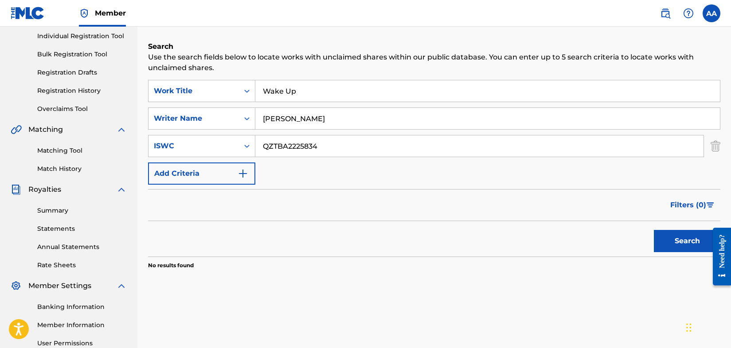
click at [341, 146] on input "QZTBA2225834" at bounding box center [479, 145] width 448 height 21
type input "Q"
click at [690, 241] on button "Search" at bounding box center [687, 241] width 66 height 22
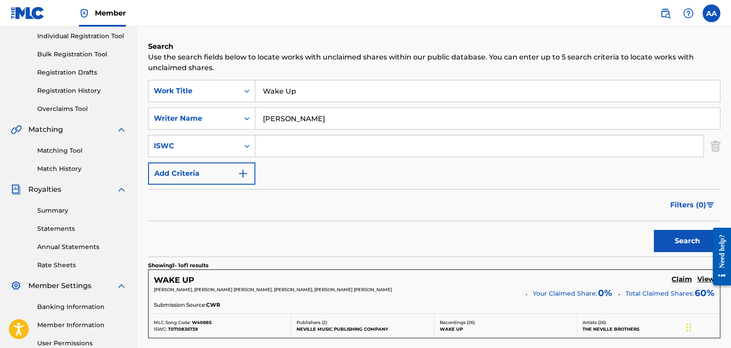
click at [703, 281] on h5 "View" at bounding box center [705, 279] width 17 height 8
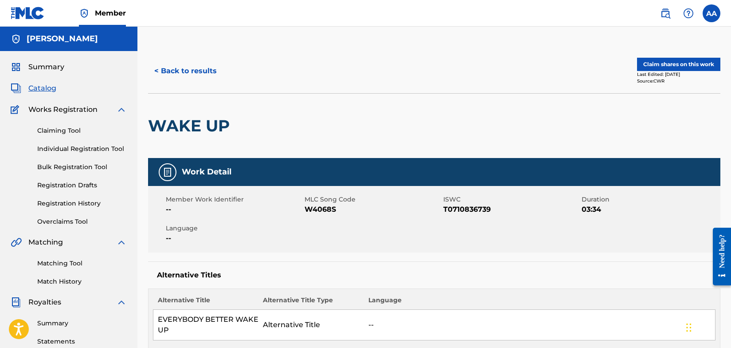
click at [58, 132] on link "Claiming Tool" at bounding box center [82, 130] width 90 height 9
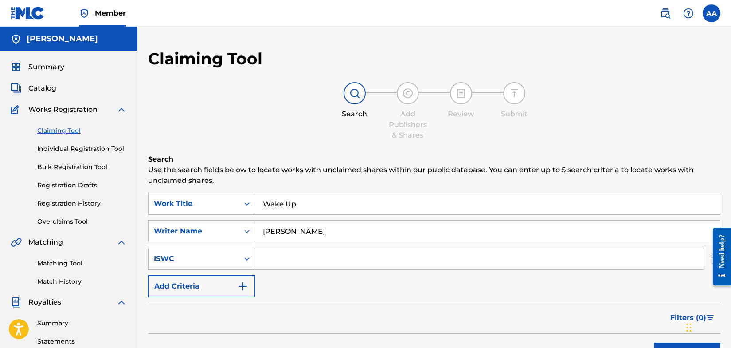
scroll to position [55, 0]
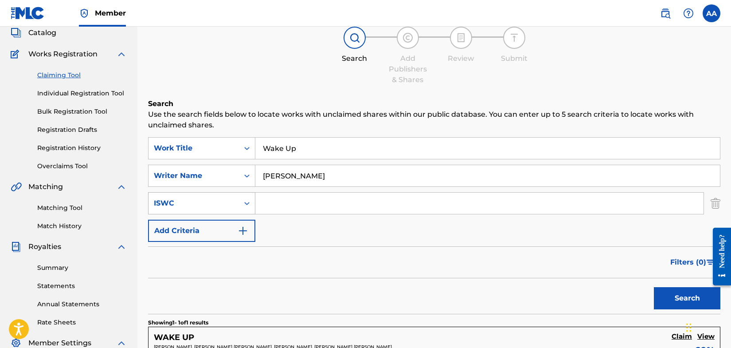
click at [247, 214] on div "ISWC" at bounding box center [201, 203] width 107 height 22
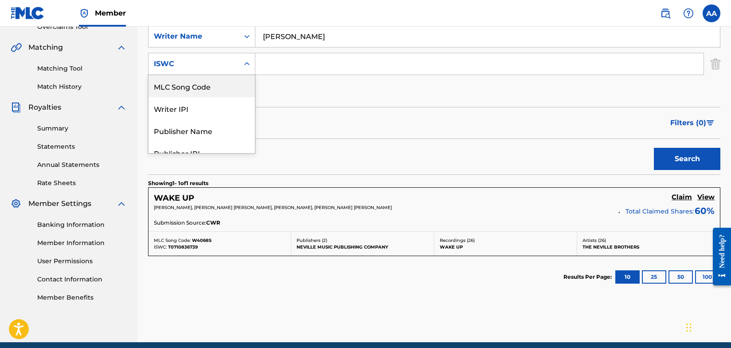
scroll to position [195, 0]
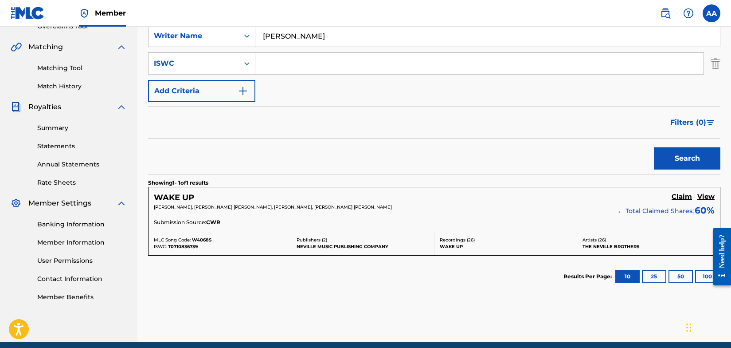
click at [710, 197] on h5 "View" at bounding box center [705, 196] width 17 height 8
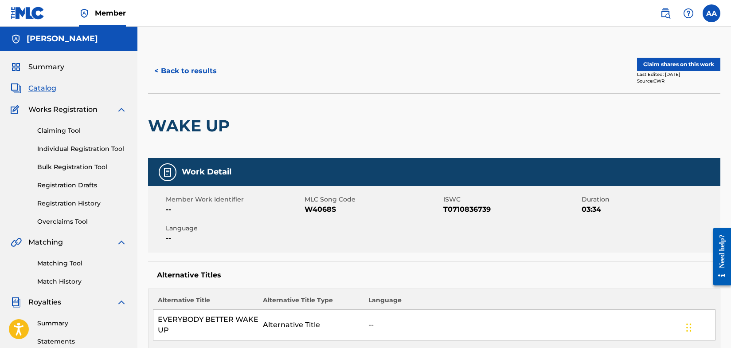
click at [685, 64] on button "Claim shares on this work" at bounding box center [678, 64] width 83 height 13
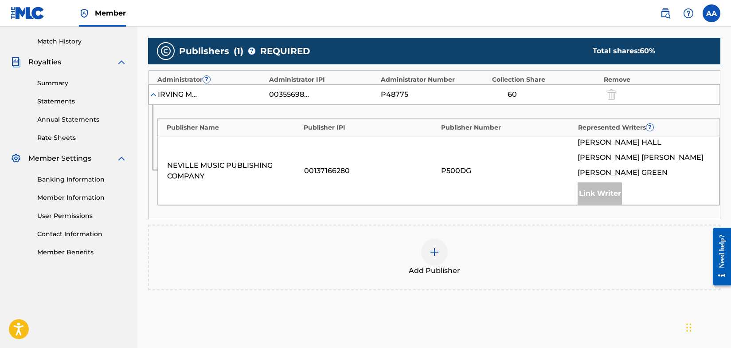
scroll to position [242, 0]
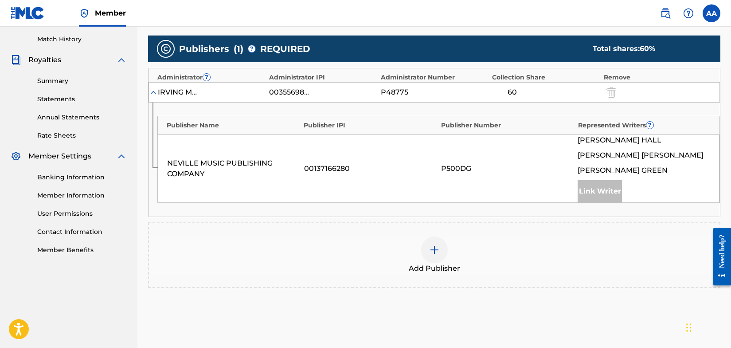
click at [322, 239] on div "Add Publisher" at bounding box center [434, 254] width 570 height 37
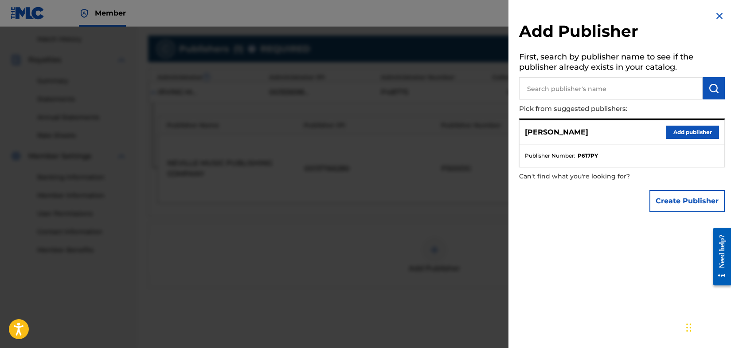
click at [716, 15] on img at bounding box center [719, 16] width 11 height 11
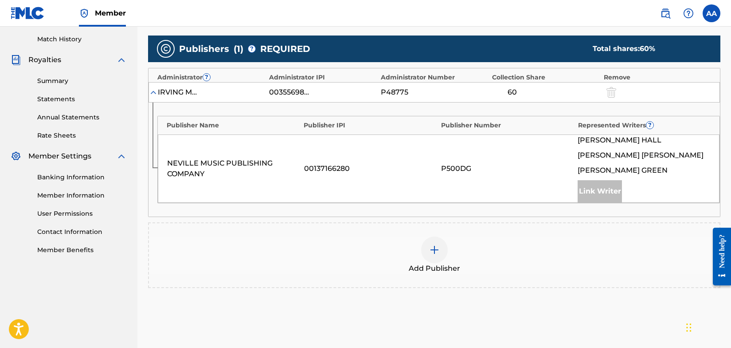
click at [135, 262] on div "Summary Catalog Works Registration Claiming Tool Individual Registration Tool B…" at bounding box center [68, 37] width 137 height 456
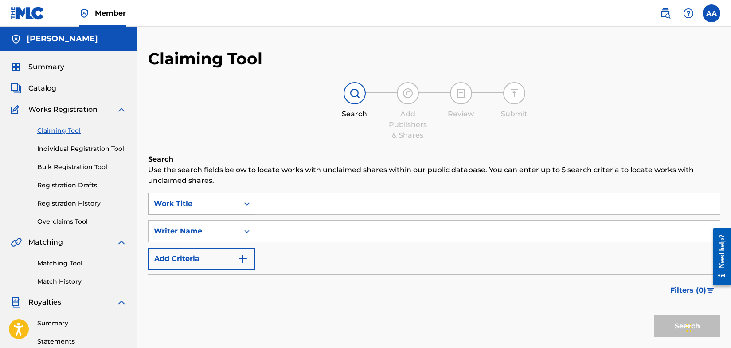
scroll to position [0, 0]
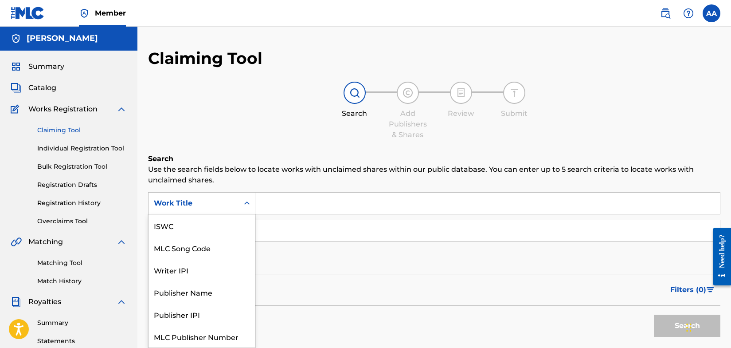
click at [249, 205] on icon "Search Form" at bounding box center [246, 203] width 9 height 9
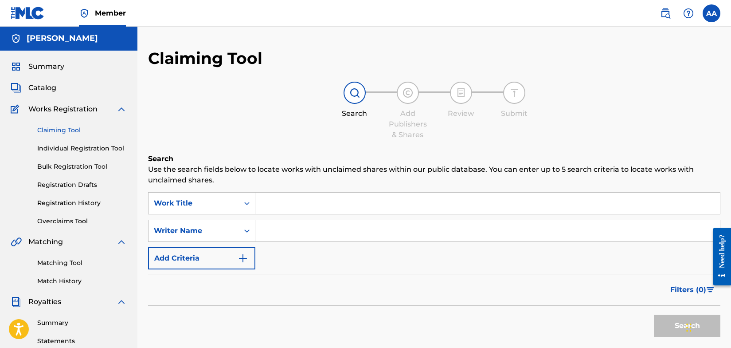
click at [273, 203] on input "Search Form" at bounding box center [487, 202] width 465 height 21
type input "Wake Up Welfed"
click at [279, 226] on input "Search Form" at bounding box center [487, 230] width 465 height 21
type input "[PERSON_NAME]"
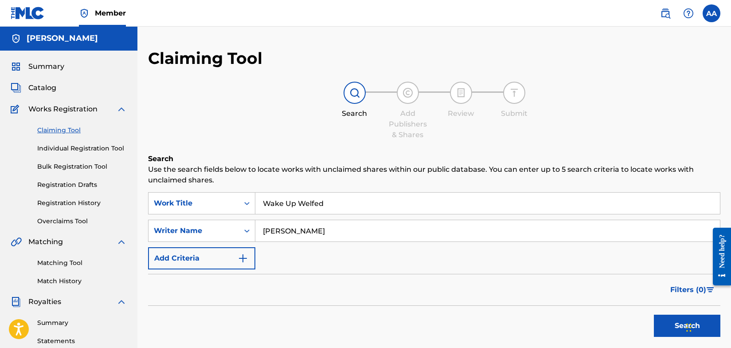
click at [673, 320] on button "Search" at bounding box center [687, 325] width 66 height 22
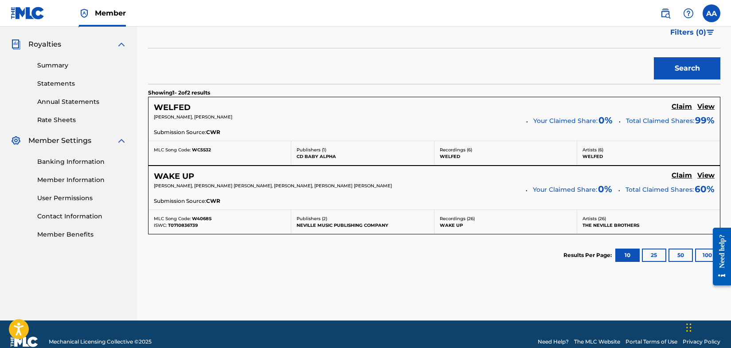
scroll to position [256, 0]
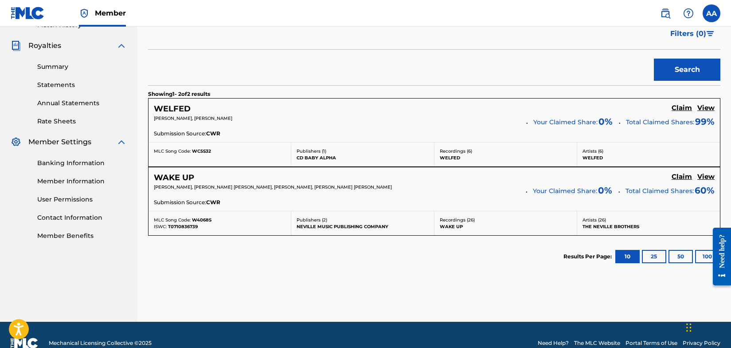
click at [707, 107] on h5 "View" at bounding box center [705, 108] width 17 height 8
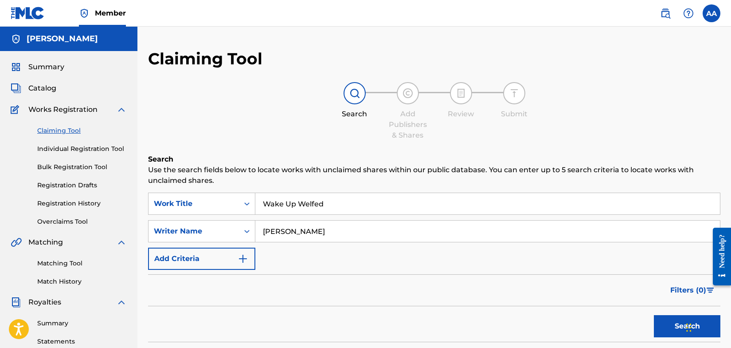
click at [329, 205] on input "Wake Up Welfed" at bounding box center [487, 203] width 465 height 21
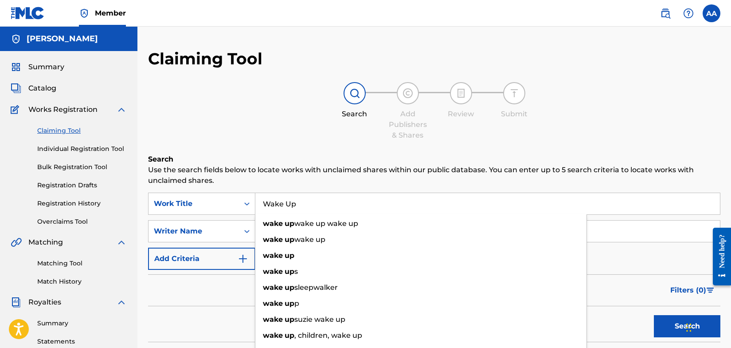
type input "Wake Up"
click at [604, 262] on div "SearchWithCriteria7b8e84bd-6990-47c4-954d-5e5797faac57 Work Title Wake Up wake …" at bounding box center [434, 230] width 572 height 77
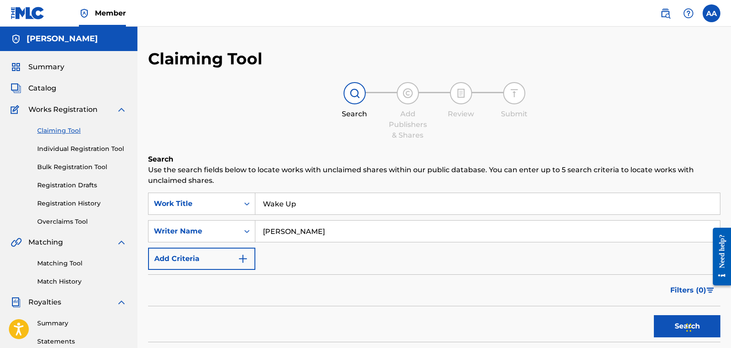
click at [667, 330] on button "Search" at bounding box center [687, 326] width 66 height 22
click at [672, 324] on button "Search" at bounding box center [687, 326] width 66 height 22
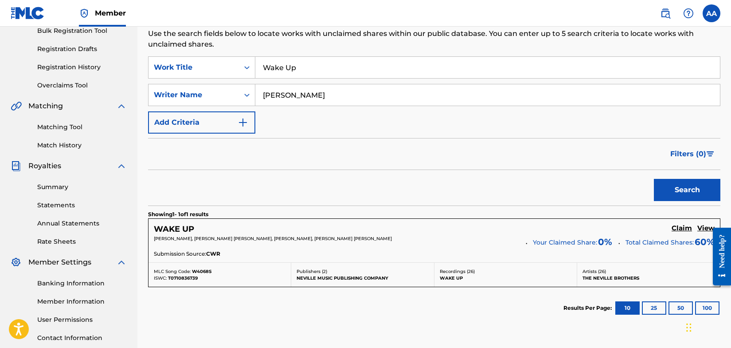
scroll to position [204, 0]
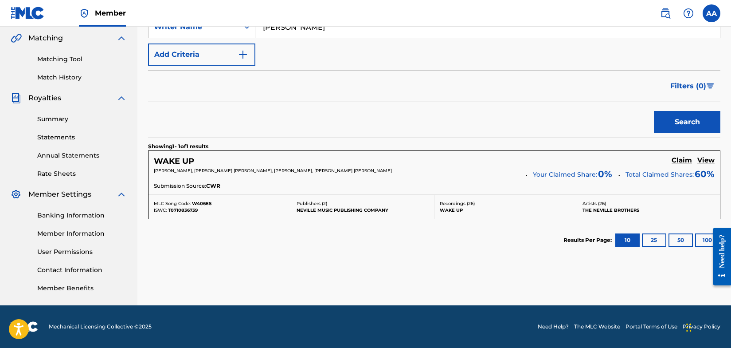
click at [707, 161] on h5 "View" at bounding box center [705, 160] width 17 height 8
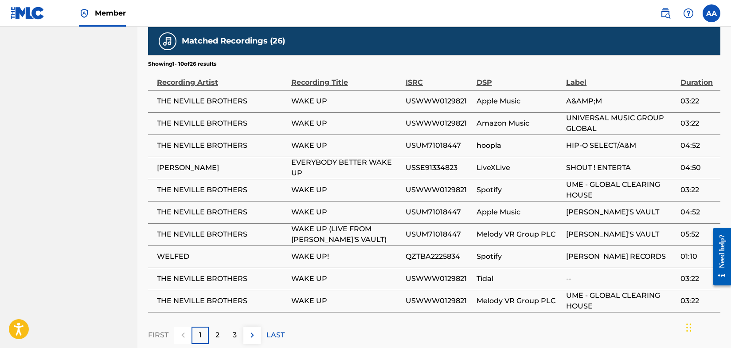
scroll to position [719, 0]
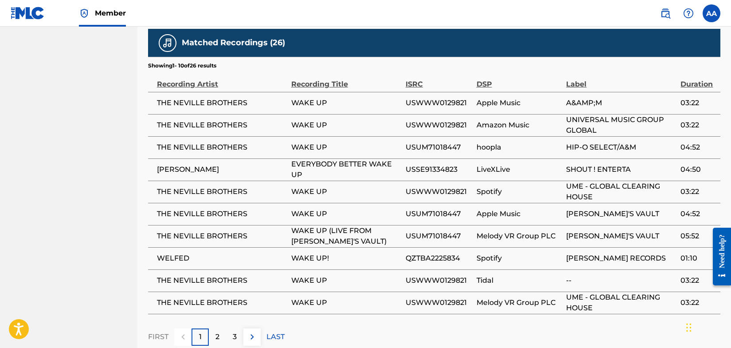
click at [321, 253] on span "WAKE UP!" at bounding box center [346, 258] width 110 height 11
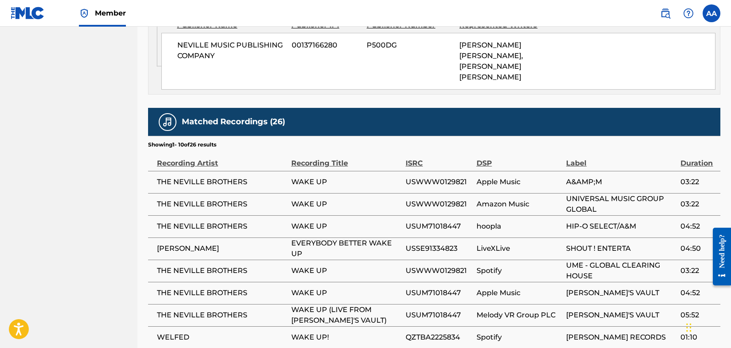
scroll to position [766, 0]
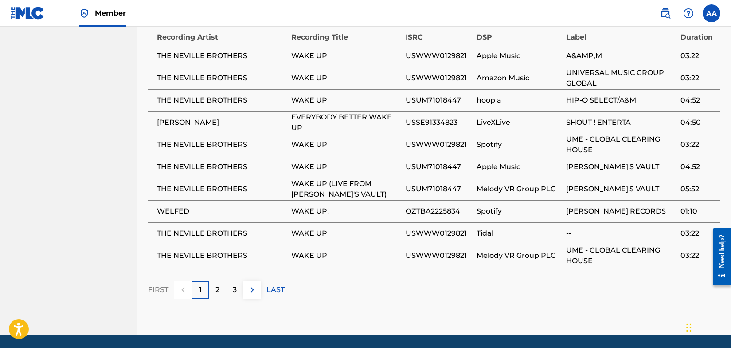
click at [218, 284] on p "2" at bounding box center [217, 289] width 4 height 11
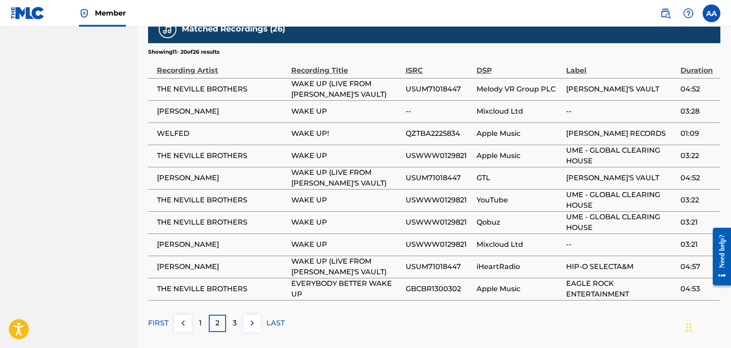
scroll to position [747, 0]
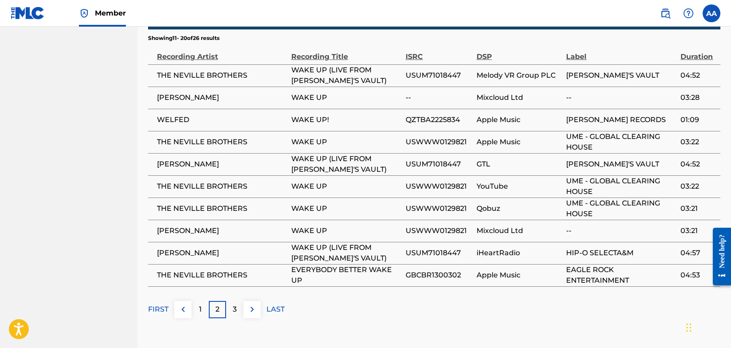
click at [231, 301] on div "3" at bounding box center [234, 309] width 17 height 17
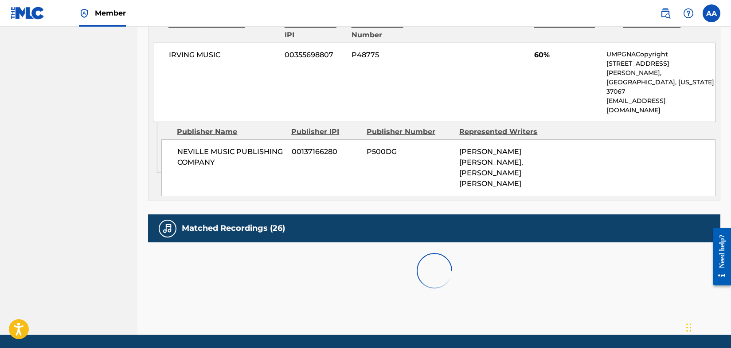
scroll to position [678, 0]
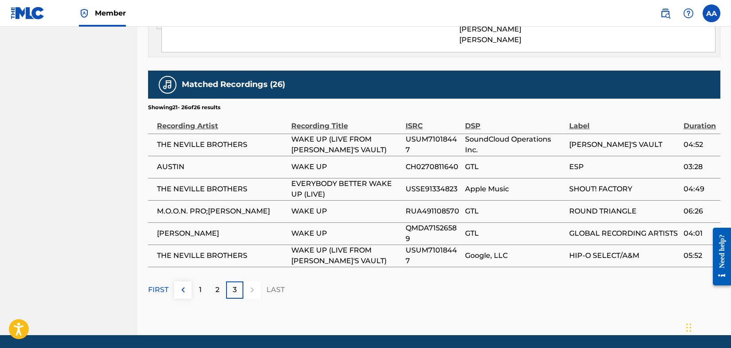
click at [197, 281] on div "1" at bounding box center [199, 289] width 17 height 17
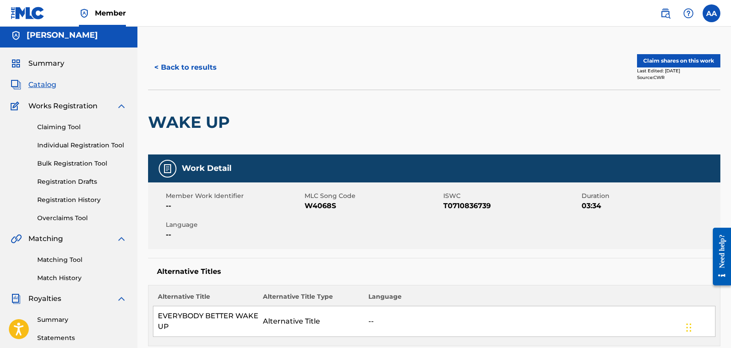
scroll to position [0, 0]
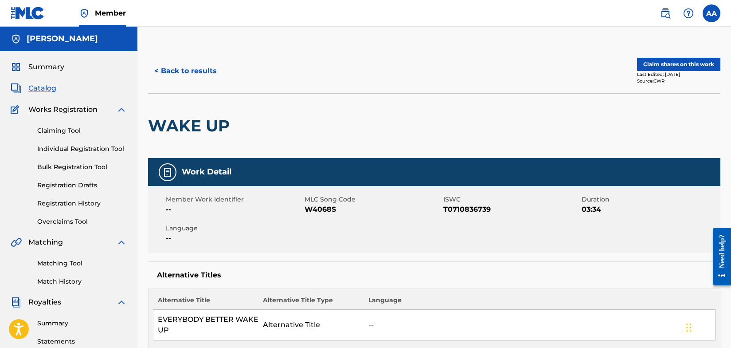
click at [65, 128] on link "Claiming Tool" at bounding box center [82, 130] width 90 height 9
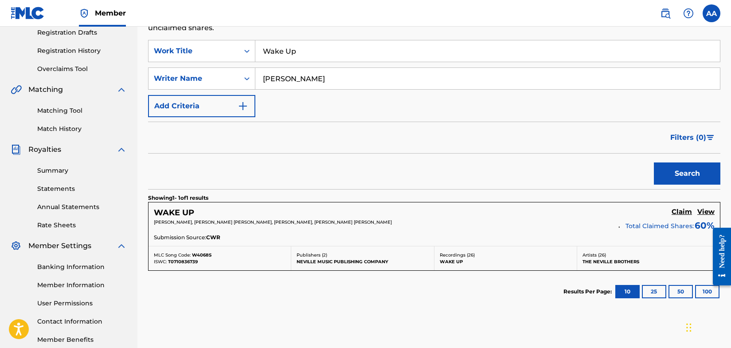
scroll to position [156, 0]
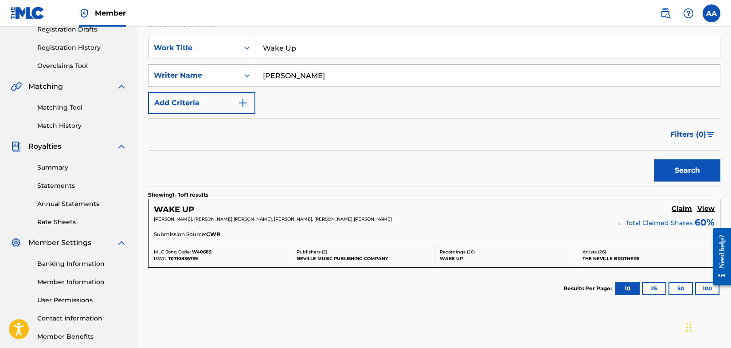
click at [679, 169] on button "Search" at bounding box center [687, 170] width 66 height 22
click at [648, 286] on button "25" at bounding box center [654, 287] width 24 height 13
click at [679, 288] on button "50" at bounding box center [680, 287] width 24 height 13
click at [702, 289] on button "100" at bounding box center [707, 287] width 24 height 13
click at [707, 209] on h5 "View" at bounding box center [705, 208] width 17 height 8
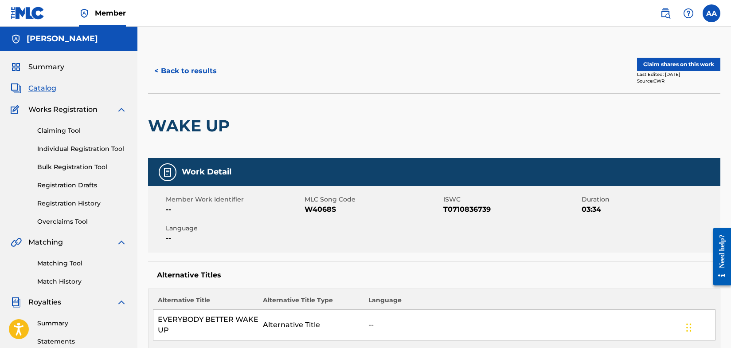
click at [87, 149] on link "Individual Registration Tool" at bounding box center [82, 148] width 90 height 9
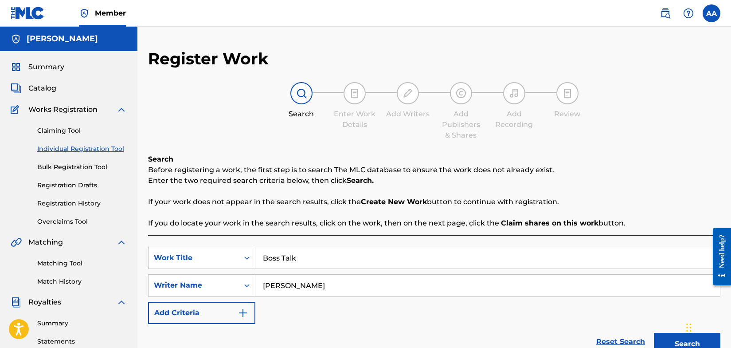
click at [87, 149] on link "Individual Registration Tool" at bounding box center [82, 148] width 90 height 9
click at [311, 261] on input "Boss Talk" at bounding box center [487, 257] width 465 height 21
type input "B"
type input "Wake Up"
click at [677, 344] on button "Search" at bounding box center [687, 343] width 66 height 22
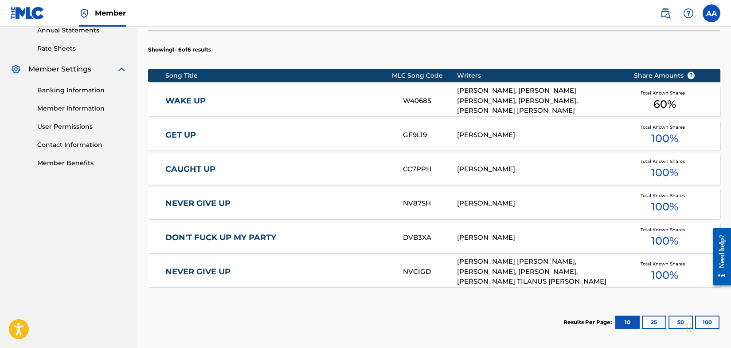
scroll to position [328, 0]
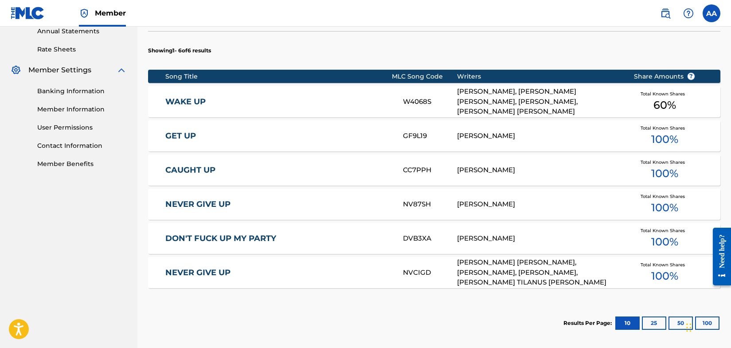
click at [214, 272] on link "NEVER GIVE UP" at bounding box center [278, 272] width 226 height 10
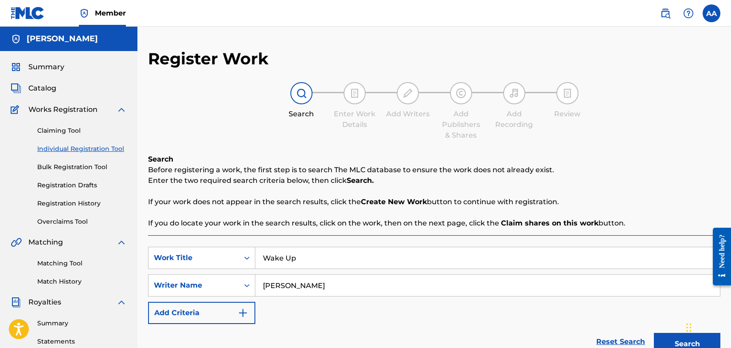
scroll to position [202, 0]
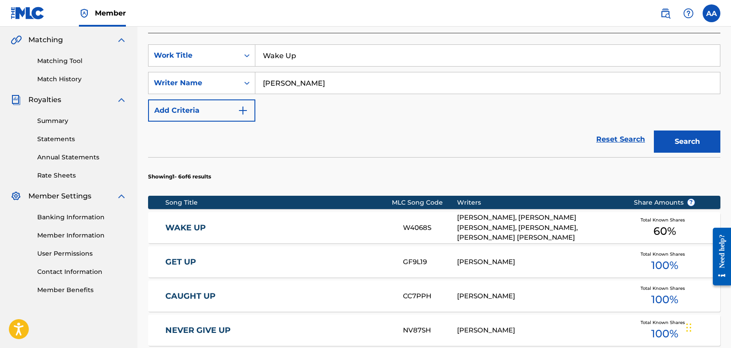
click at [417, 227] on div "W4068S" at bounding box center [430, 228] width 55 height 10
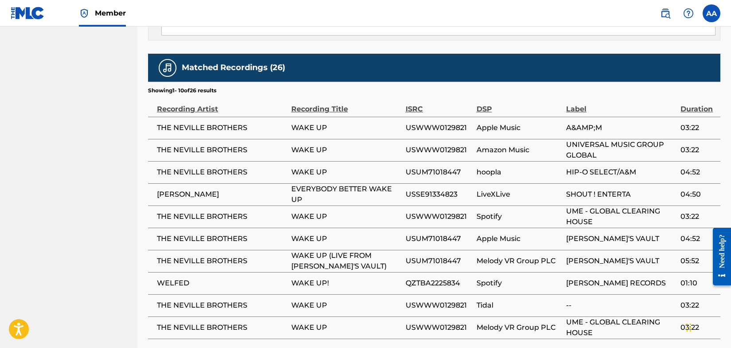
scroll to position [695, 0]
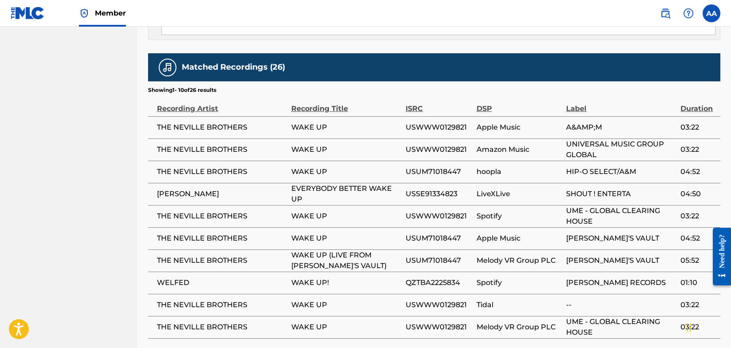
click at [177, 277] on span "WELFED" at bounding box center [222, 282] width 130 height 11
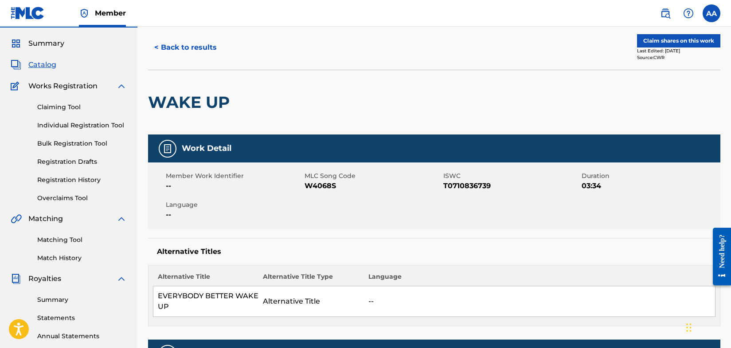
scroll to position [0, 0]
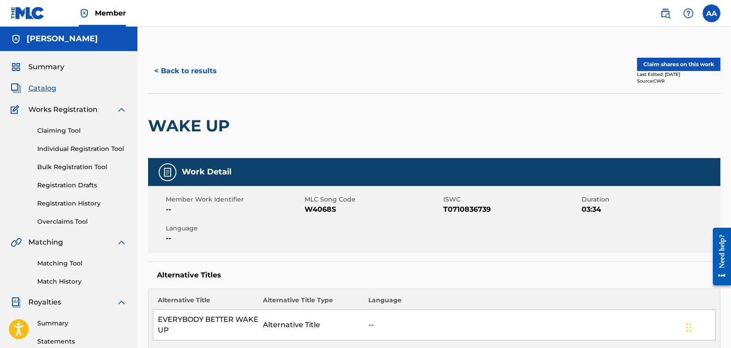
click at [85, 167] on link "Bulk Registration Tool" at bounding box center [82, 166] width 90 height 9
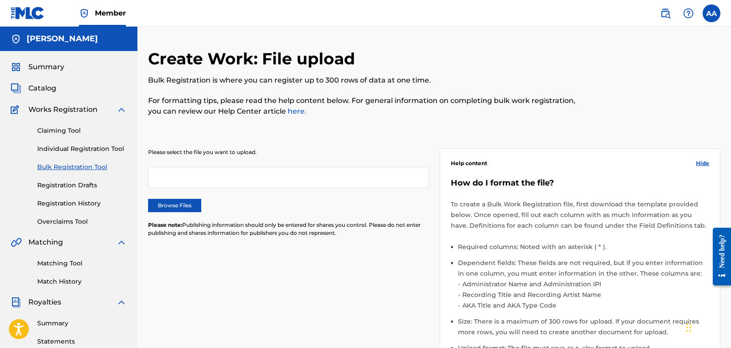
click at [71, 150] on link "Individual Registration Tool" at bounding box center [82, 148] width 90 height 9
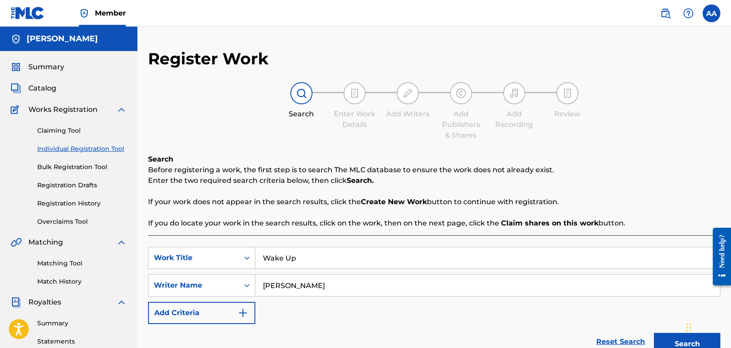
click at [307, 262] on input "Wake Up" at bounding box center [487, 257] width 465 height 21
type input "W"
type input "You All Can't Ball"
click at [671, 338] on button "Search" at bounding box center [687, 343] width 66 height 22
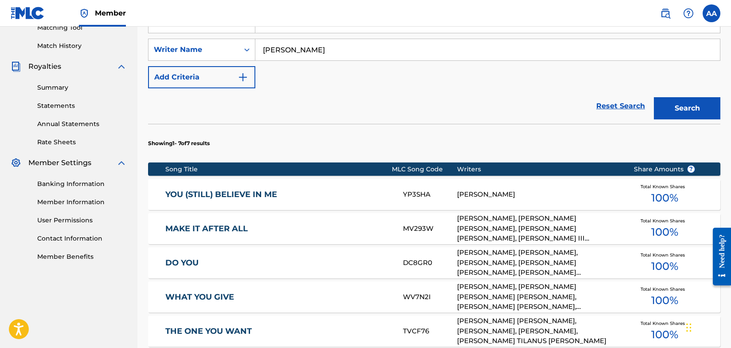
scroll to position [233, 0]
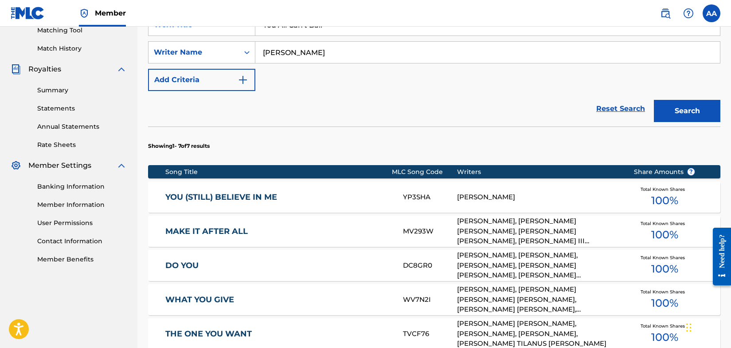
click at [512, 198] on div "[PERSON_NAME]" at bounding box center [538, 197] width 163 height 10
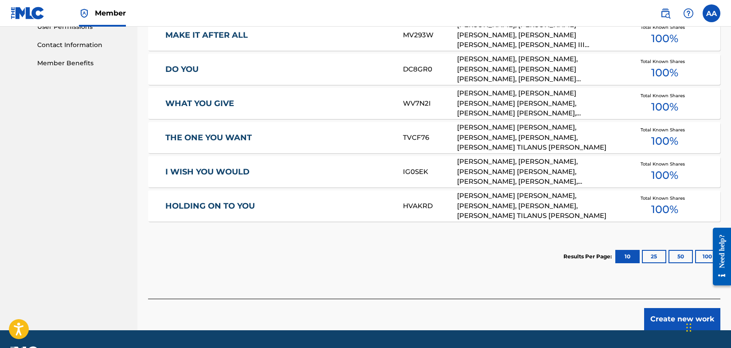
scroll to position [431, 0]
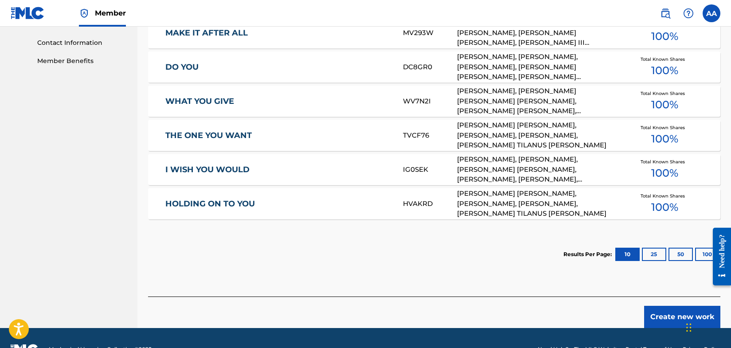
click at [654, 254] on button "25" at bounding box center [654, 253] width 24 height 13
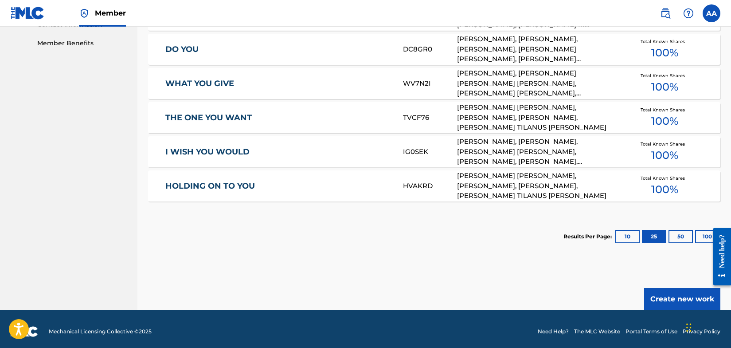
scroll to position [453, 0]
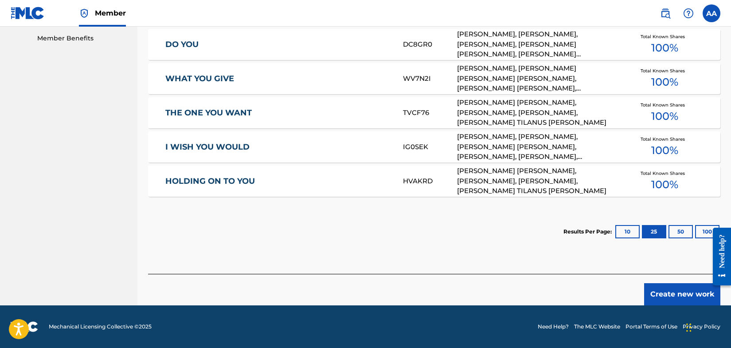
click at [684, 230] on button "50" at bounding box center [680, 231] width 24 height 13
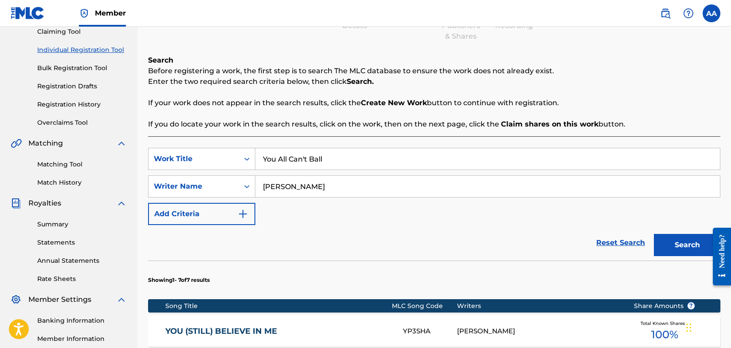
scroll to position [0, 0]
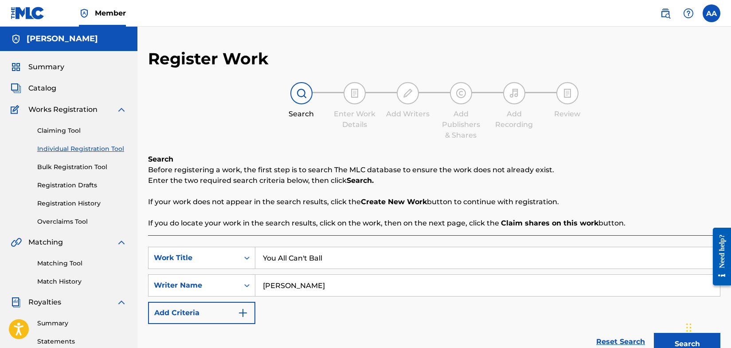
click at [333, 286] on input "[PERSON_NAME]" at bounding box center [487, 284] width 465 height 21
type input "A"
click at [667, 338] on button "Search" at bounding box center [687, 343] width 66 height 22
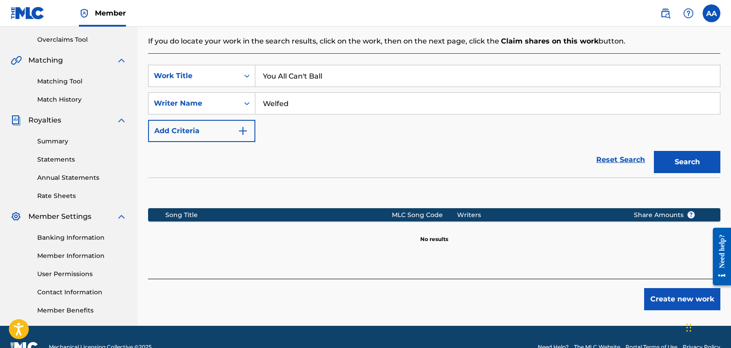
scroll to position [202, 0]
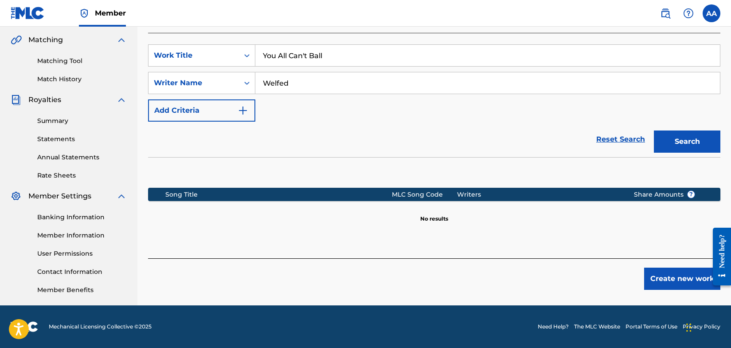
click at [258, 84] on input "Welfed" at bounding box center [487, 82] width 465 height 21
click at [674, 141] on button "Search" at bounding box center [687, 141] width 66 height 22
click at [375, 90] on input "[PERSON_NAME]" at bounding box center [487, 82] width 465 height 21
click at [667, 143] on button "Search" at bounding box center [687, 141] width 66 height 22
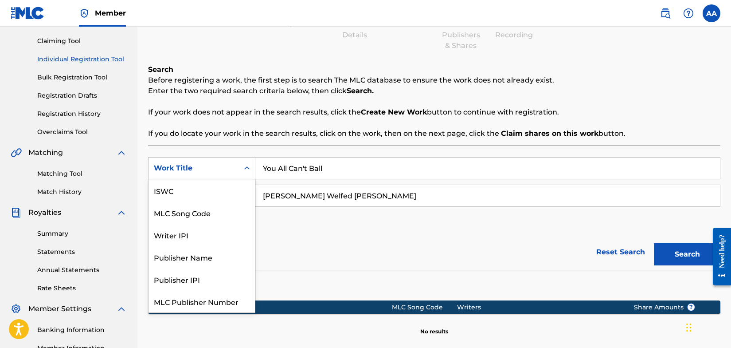
scroll to position [22, 0]
click at [246, 168] on icon "Search Form" at bounding box center [246, 168] width 9 height 9
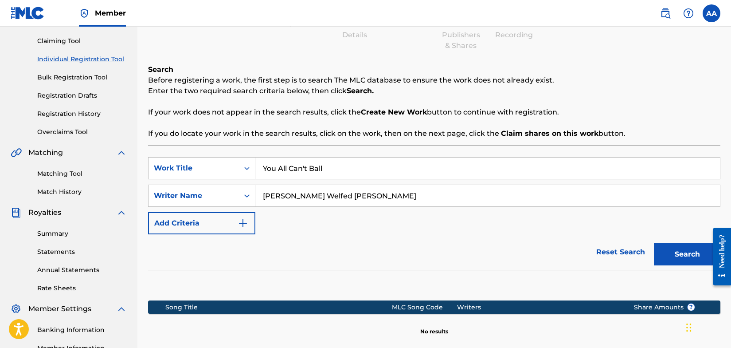
click at [322, 196] on input "[PERSON_NAME] Welfed [PERSON_NAME]" at bounding box center [487, 195] width 465 height 21
type input "[PERSON_NAME]"
click at [683, 254] on button "Search" at bounding box center [687, 254] width 66 height 22
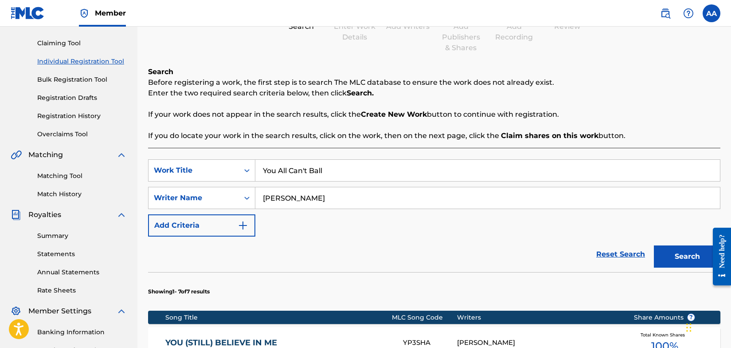
scroll to position [0, 0]
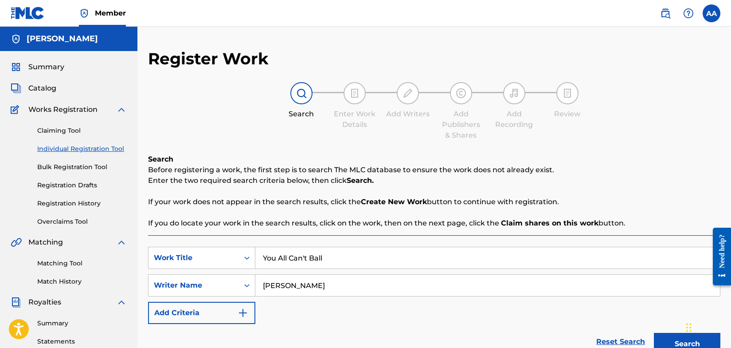
click at [60, 131] on link "Claiming Tool" at bounding box center [82, 130] width 90 height 9
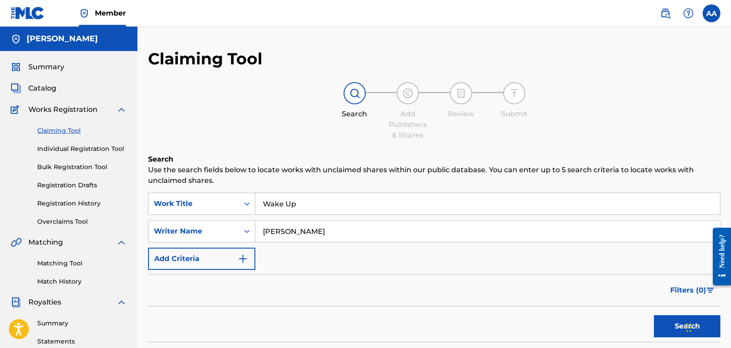
click at [314, 209] on input "Wake Up" at bounding box center [487, 203] width 465 height 21
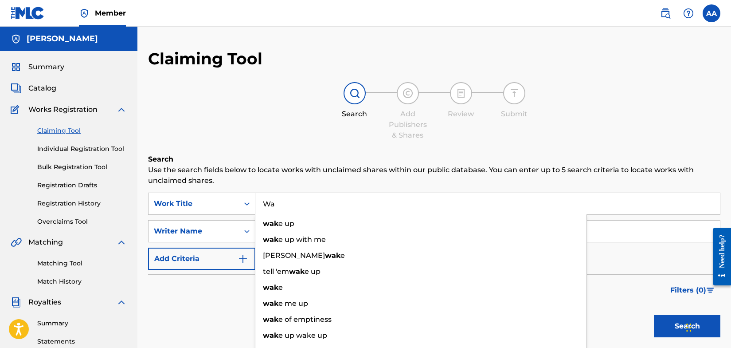
type input "W"
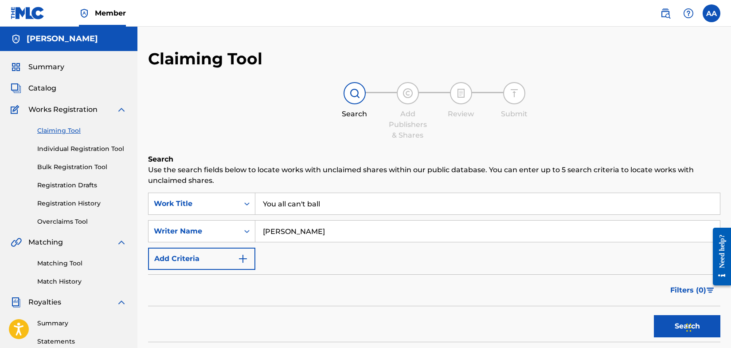
click at [667, 325] on button "Search" at bounding box center [687, 326] width 66 height 22
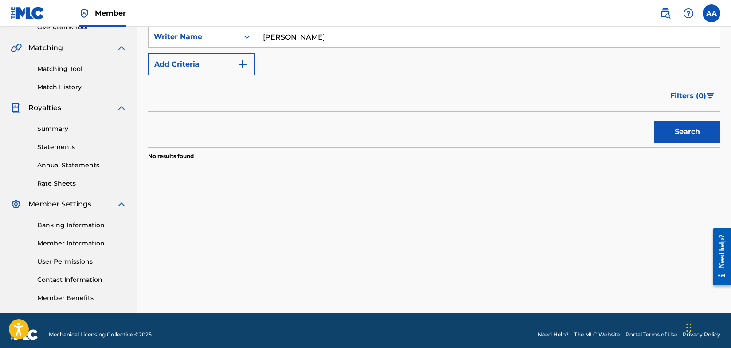
scroll to position [202, 0]
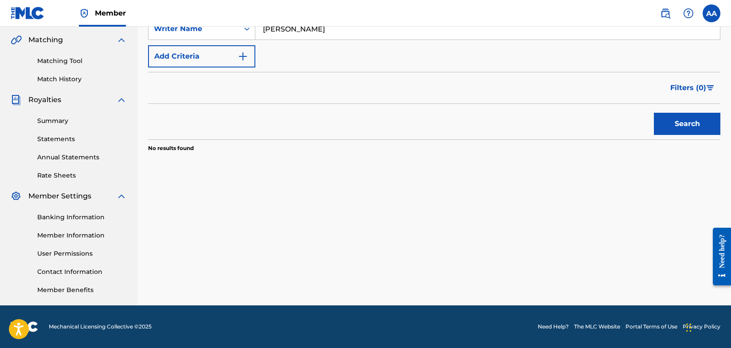
click at [686, 123] on button "Search" at bounding box center [687, 124] width 66 height 22
click at [686, 122] on button "Search" at bounding box center [687, 124] width 66 height 22
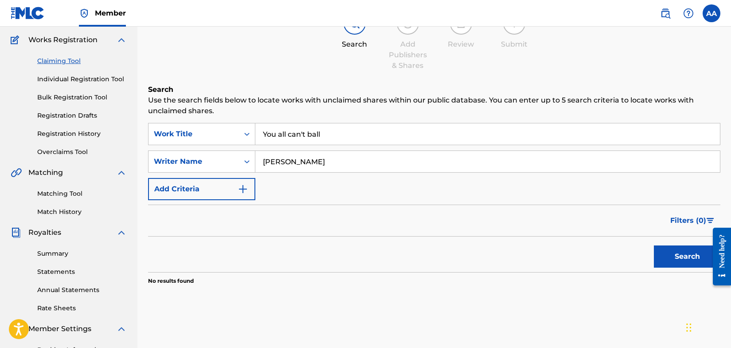
scroll to position [66, 0]
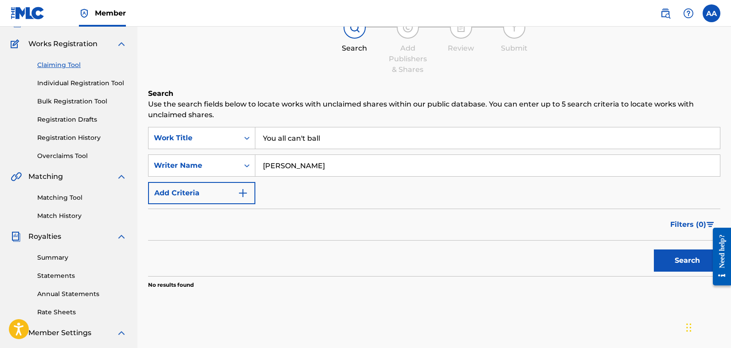
click at [243, 193] on img "Search Form" at bounding box center [243, 193] width 11 height 11
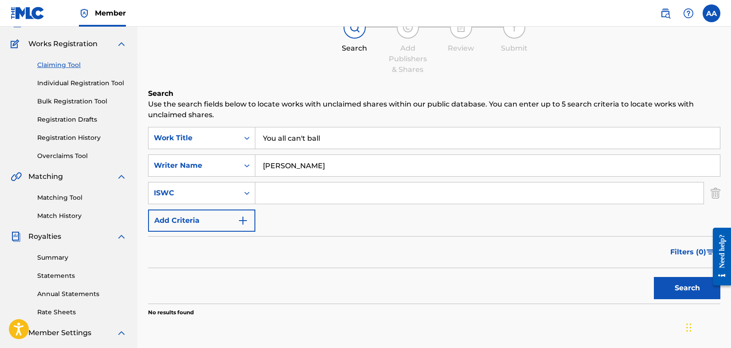
click at [712, 191] on img "Search Form" at bounding box center [716, 193] width 10 height 22
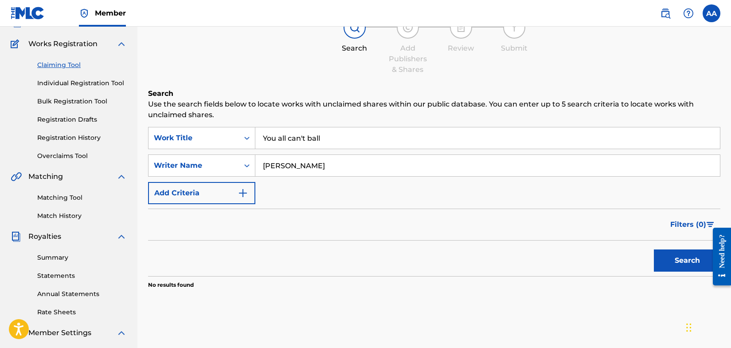
click at [244, 191] on img "Search Form" at bounding box center [243, 193] width 11 height 11
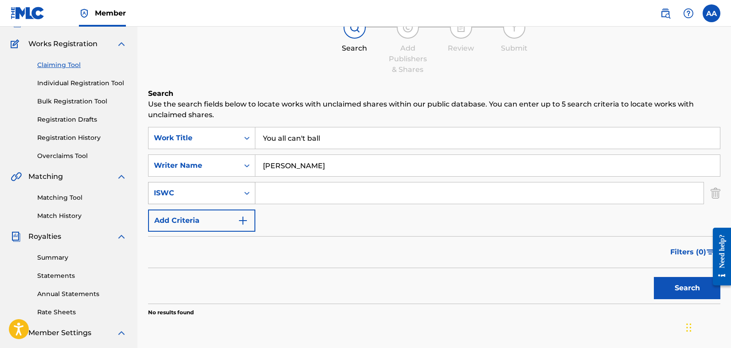
click at [246, 196] on icon "Search Form" at bounding box center [246, 192] width 9 height 9
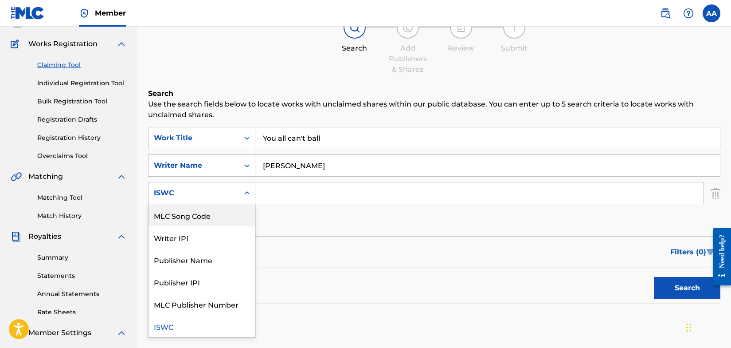
click at [714, 193] on img "Search Form" at bounding box center [716, 193] width 10 height 22
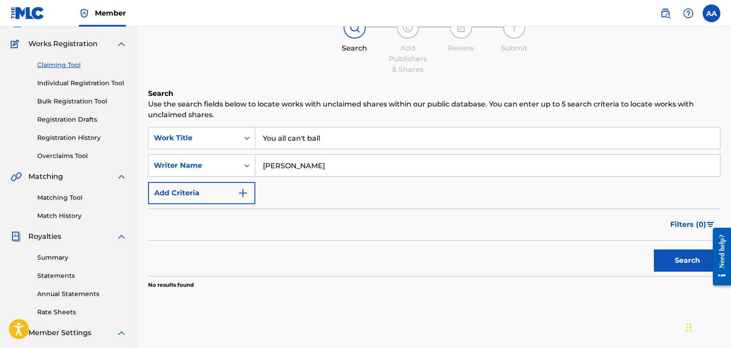
click at [694, 260] on button "Search" at bounding box center [687, 260] width 66 height 22
click at [334, 137] on input "You all can't ball" at bounding box center [487, 137] width 465 height 21
type input "Y"
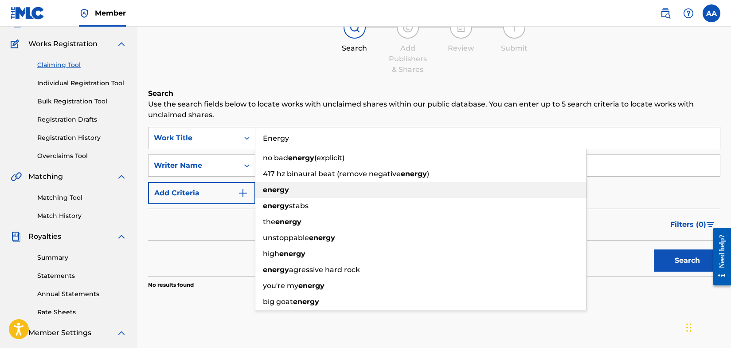
click at [327, 194] on div "energy" at bounding box center [420, 190] width 331 height 16
type input "energy"
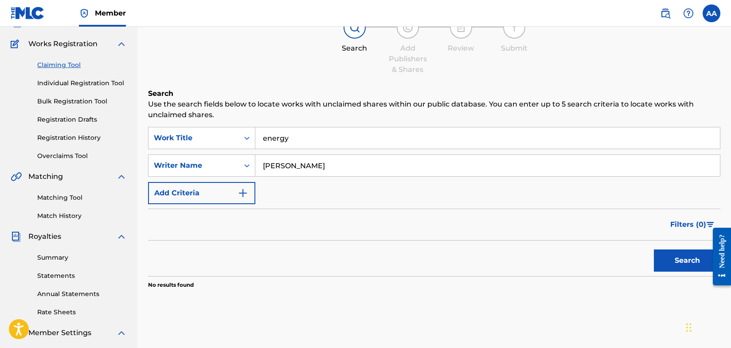
click at [671, 261] on button "Search" at bounding box center [687, 260] width 66 height 22
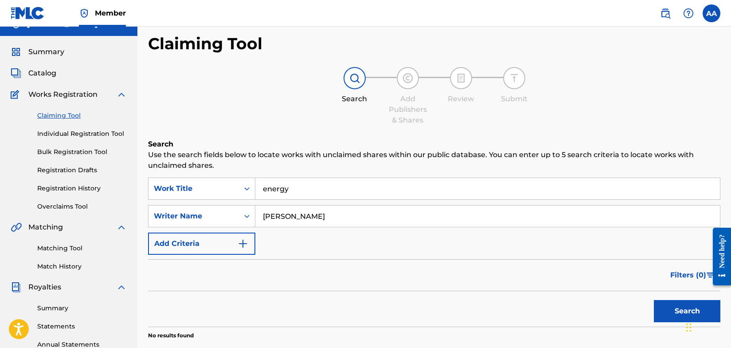
scroll to position [15, 0]
click at [675, 312] on button "Search" at bounding box center [687, 311] width 66 height 22
click at [289, 191] on input "energy" at bounding box center [487, 188] width 465 height 21
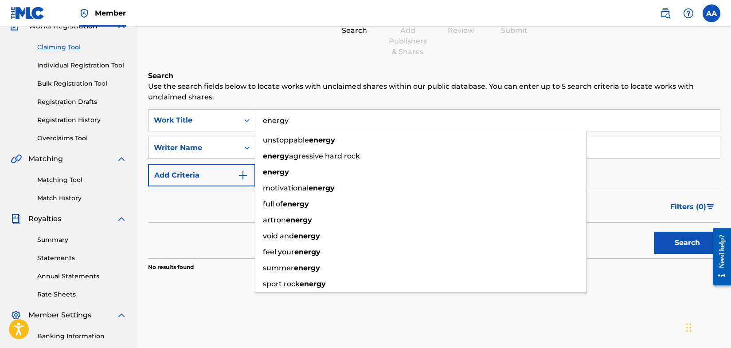
scroll to position [81, 0]
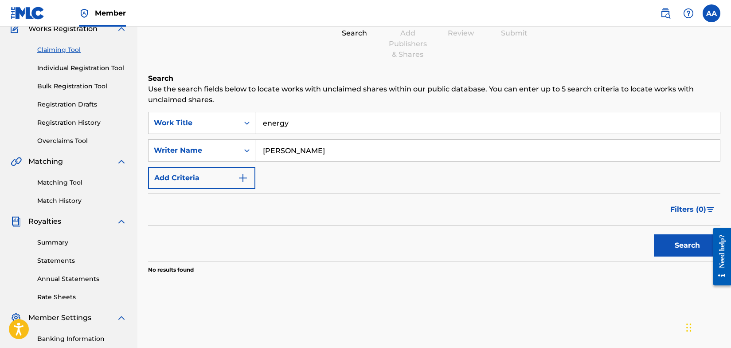
click at [678, 245] on button "Search" at bounding box center [687, 245] width 66 height 22
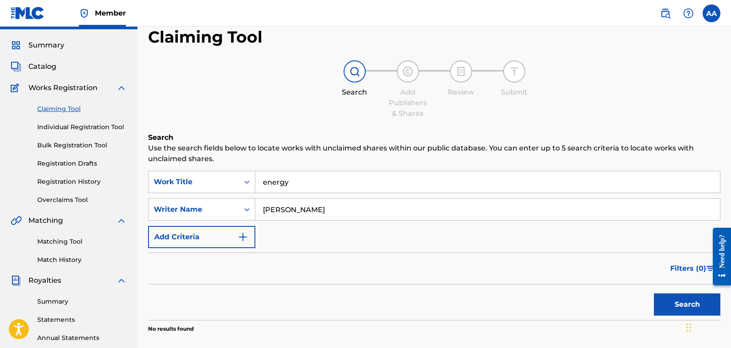
scroll to position [21, 0]
click at [96, 128] on link "Individual Registration Tool" at bounding box center [82, 127] width 90 height 9
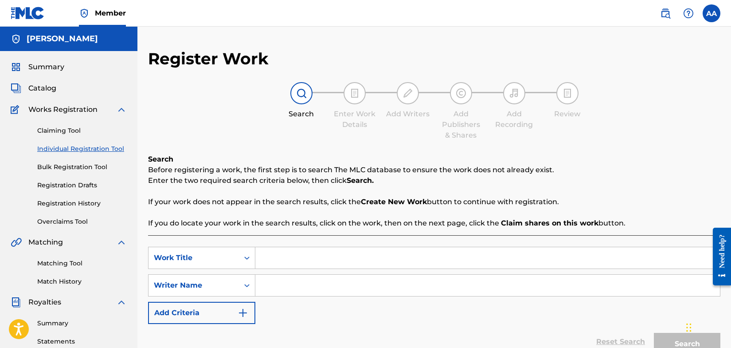
click at [288, 260] on input "Search Form" at bounding box center [487, 257] width 465 height 21
type input "Energy"
click at [296, 288] on input "Search Form" at bounding box center [487, 284] width 465 height 21
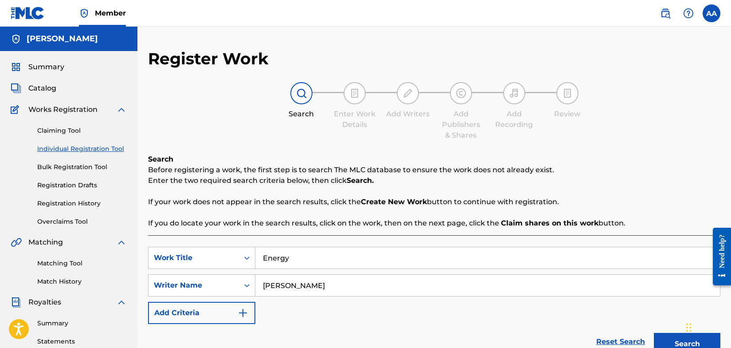
type input "[PERSON_NAME]"
click at [667, 344] on button "Search" at bounding box center [687, 343] width 66 height 22
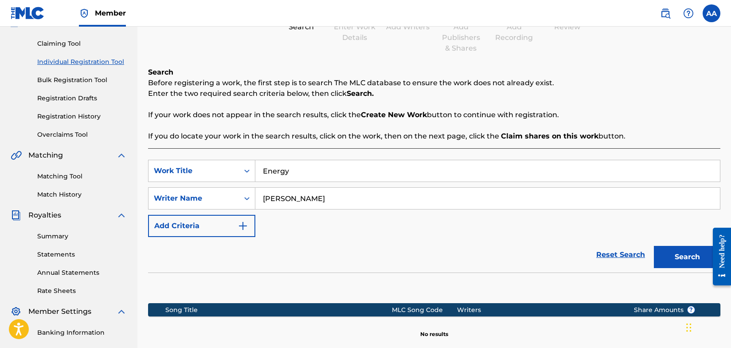
scroll to position [86, 0]
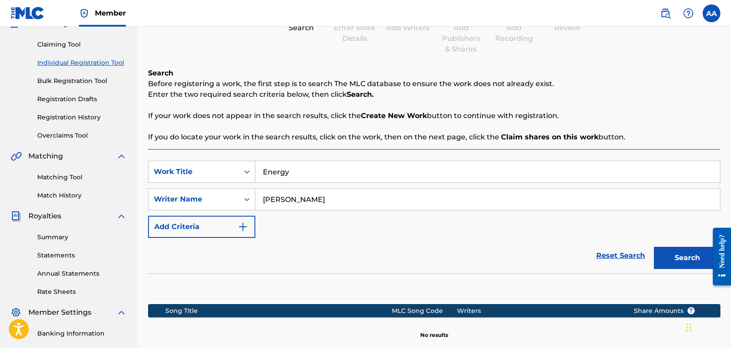
click at [669, 257] on button "Search" at bounding box center [687, 257] width 66 height 22
click at [242, 226] on img "Search Form" at bounding box center [243, 226] width 11 height 11
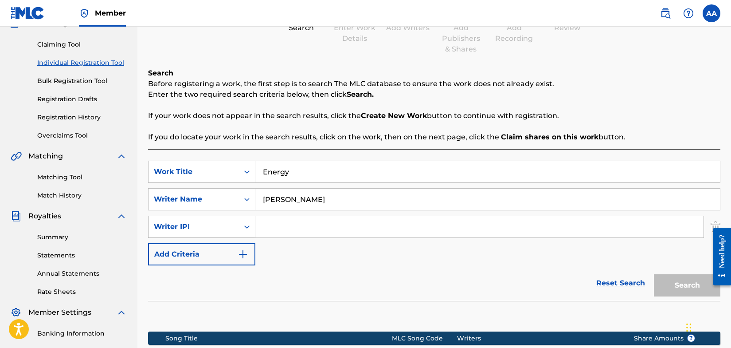
click at [246, 226] on icon "Search Form" at bounding box center [246, 226] width 9 height 9
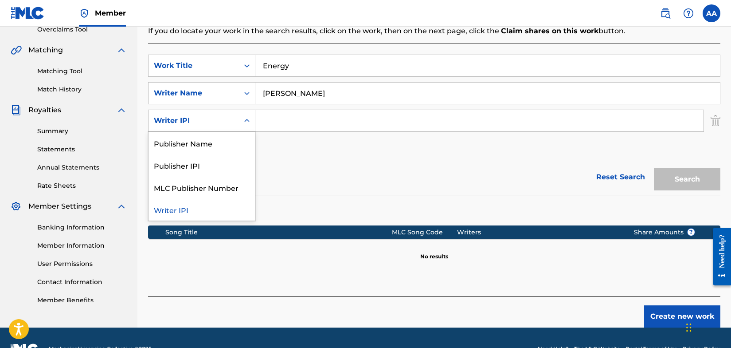
scroll to position [214, 0]
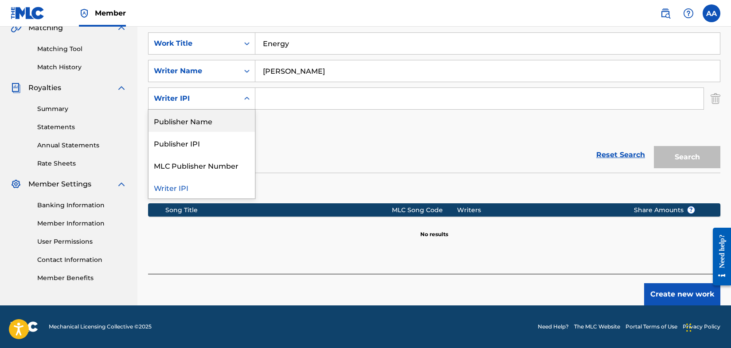
click at [246, 98] on icon "Search Form" at bounding box center [246, 98] width 5 height 3
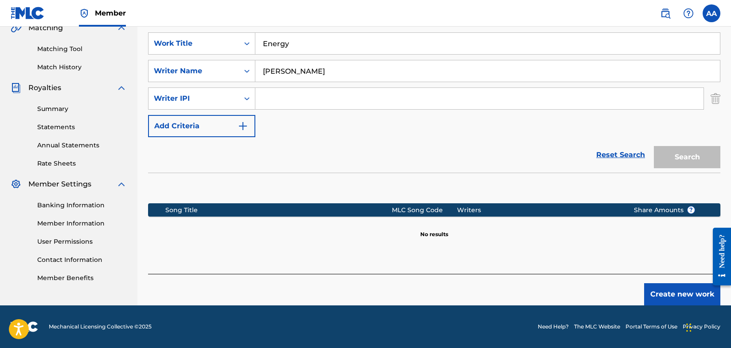
click at [244, 100] on icon "Search Form" at bounding box center [246, 98] width 9 height 9
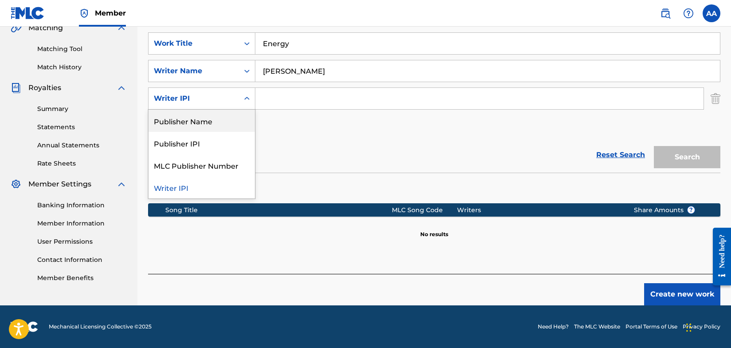
click at [211, 122] on div "Publisher Name" at bounding box center [201, 120] width 106 height 22
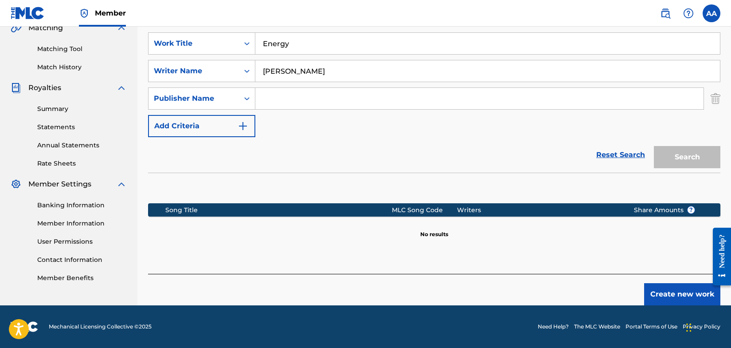
click at [270, 101] on input "Search Form" at bounding box center [479, 98] width 448 height 21
click at [688, 156] on button "Search" at bounding box center [687, 157] width 66 height 22
click at [328, 102] on input "[PERSON_NAME]" at bounding box center [479, 98] width 448 height 21
type input "A"
click at [715, 100] on img "Search Form" at bounding box center [716, 98] width 10 height 22
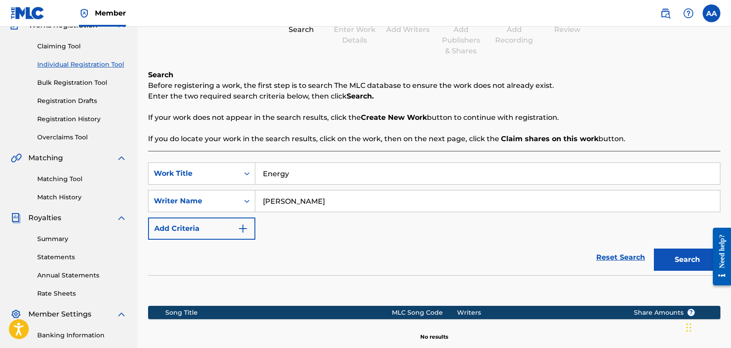
scroll to position [202, 0]
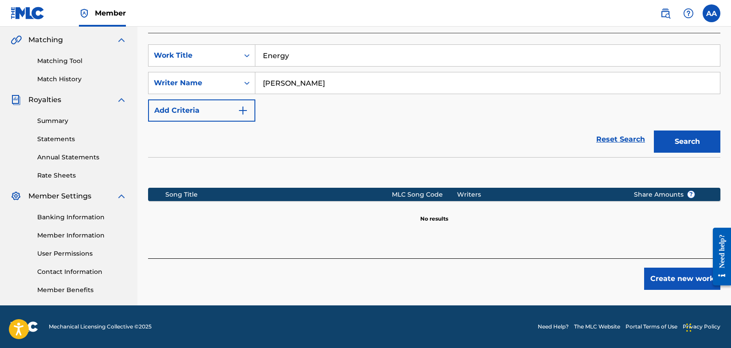
click at [544, 326] on link "Need Help?" at bounding box center [553, 326] width 31 height 8
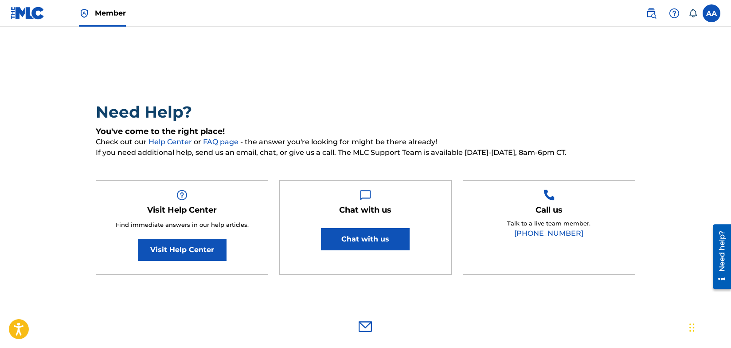
click at [538, 230] on link "[PHONE_NUMBER]" at bounding box center [548, 233] width 69 height 8
click at [26, 11] on img at bounding box center [28, 13] width 34 height 13
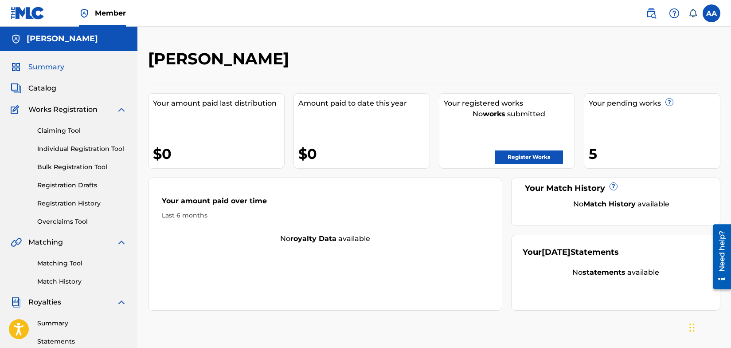
click at [103, 147] on link "Individual Registration Tool" at bounding box center [82, 148] width 90 height 9
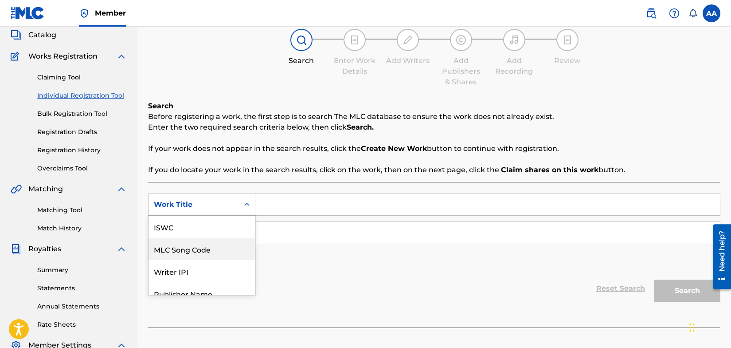
scroll to position [22, 0]
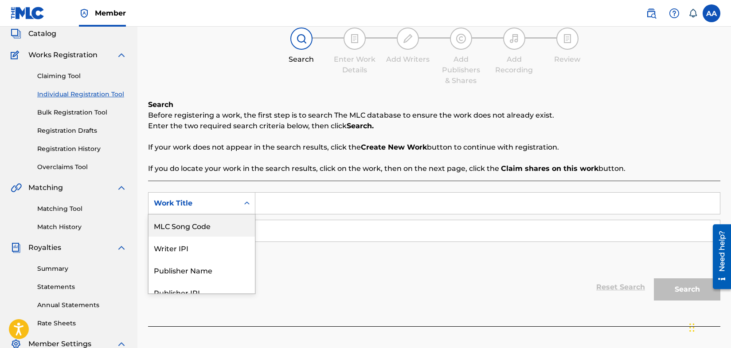
click at [246, 214] on div "MLC Song Code, 2 of 7. 7 results available. Use Up and Down to choose options, …" at bounding box center [201, 203] width 107 height 22
click at [247, 201] on icon "Search Form" at bounding box center [246, 203] width 9 height 9
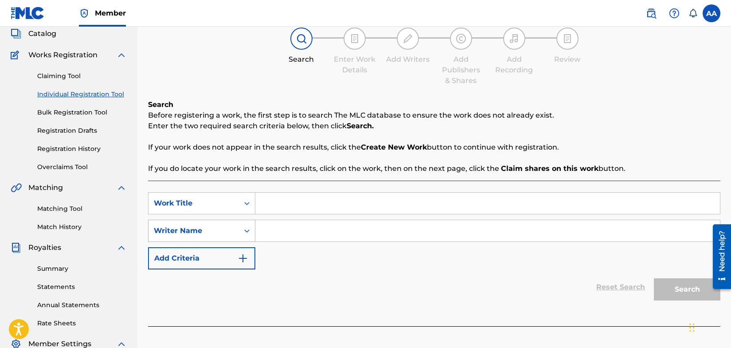
click at [248, 232] on icon "Search Form" at bounding box center [246, 230] width 9 height 9
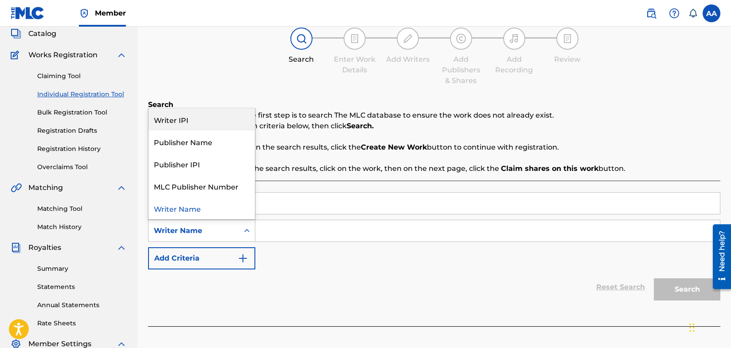
click at [215, 77] on div "Search Enter Work Details Add Writers Add Publishers & Shares Add Recording Rev…" at bounding box center [434, 56] width 572 height 59
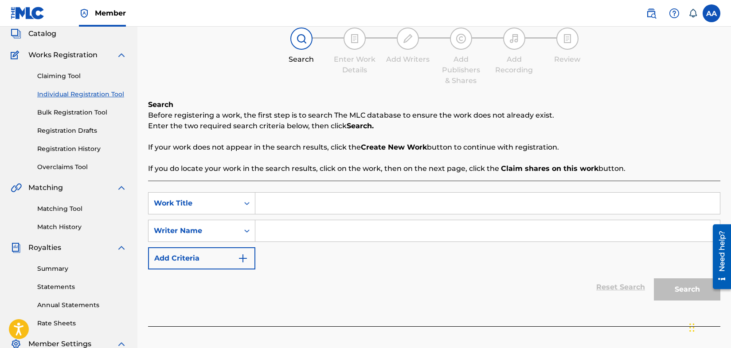
click at [715, 13] on label at bounding box center [712, 13] width 18 height 18
click at [711, 13] on input "AA [PERSON_NAME] [EMAIL_ADDRESS][DOMAIN_NAME] Notification Preferences Profile …" at bounding box center [711, 13] width 0 height 0
click at [664, 55] on p "Anthony Austin" at bounding box center [680, 52] width 67 height 11
click at [711, 13] on input "AA [PERSON_NAME] [EMAIL_ADDRESS][DOMAIN_NAME] Notification Preferences Profile …" at bounding box center [711, 13] width 0 height 0
click at [633, 56] on h3 "AA" at bounding box center [628, 57] width 19 height 16
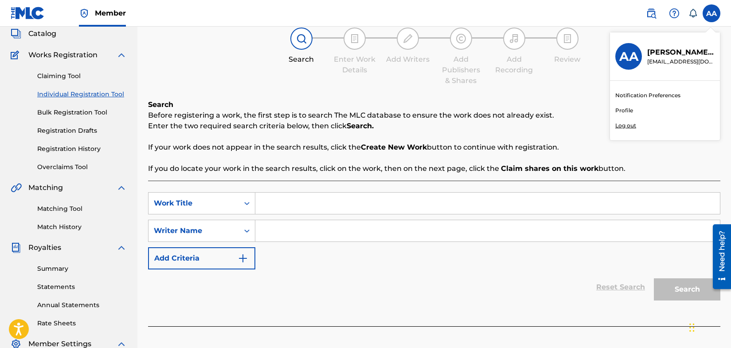
click at [711, 13] on input "AA [PERSON_NAME] [EMAIL_ADDRESS][DOMAIN_NAME] Notification Preferences Profile …" at bounding box center [711, 13] width 0 height 0
click at [241, 261] on img "Search Form" at bounding box center [243, 258] width 11 height 11
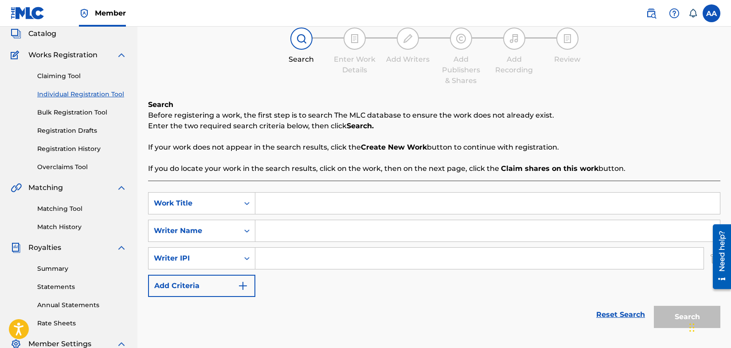
click at [244, 288] on img "Search Form" at bounding box center [243, 285] width 11 height 11
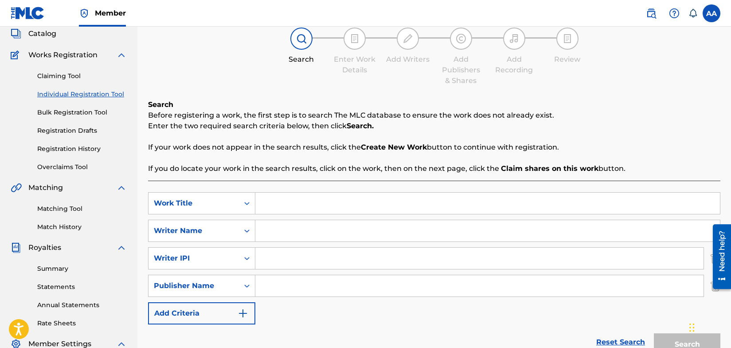
click at [246, 313] on img "Search Form" at bounding box center [243, 313] width 11 height 11
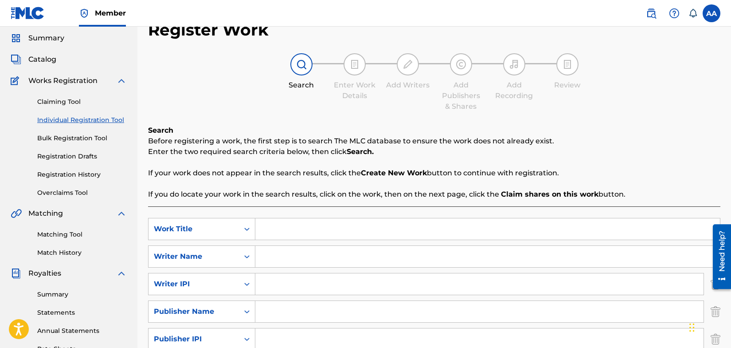
scroll to position [0, 0]
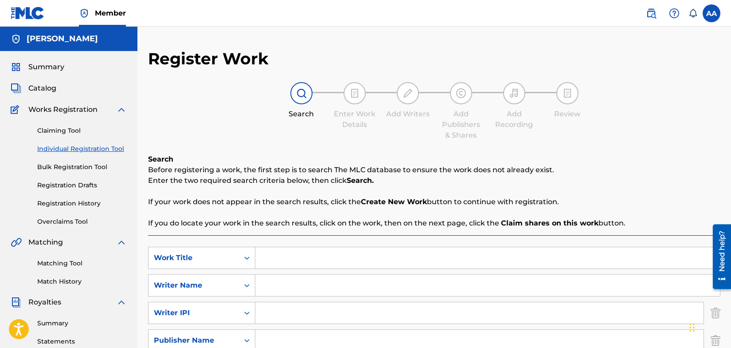
click at [46, 90] on span "Catalog" at bounding box center [42, 88] width 28 height 11
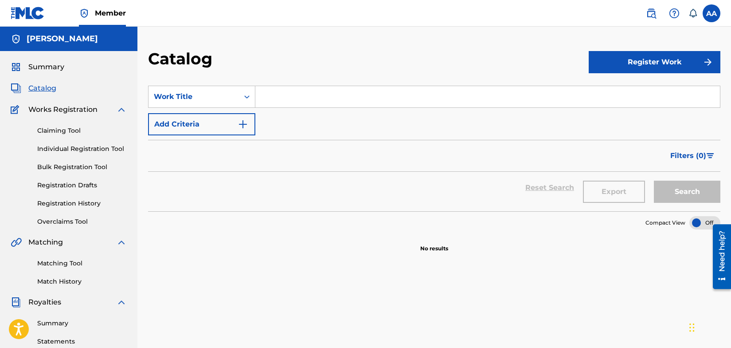
click at [82, 149] on link "Individual Registration Tool" at bounding box center [82, 148] width 90 height 9
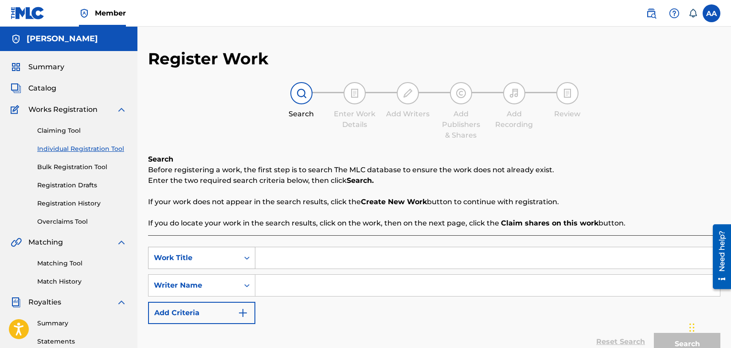
scroll to position [55, 0]
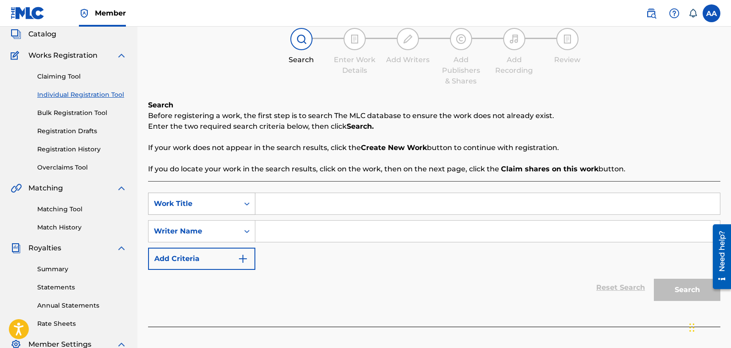
click at [247, 215] on div "Work Title" at bounding box center [201, 203] width 107 height 22
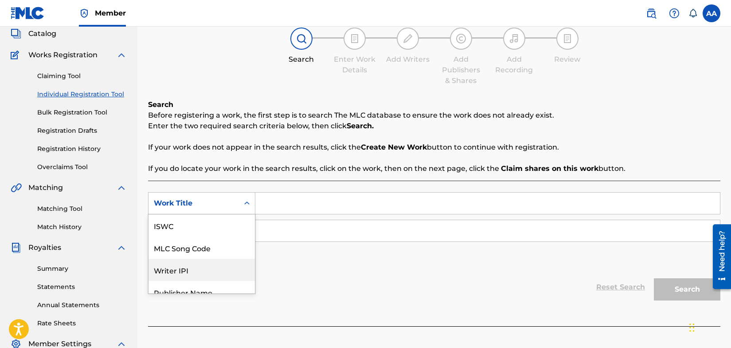
scroll to position [22, 0]
click at [271, 203] on input "Search Form" at bounding box center [487, 202] width 465 height 21
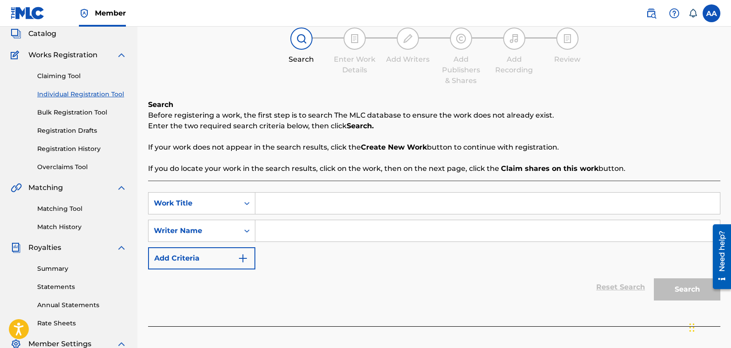
click at [271, 203] on input "Search Form" at bounding box center [487, 202] width 465 height 21
type input "You all can't ball"
click at [266, 233] on input "Search Form" at bounding box center [487, 230] width 465 height 21
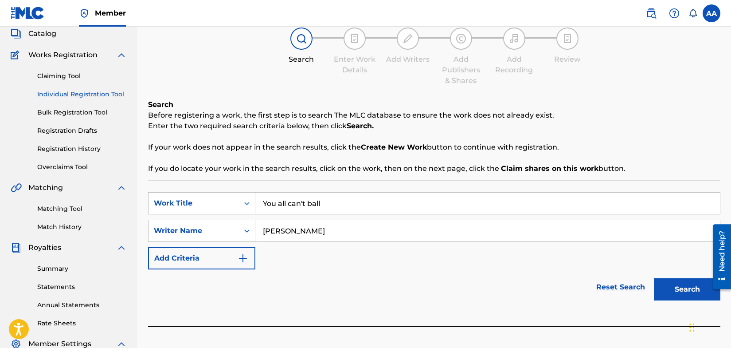
type input "[PERSON_NAME]"
click at [243, 258] on img "Search Form" at bounding box center [243, 258] width 11 height 11
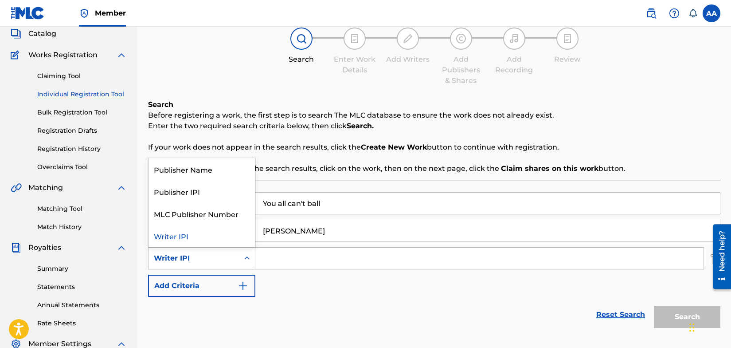
click at [232, 258] on div "Writer IPI" at bounding box center [194, 258] width 80 height 11
click at [218, 170] on div "Publisher Name" at bounding box center [201, 169] width 106 height 22
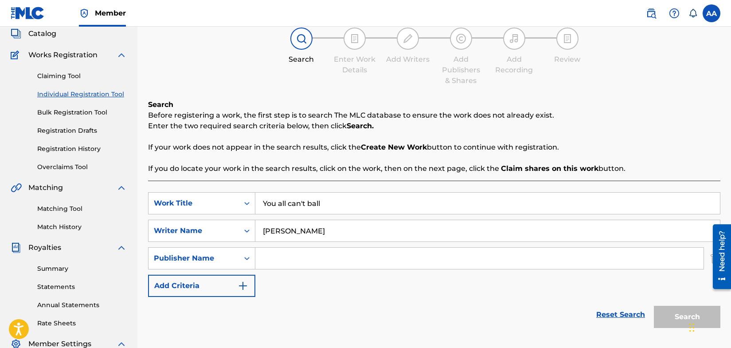
click at [270, 262] on input "Search Form" at bounding box center [479, 257] width 448 height 21
type input "[PERSON_NAME]"
click at [242, 287] on img "Search Form" at bounding box center [243, 285] width 11 height 11
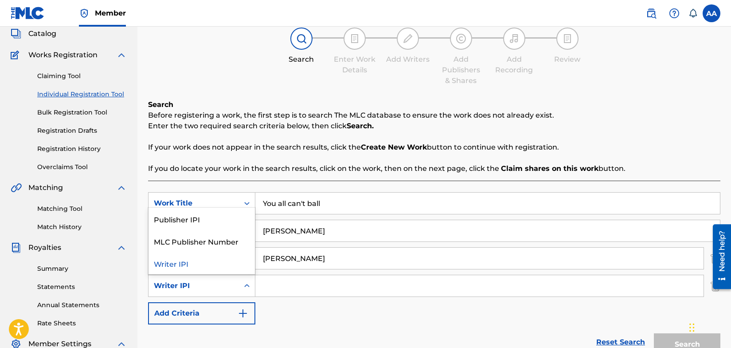
click at [246, 288] on icon "Search Form" at bounding box center [246, 285] width 9 height 9
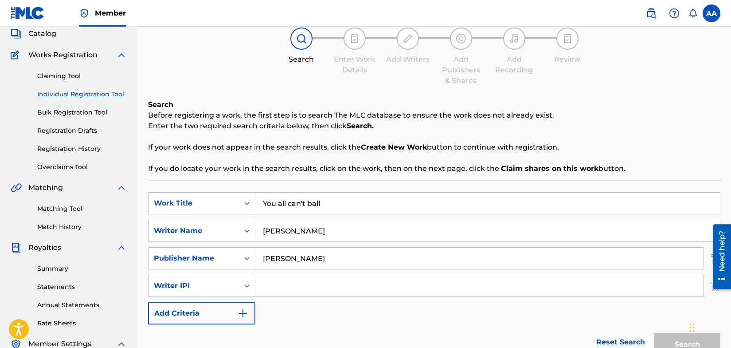
click at [246, 287] on icon "Search Form" at bounding box center [246, 285] width 9 height 9
click at [713, 287] on div "Need help?" at bounding box center [722, 255] width 18 height 65
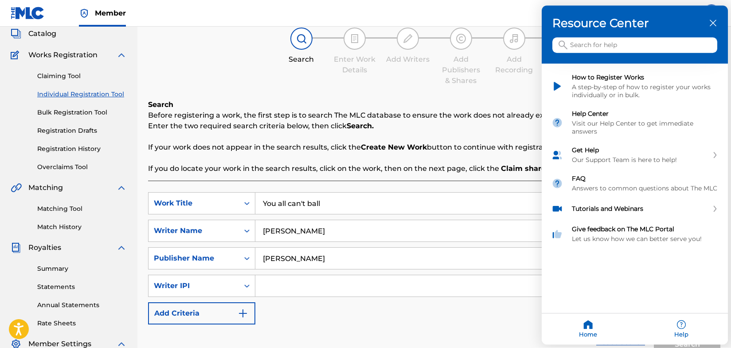
click at [508, 332] on div at bounding box center [365, 174] width 731 height 348
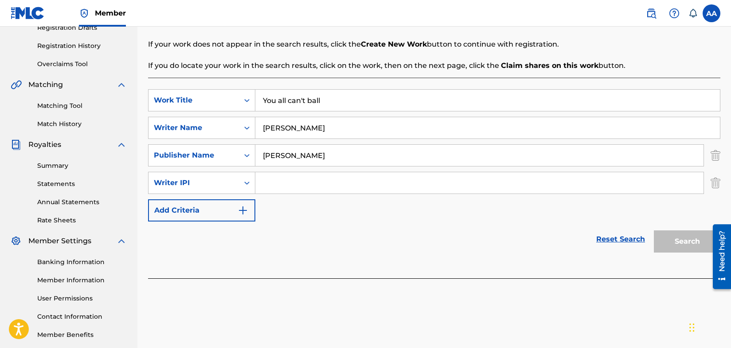
scroll to position [160, 0]
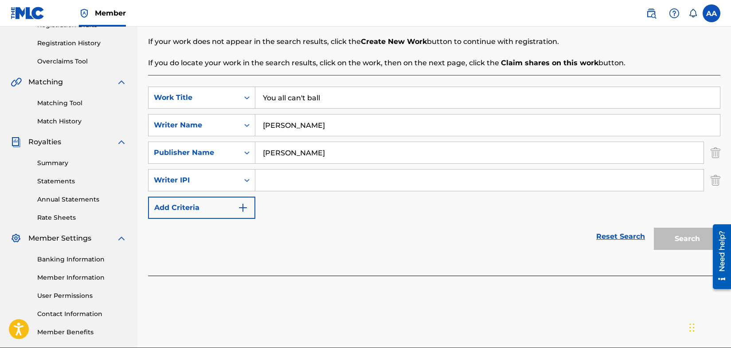
click at [715, 180] on img "Search Form" at bounding box center [716, 180] width 10 height 22
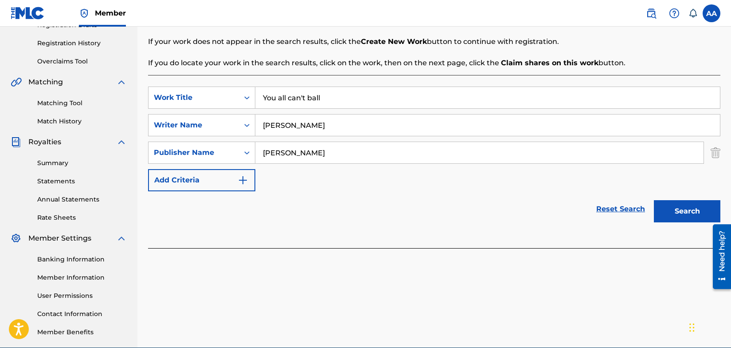
click at [688, 212] on button "Search" at bounding box center [687, 211] width 66 height 22
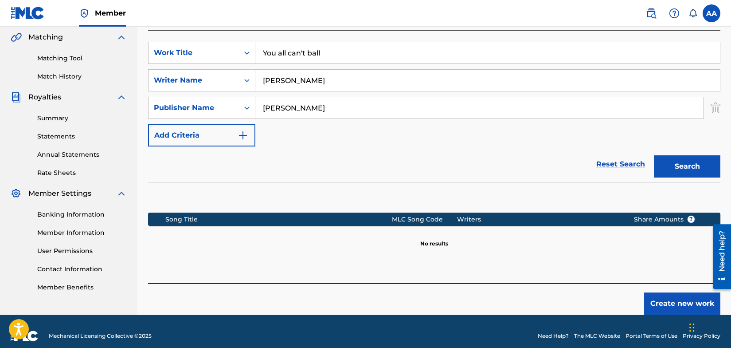
scroll to position [214, 0]
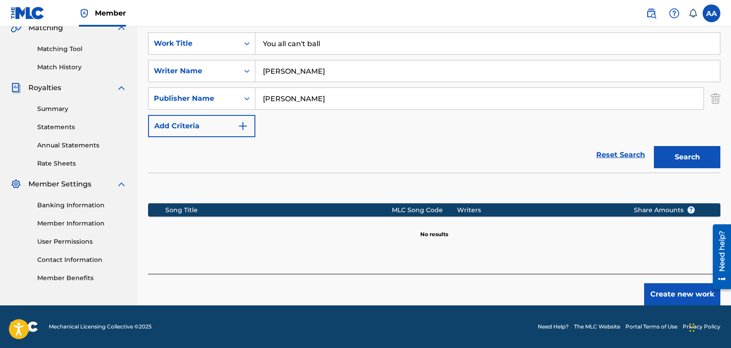
click at [685, 293] on button "Create new work" at bounding box center [682, 294] width 76 height 22
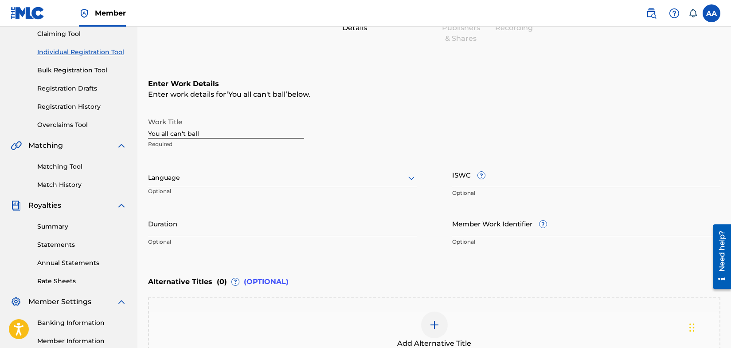
scroll to position [109, 0]
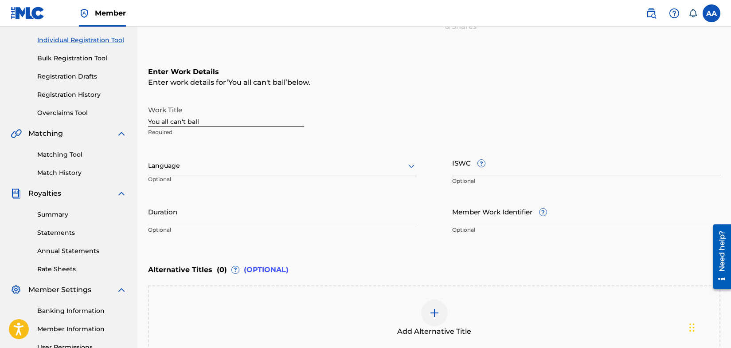
click at [412, 165] on icon at bounding box center [411, 166] width 6 height 4
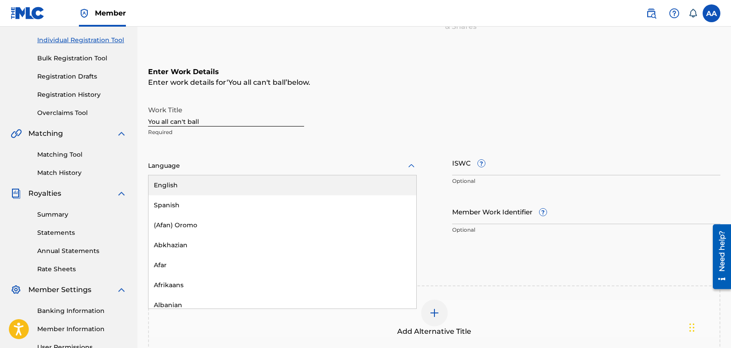
click at [298, 189] on div "English" at bounding box center [282, 185] width 268 height 20
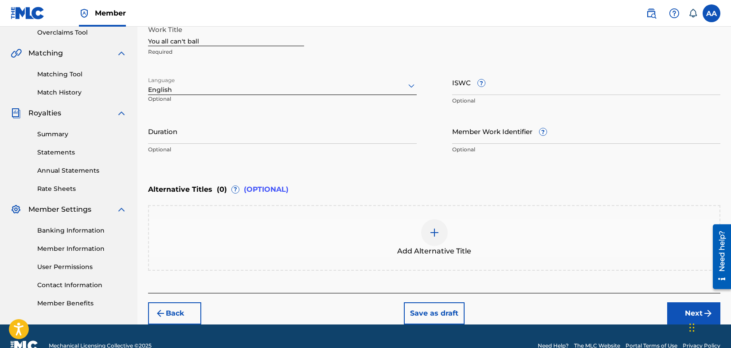
scroll to position [207, 0]
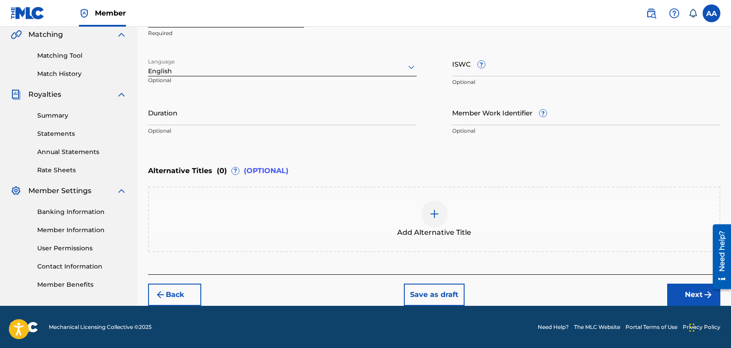
click at [684, 293] on button "Next" at bounding box center [693, 294] width 53 height 22
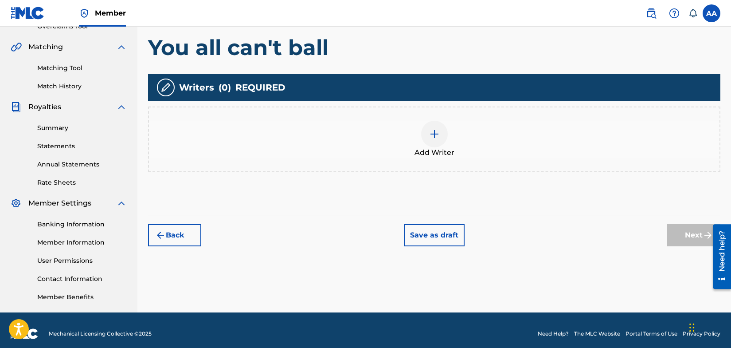
scroll to position [198, 0]
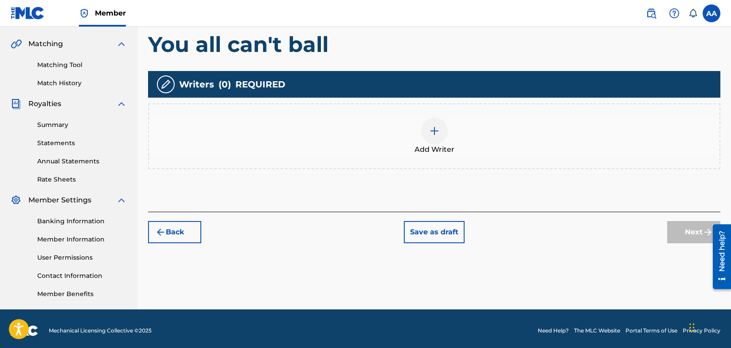
click at [433, 132] on img at bounding box center [434, 130] width 11 height 11
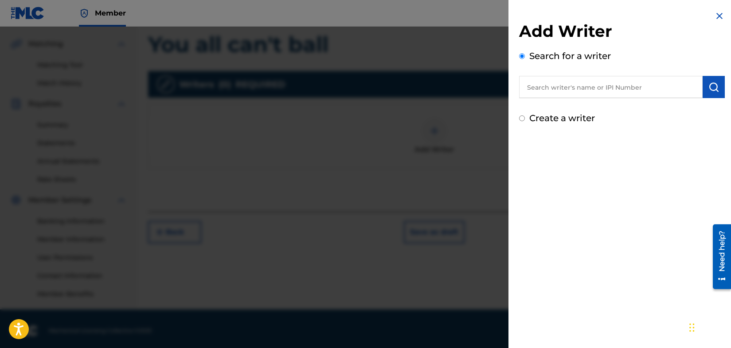
click at [565, 90] on input "text" at bounding box center [611, 87] width 184 height 22
click at [717, 16] on img at bounding box center [719, 16] width 11 height 11
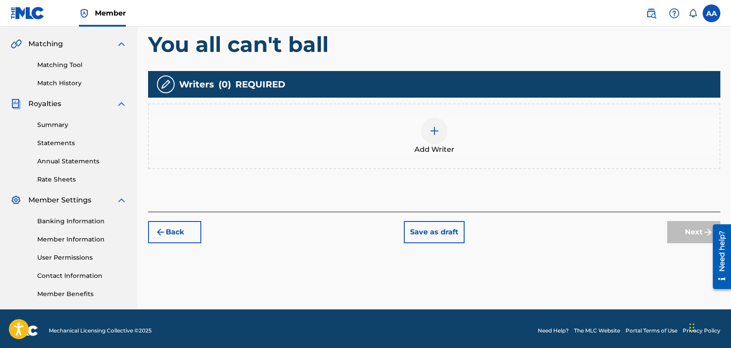
click at [433, 131] on img at bounding box center [434, 130] width 11 height 11
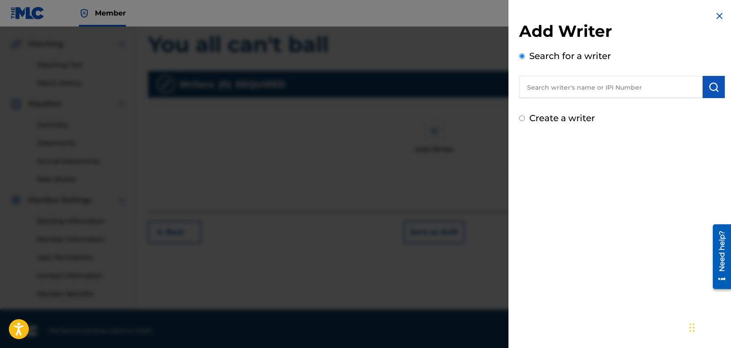
click at [560, 90] on input "text" at bounding box center [611, 87] width 184 height 22
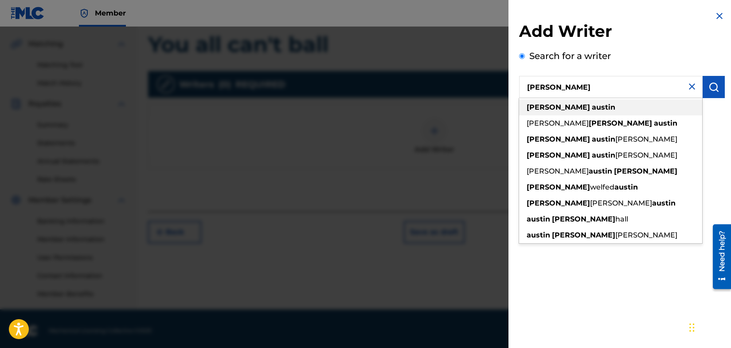
click at [543, 105] on strong "[PERSON_NAME]" at bounding box center [558, 107] width 63 height 8
type input "[PERSON_NAME]"
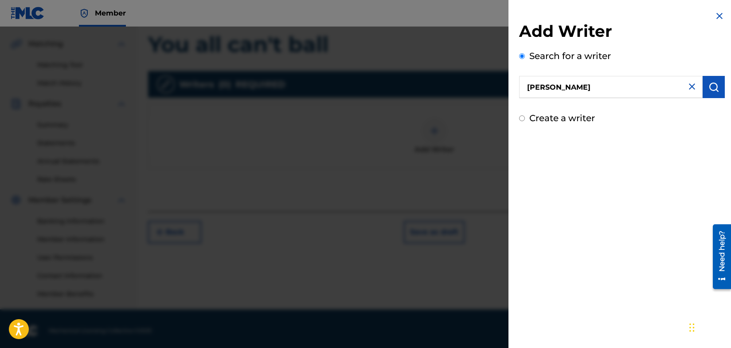
click at [474, 197] on div at bounding box center [365, 201] width 731 height 348
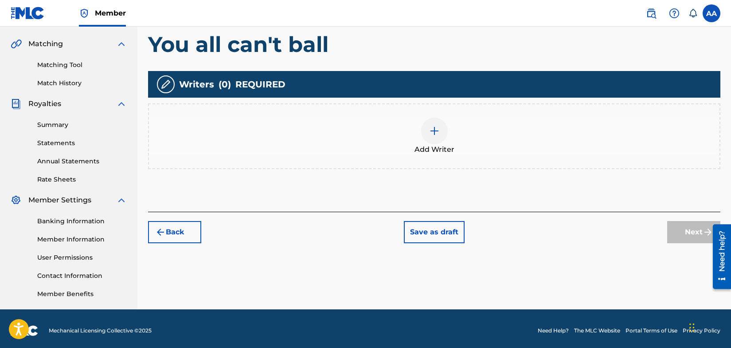
click at [434, 132] on img at bounding box center [434, 130] width 11 height 11
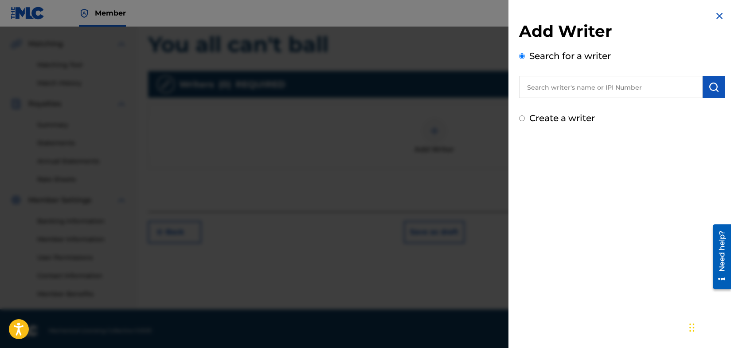
click at [521, 116] on input "Create a writer" at bounding box center [522, 118] width 6 height 6
radio input "false"
radio input "true"
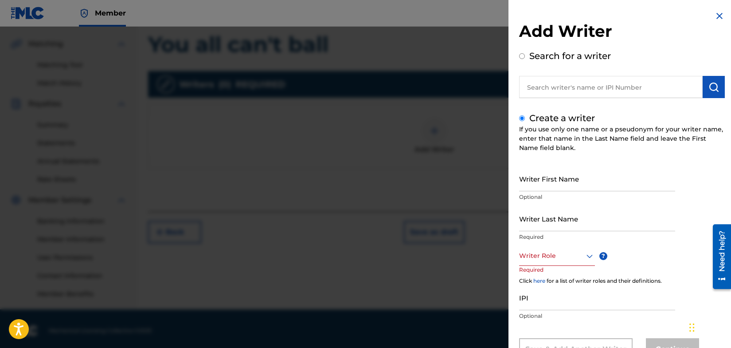
click at [521, 116] on input "Create a writer" at bounding box center [522, 118] width 6 height 6
click at [546, 86] on input "text" at bounding box center [611, 87] width 184 height 22
radio input "true"
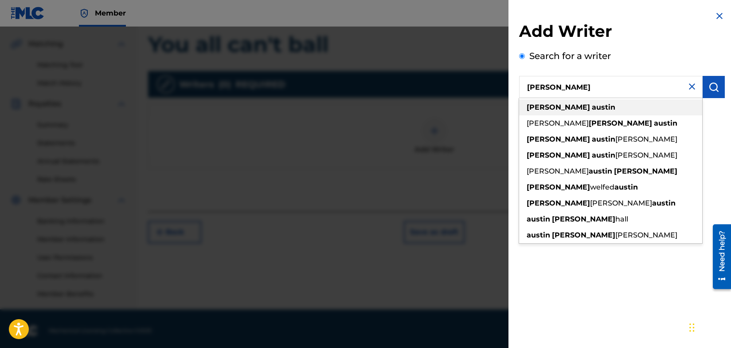
click at [541, 107] on strong "[PERSON_NAME]" at bounding box center [558, 107] width 63 height 8
type input "[PERSON_NAME]"
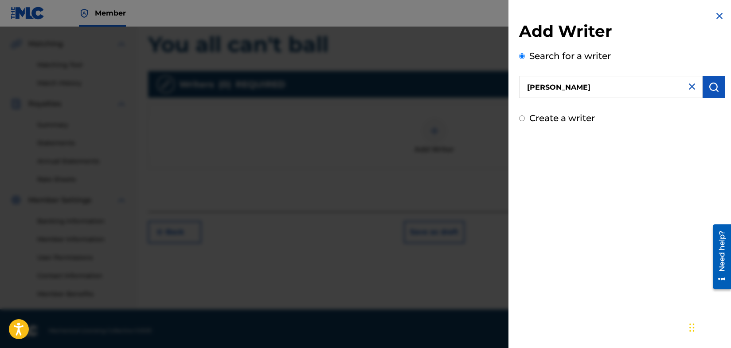
click at [712, 88] on img "submit" at bounding box center [713, 87] width 11 height 11
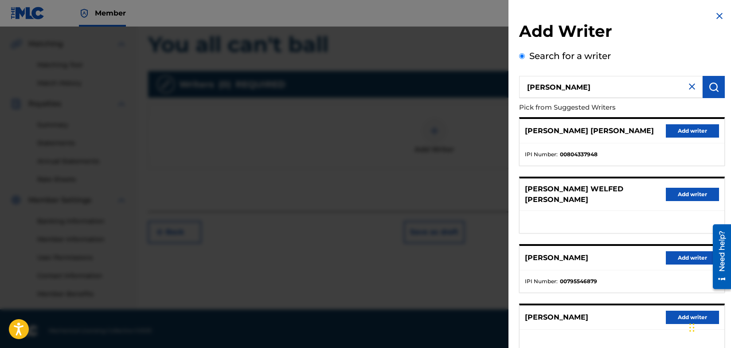
click at [677, 251] on button "Add writer" at bounding box center [692, 257] width 53 height 13
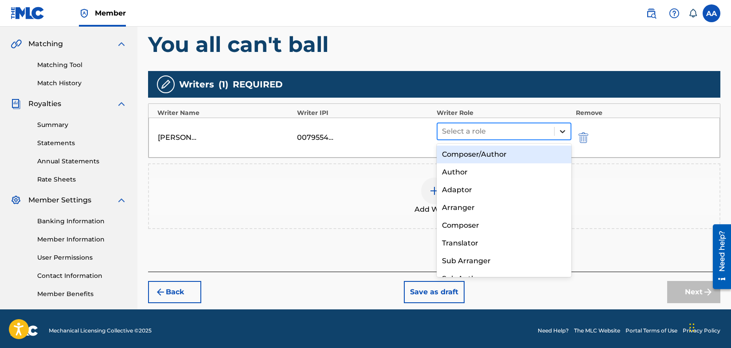
click at [563, 130] on icon at bounding box center [562, 131] width 9 height 9
click at [533, 152] on div "Composer/Author" at bounding box center [504, 154] width 135 height 18
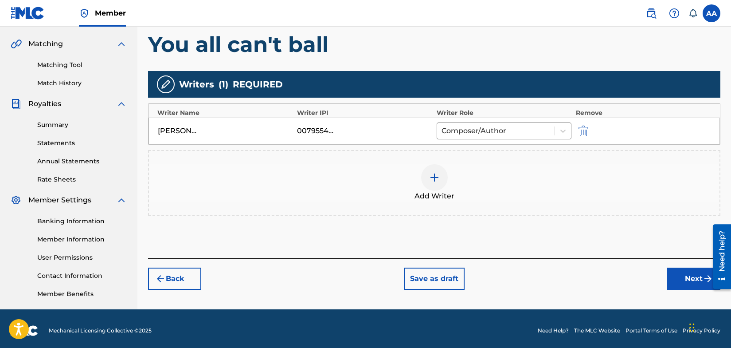
click at [688, 281] on button "Next" at bounding box center [693, 278] width 53 height 22
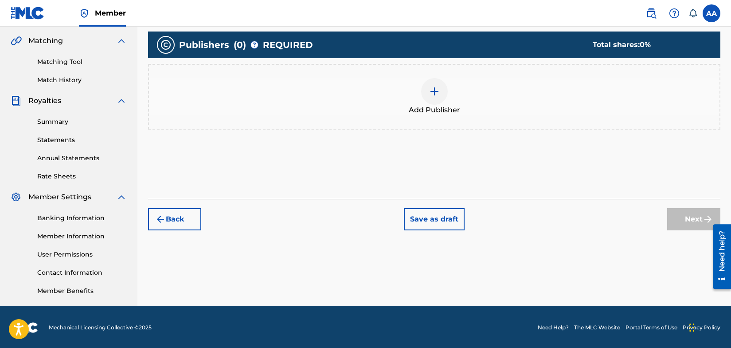
scroll to position [202, 0]
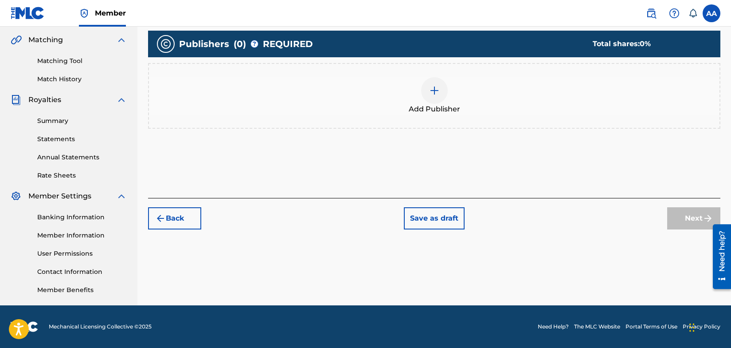
click at [432, 90] on img at bounding box center [434, 90] width 11 height 11
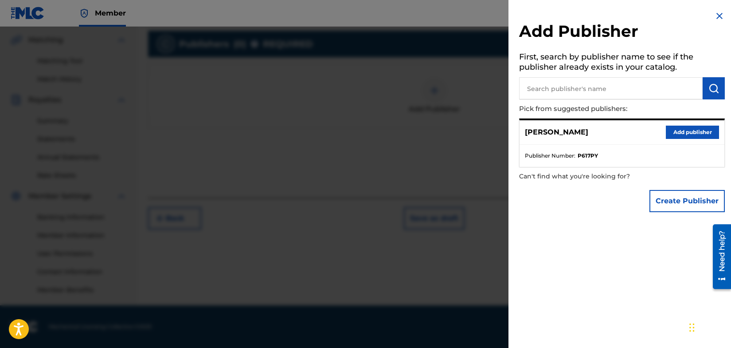
click at [677, 133] on button "Add publisher" at bounding box center [692, 131] width 53 height 13
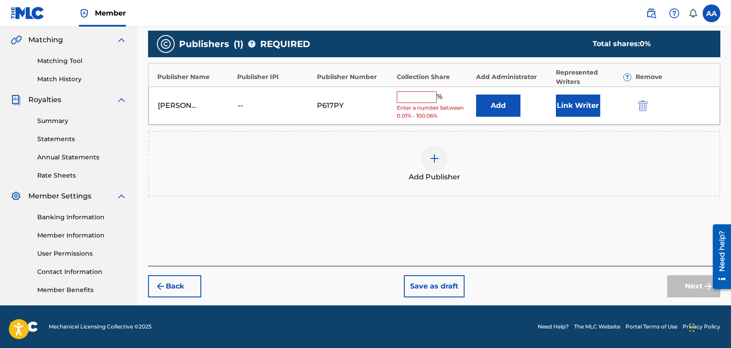
click at [414, 97] on input "text" at bounding box center [417, 97] width 40 height 12
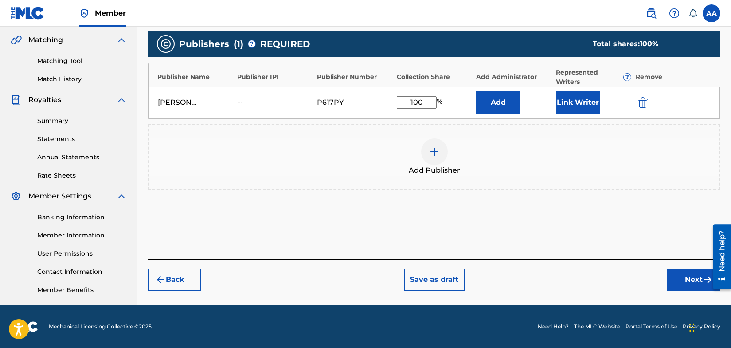
type input "100"
click at [570, 103] on button "Link Writer" at bounding box center [578, 102] width 44 height 22
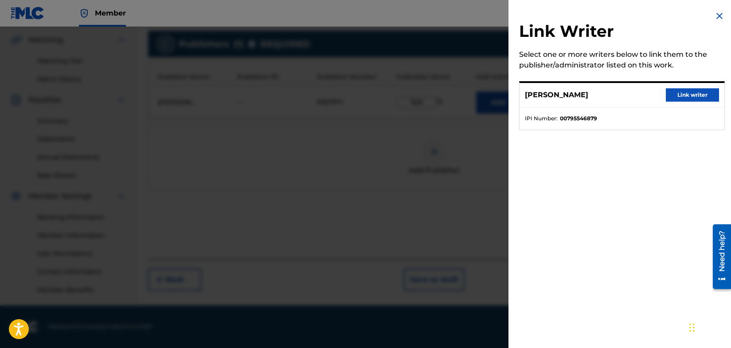
click at [693, 93] on button "Link writer" at bounding box center [692, 94] width 53 height 13
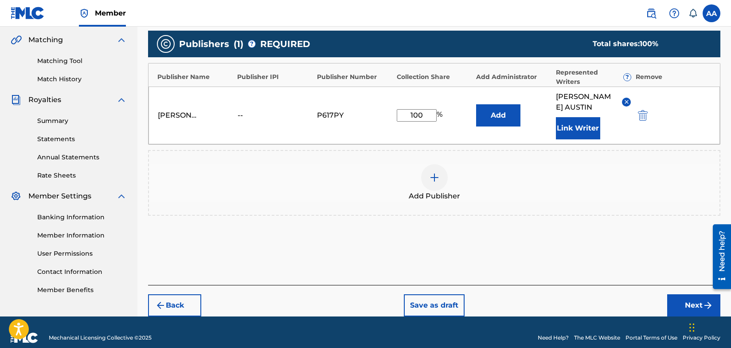
click at [699, 303] on button "Next" at bounding box center [693, 305] width 53 height 22
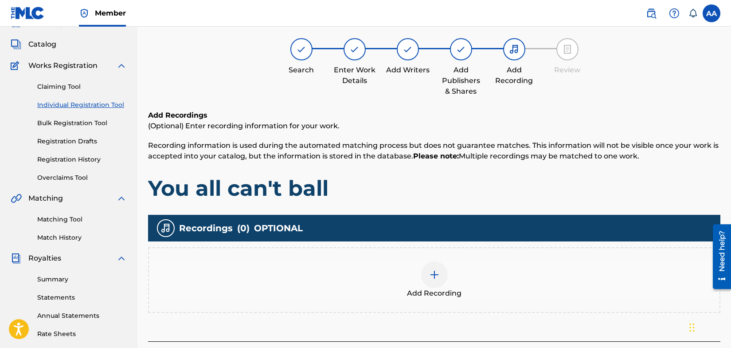
scroll to position [40, 0]
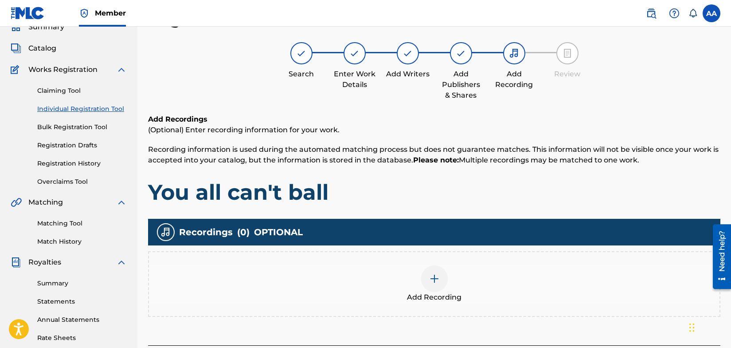
click at [435, 277] on img at bounding box center [434, 278] width 11 height 11
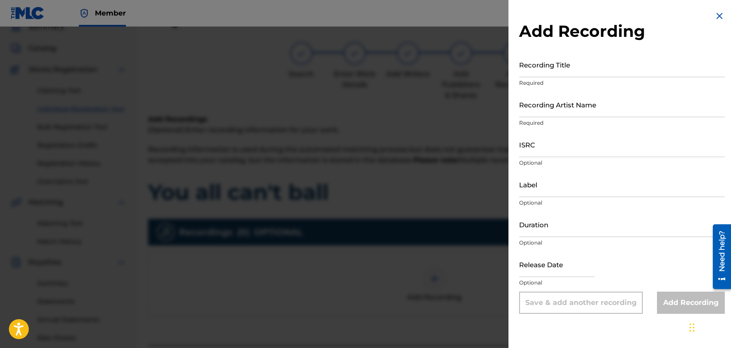
click at [569, 109] on input "Recording Artist Name" at bounding box center [622, 104] width 206 height 25
type input "Welfed"
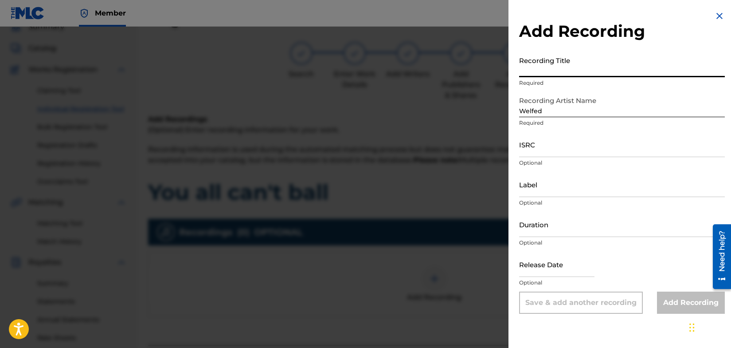
click at [562, 69] on input "Recording Title" at bounding box center [622, 64] width 206 height 25
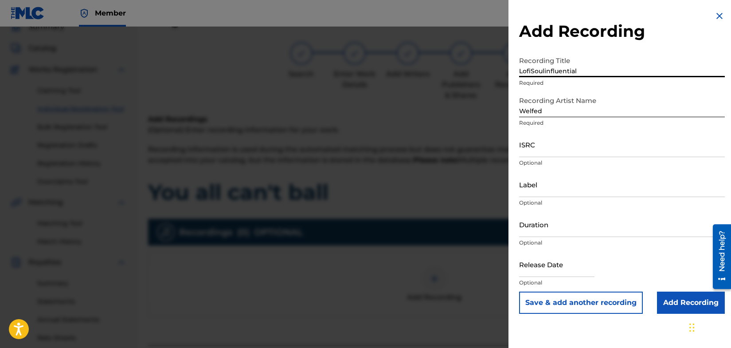
type input "LofiSoulinfluential"
click at [552, 147] on input "ISRC" at bounding box center [622, 144] width 206 height 25
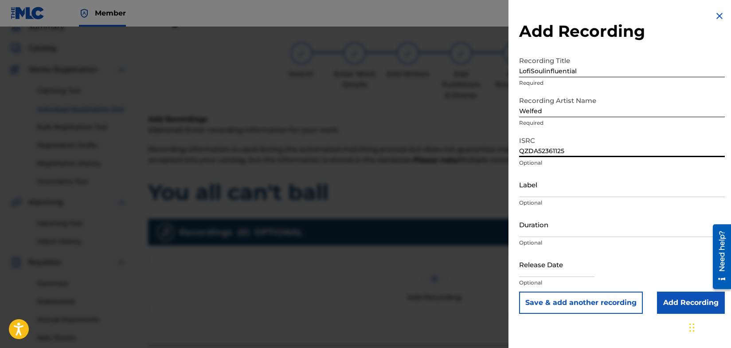
type input "QZDA52361125"
click at [579, 189] on input "Label" at bounding box center [622, 184] width 206 height 25
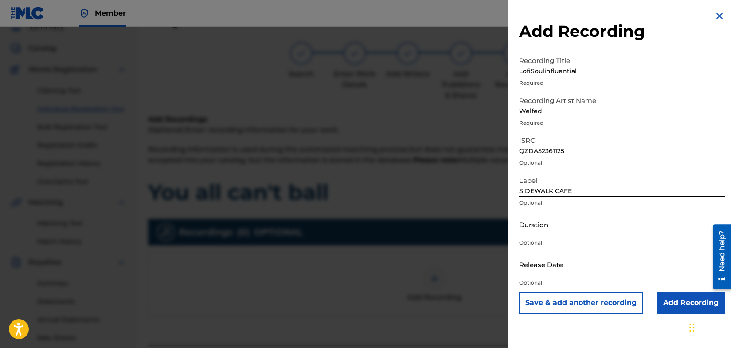
drag, startPoint x: 579, startPoint y: 189, endPoint x: 572, endPoint y: 163, distance: 27.1
click at [572, 163] on form "Recording Title LofiSoulinfluential Required Recording Artist Name Welfed Requi…" at bounding box center [622, 183] width 206 height 262
type input "È"
type input "SIDEWALK CAFÈ RECORDS"
click at [672, 303] on input "Add Recording" at bounding box center [691, 302] width 68 height 22
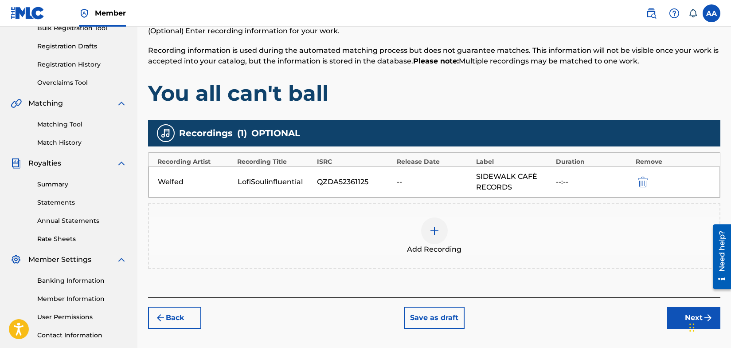
scroll to position [138, 0]
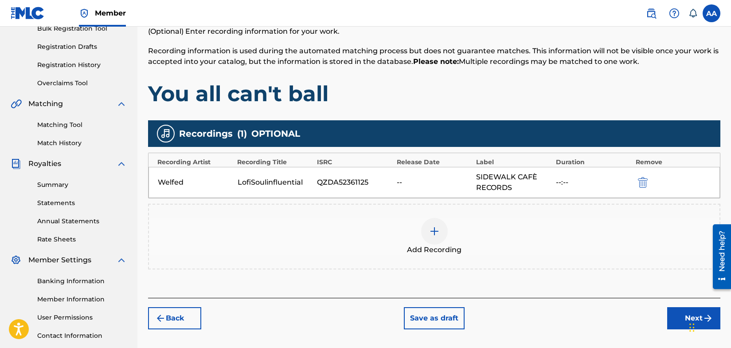
click at [434, 227] on img at bounding box center [434, 231] width 11 height 11
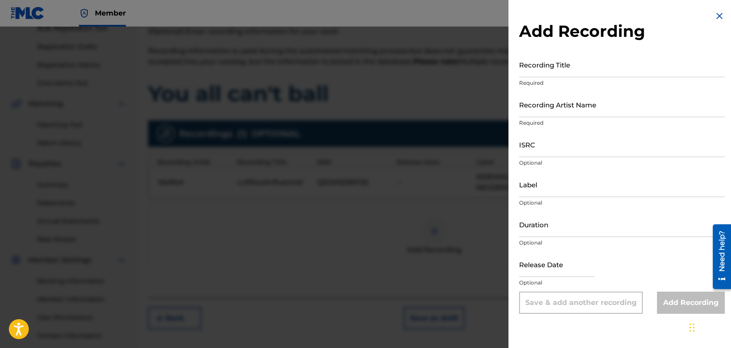
click at [715, 16] on img at bounding box center [719, 16] width 11 height 11
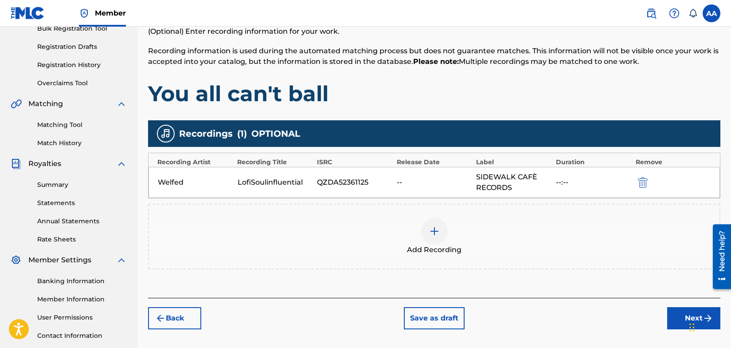
click at [176, 321] on button "Back" at bounding box center [174, 318] width 53 height 22
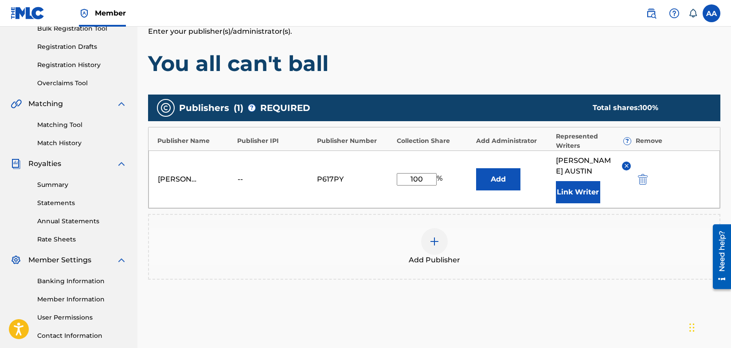
click at [176, 322] on div "Add Publishers & Shares Enter your publisher(s)/administrator(s). You all can't…" at bounding box center [434, 182] width 572 height 333
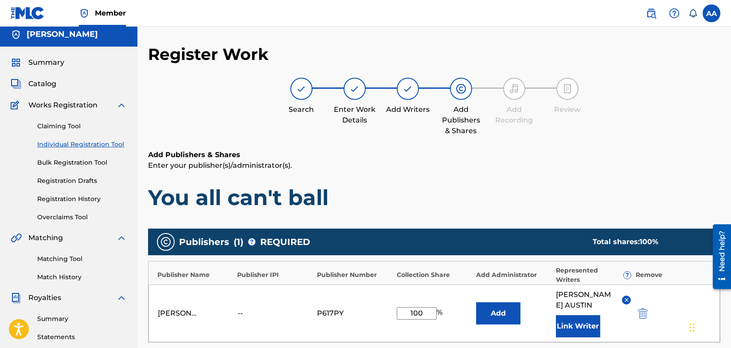
scroll to position [0, 0]
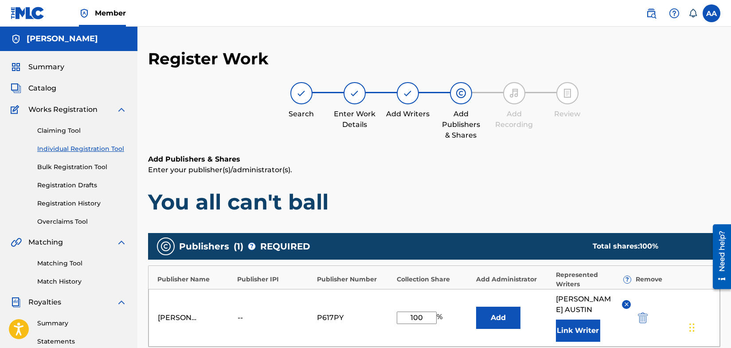
click at [301, 96] on img at bounding box center [301, 93] width 11 height 11
click at [352, 94] on img at bounding box center [354, 93] width 11 height 11
click at [628, 304] on img at bounding box center [626, 304] width 7 height 7
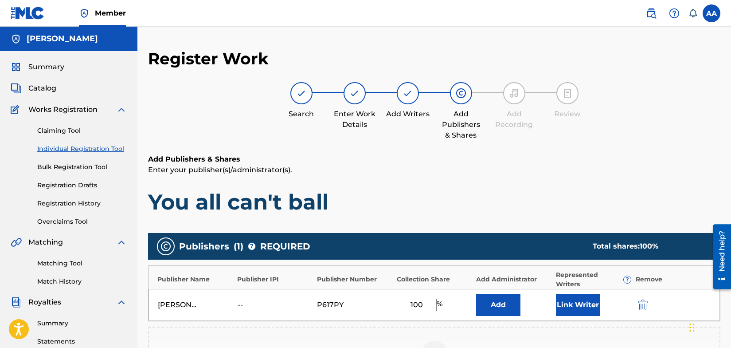
click at [645, 302] on img "submit" at bounding box center [643, 304] width 10 height 11
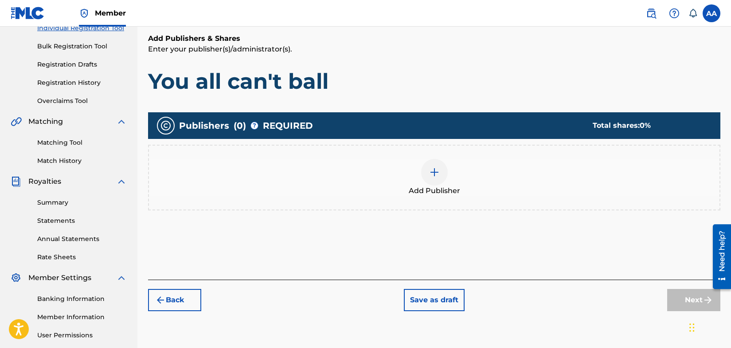
scroll to position [121, 0]
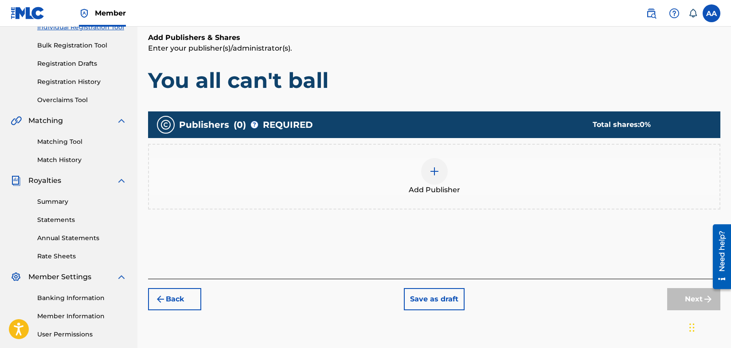
click at [173, 297] on button "Back" at bounding box center [174, 299] width 53 height 22
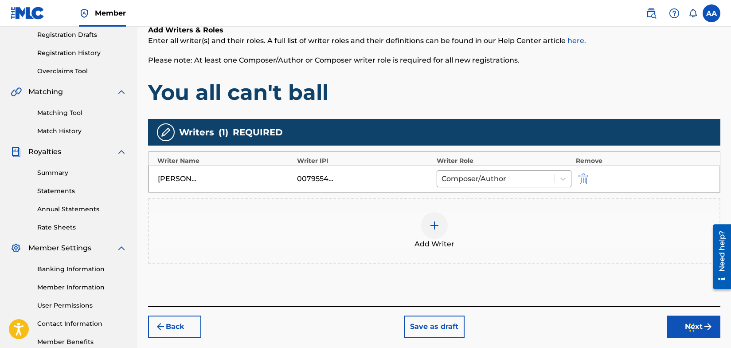
scroll to position [202, 0]
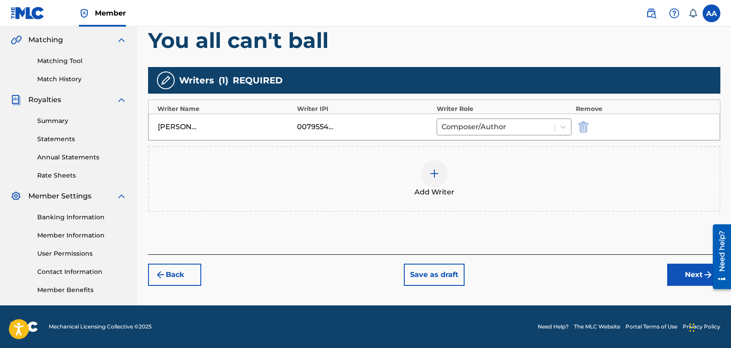
click at [177, 273] on button "Back" at bounding box center [174, 274] width 53 height 22
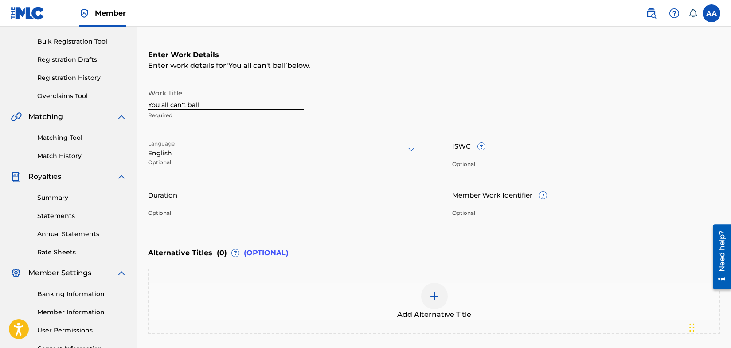
scroll to position [0, 0]
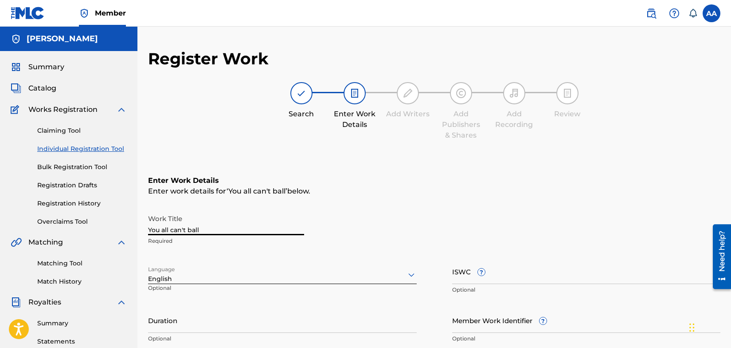
click at [206, 228] on input "You all can't ball" at bounding box center [226, 222] width 156 height 25
type input "Y"
type input "L"
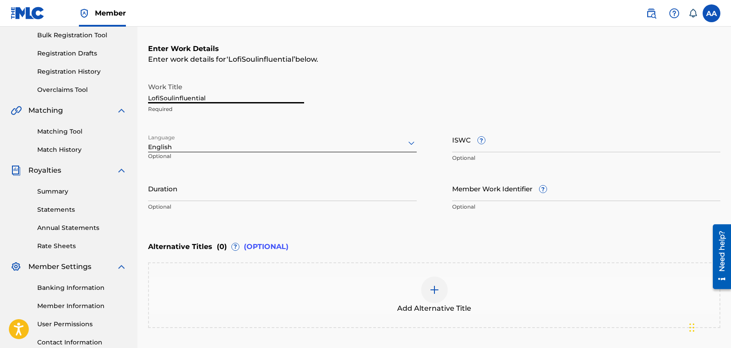
scroll to position [207, 0]
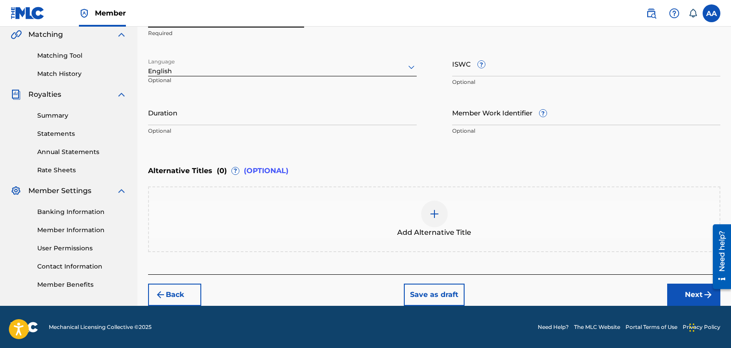
type input "LofiSoulinfluential"
click at [684, 295] on button "Next" at bounding box center [693, 294] width 53 height 22
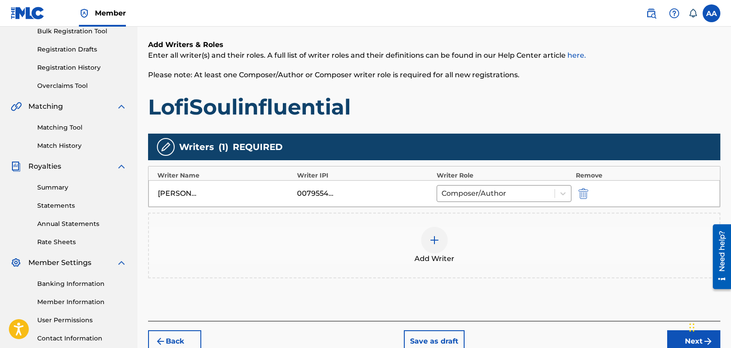
scroll to position [142, 0]
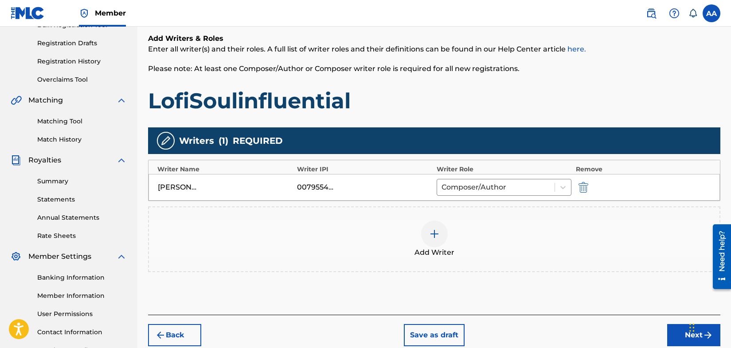
click at [678, 335] on button "Next" at bounding box center [693, 335] width 53 height 22
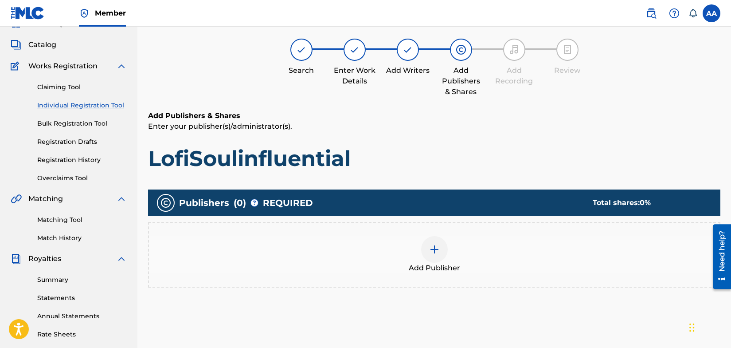
scroll to position [40, 0]
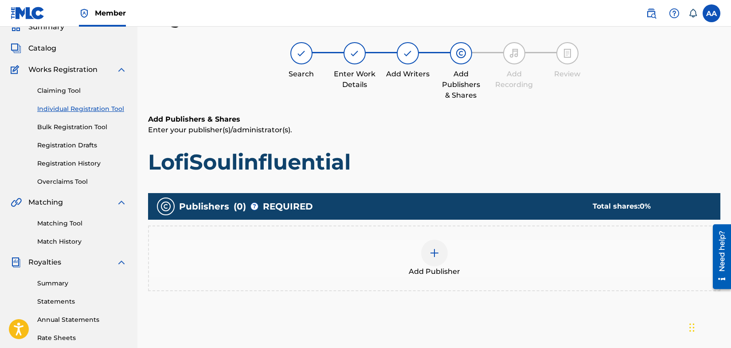
click at [433, 254] on img at bounding box center [434, 252] width 11 height 11
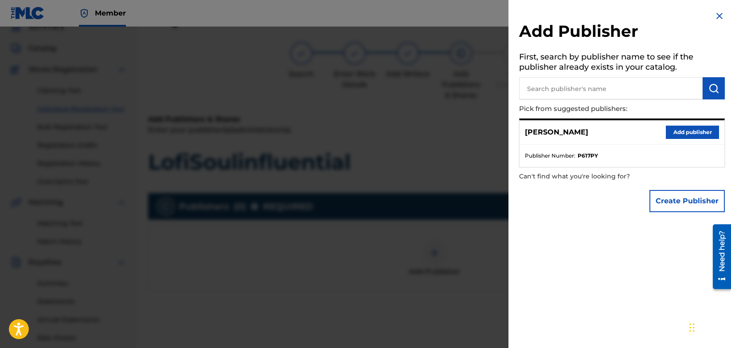
click at [678, 129] on button "Add publisher" at bounding box center [692, 131] width 53 height 13
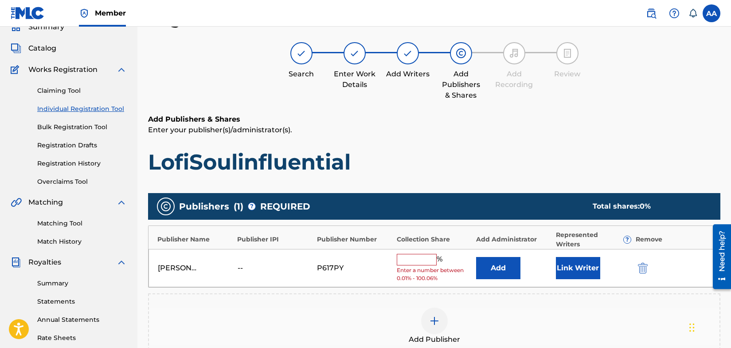
click at [418, 261] on input "text" at bounding box center [417, 260] width 40 height 12
type input "100"
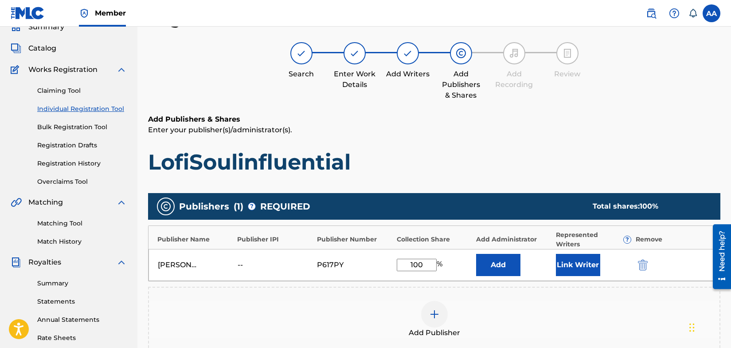
click at [576, 263] on button "Link Writer" at bounding box center [578, 265] width 44 height 22
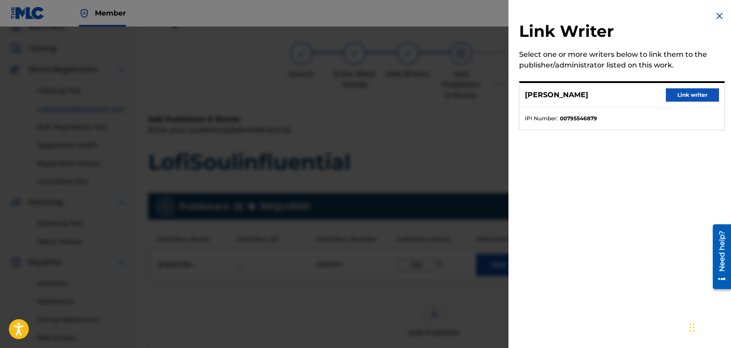
click at [694, 94] on button "Link writer" at bounding box center [692, 94] width 53 height 13
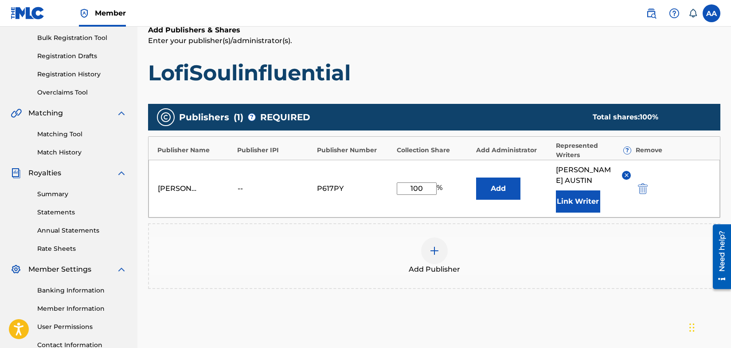
scroll to position [213, 0]
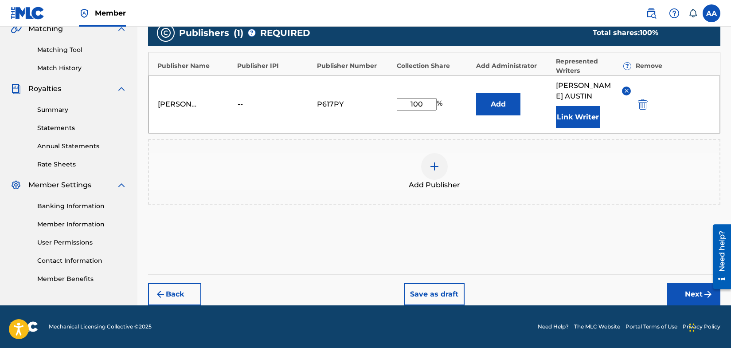
click at [691, 293] on button "Next" at bounding box center [693, 294] width 53 height 22
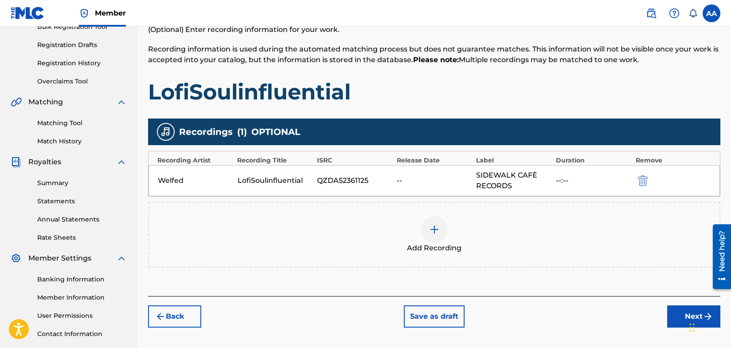
scroll to position [127, 0]
